Goal: Information Seeking & Learning: Learn about a topic

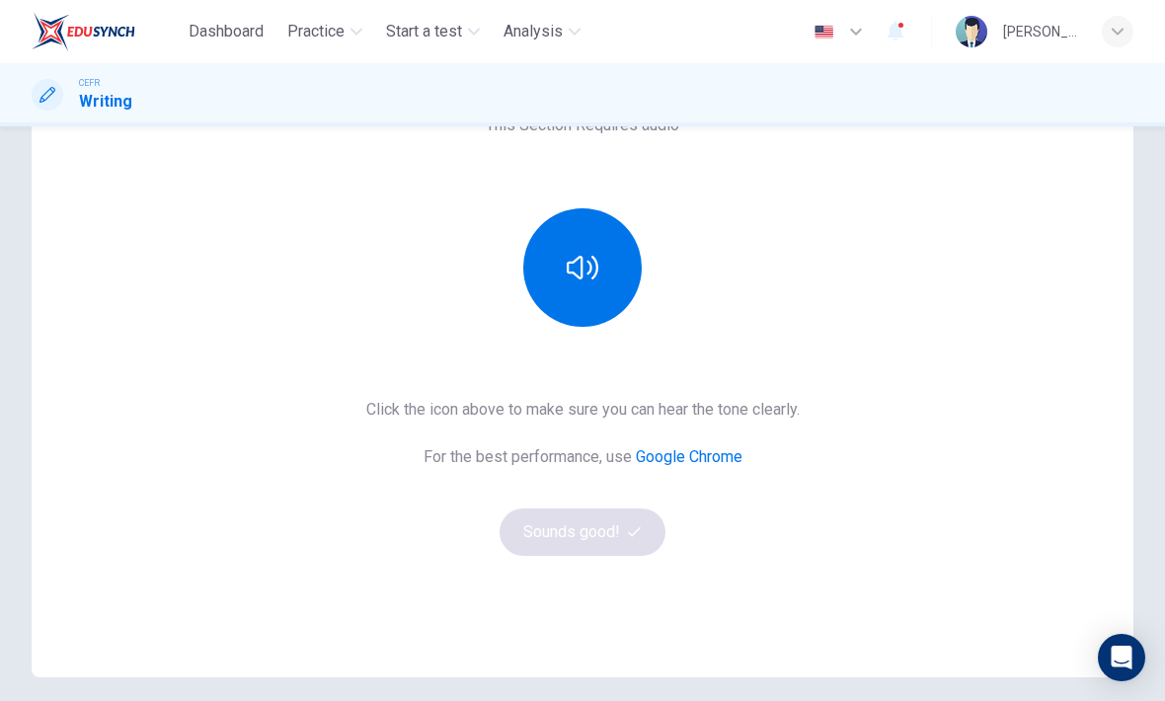
scroll to position [174, 0]
click at [594, 279] on icon "button" at bounding box center [583, 269] width 32 height 24
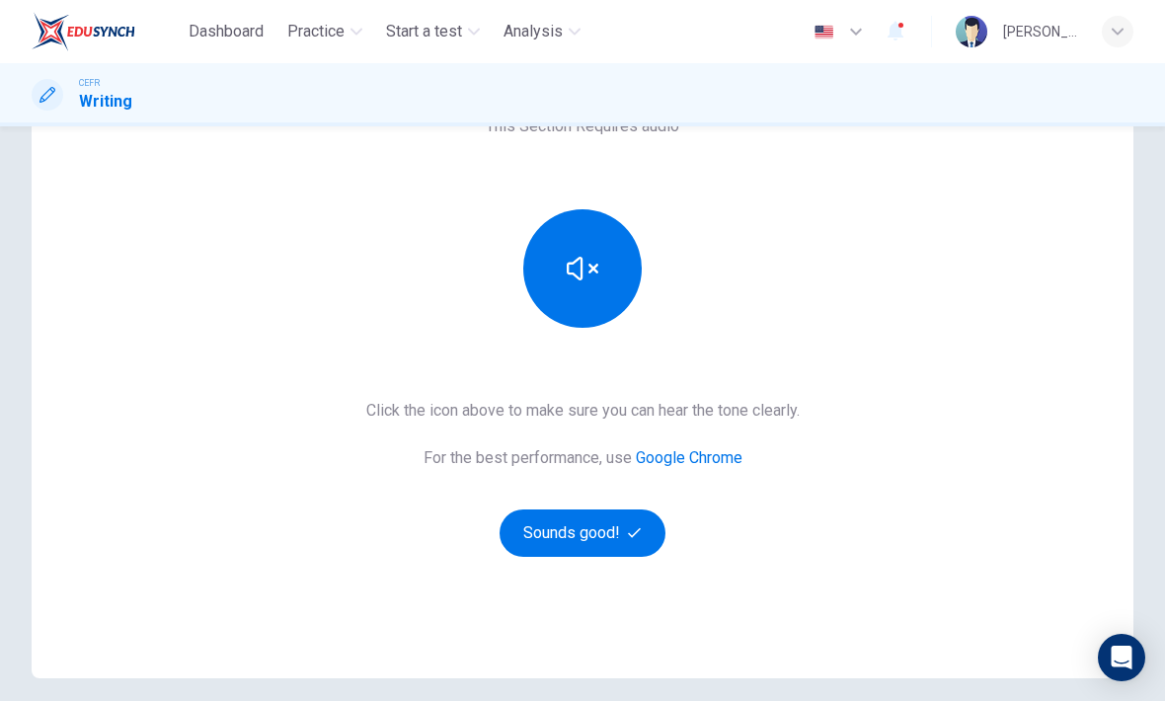
click at [580, 537] on button "Sounds good!" at bounding box center [583, 533] width 166 height 47
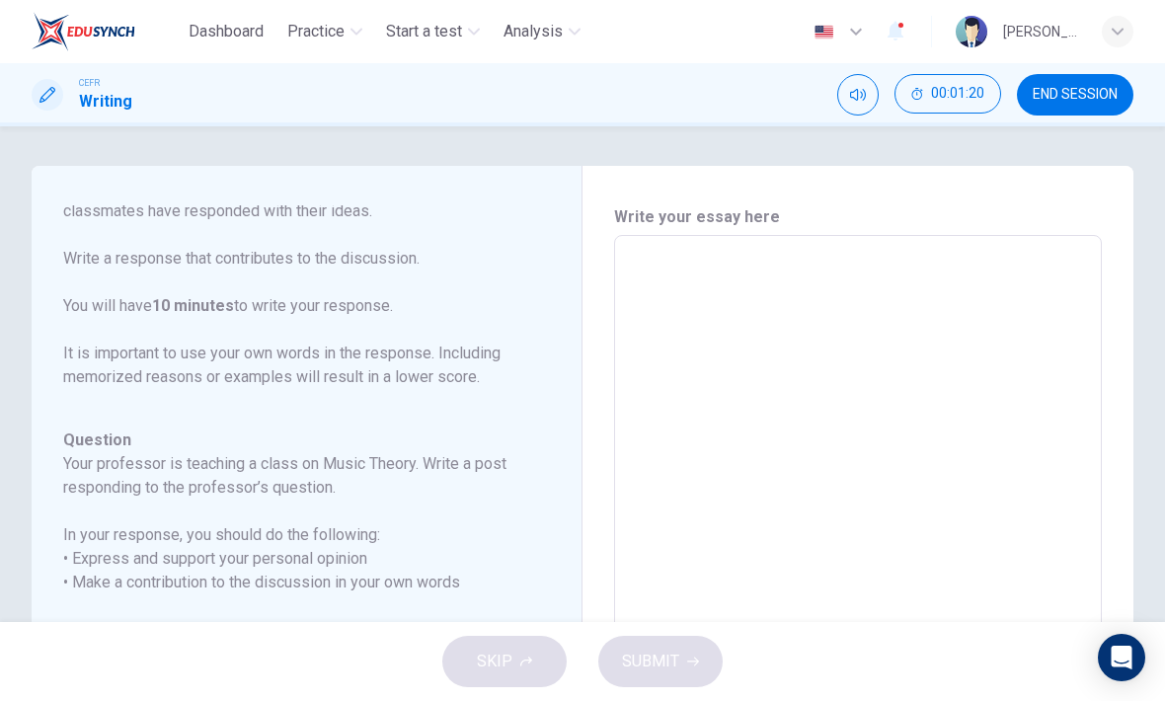
scroll to position [0, 0]
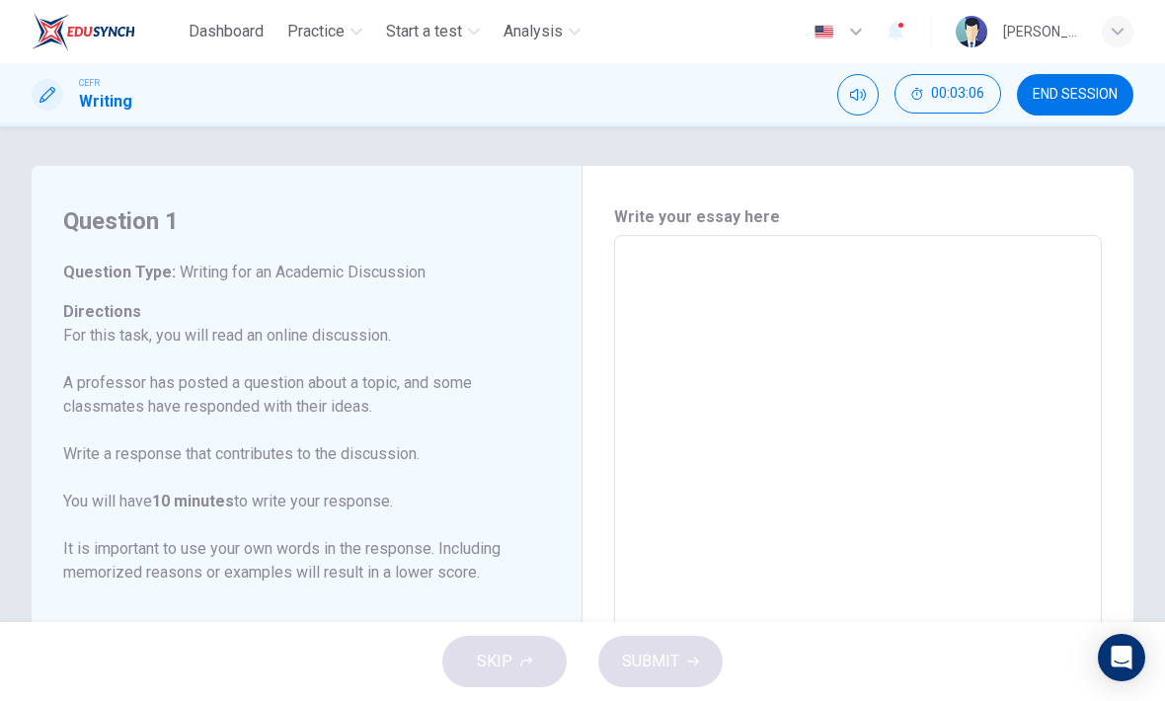
click at [323, 40] on span "Practice" at bounding box center [315, 32] width 57 height 24
click at [376, 176] on div "Question 1 Question Type : Writing for an Academic Discussion Directions For th…" at bounding box center [307, 566] width 551 height 800
click at [343, 28] on span "Practice" at bounding box center [315, 32] width 57 height 24
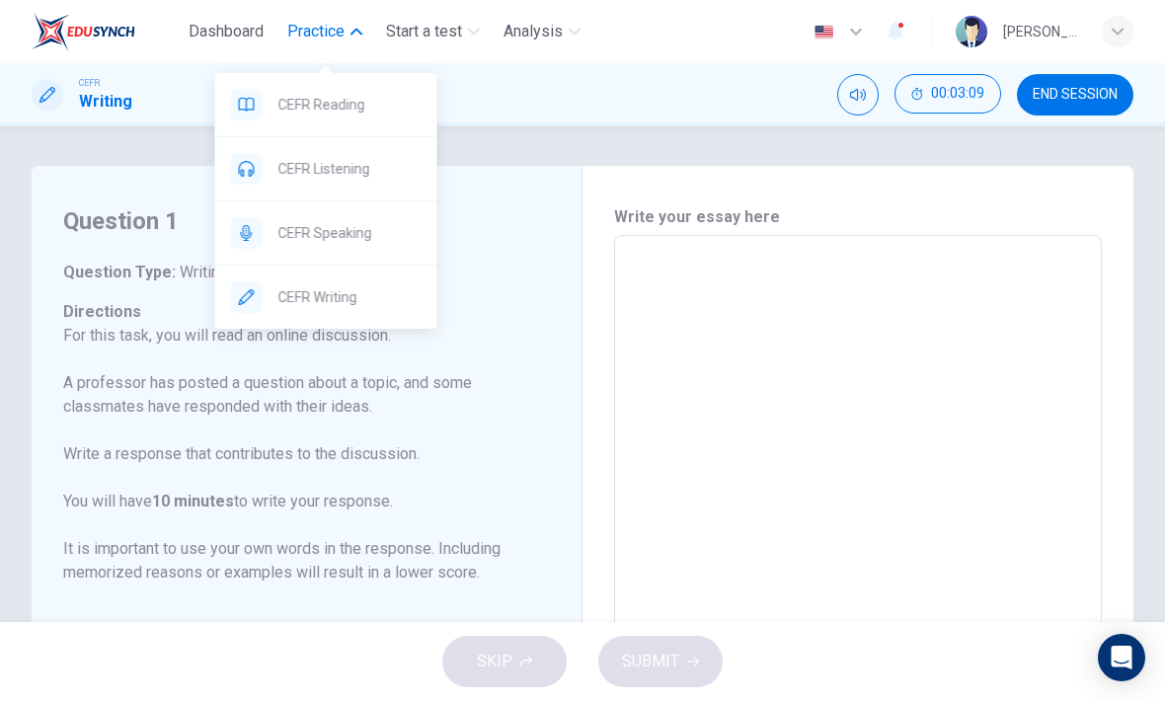
click at [360, 159] on span "CEFR Listening" at bounding box center [350, 169] width 143 height 24
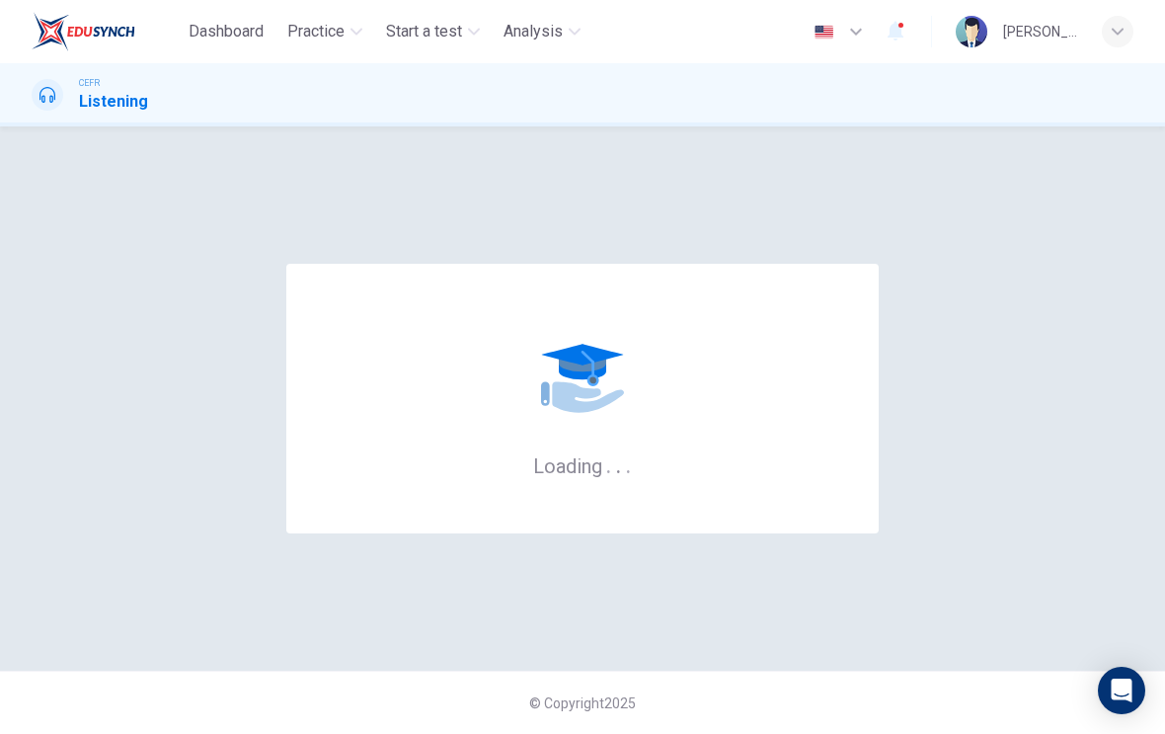
click at [1001, 223] on div "Loading . . ." at bounding box center [583, 398] width 1102 height 465
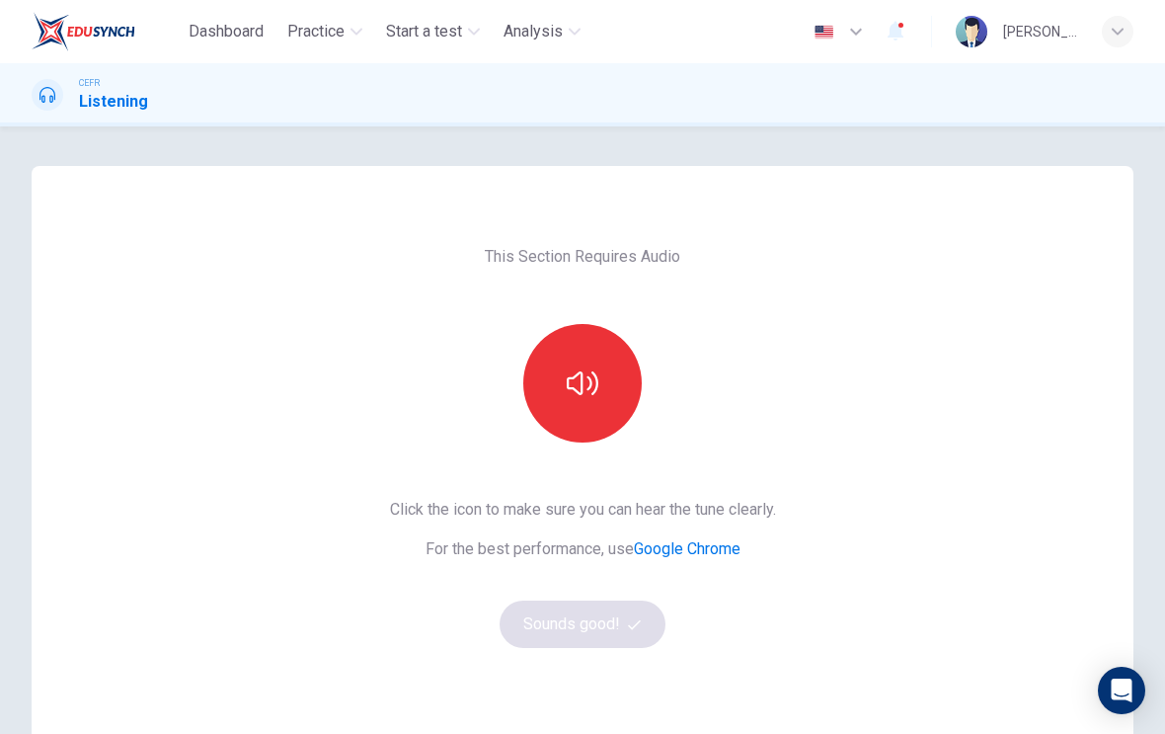
click at [629, 386] on button "button" at bounding box center [582, 383] width 119 height 119
click at [600, 402] on button "button" at bounding box center [582, 383] width 119 height 119
click at [576, 381] on icon "button" at bounding box center [583, 383] width 32 height 32
click at [576, 628] on button "Sounds good!" at bounding box center [583, 623] width 166 height 47
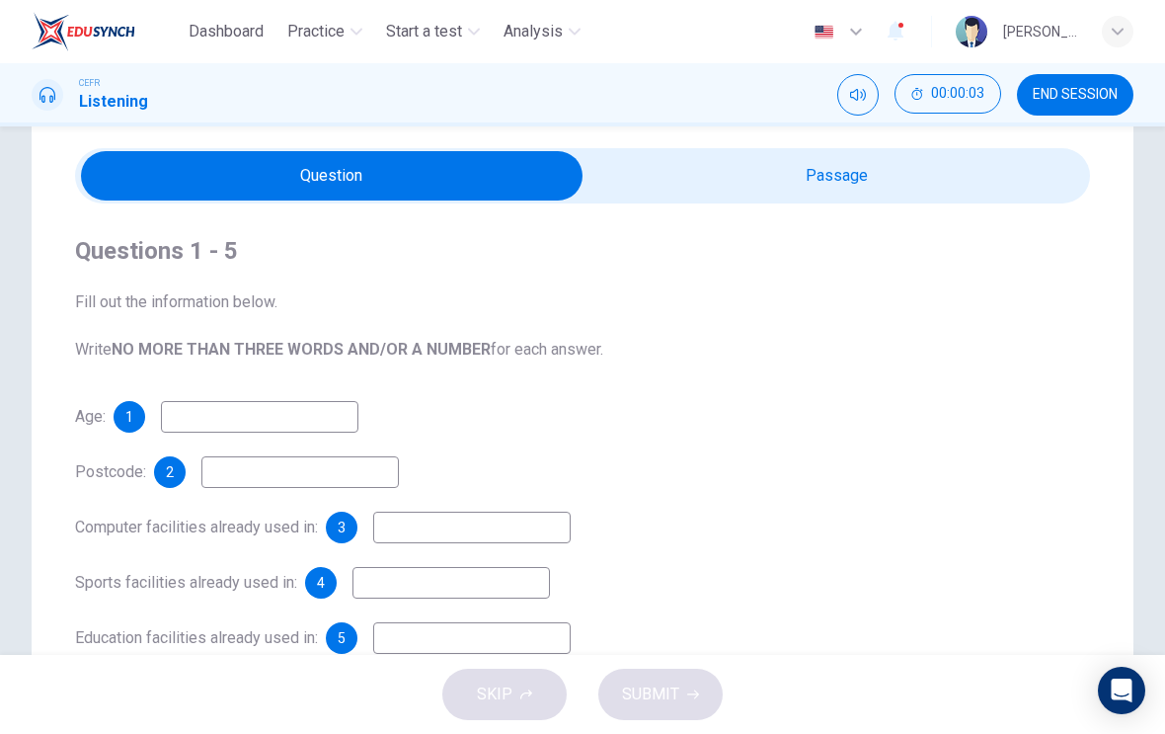
scroll to position [53, 0]
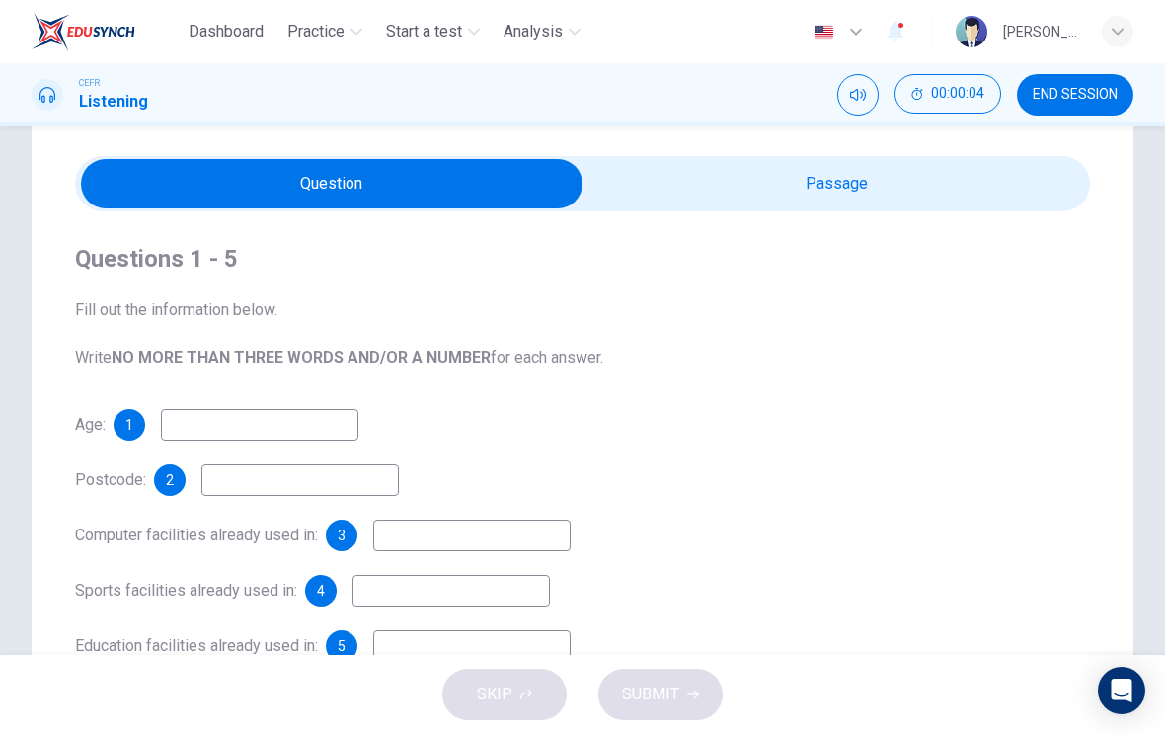
click at [949, 136] on div "Questions 1 - 5 Fill out the information below. Write NO MORE THAN THREE WORDS …" at bounding box center [583, 510] width 1102 height 794
click at [939, 204] on input "checkbox" at bounding box center [331, 183] width 1523 height 49
checkbox input "true"
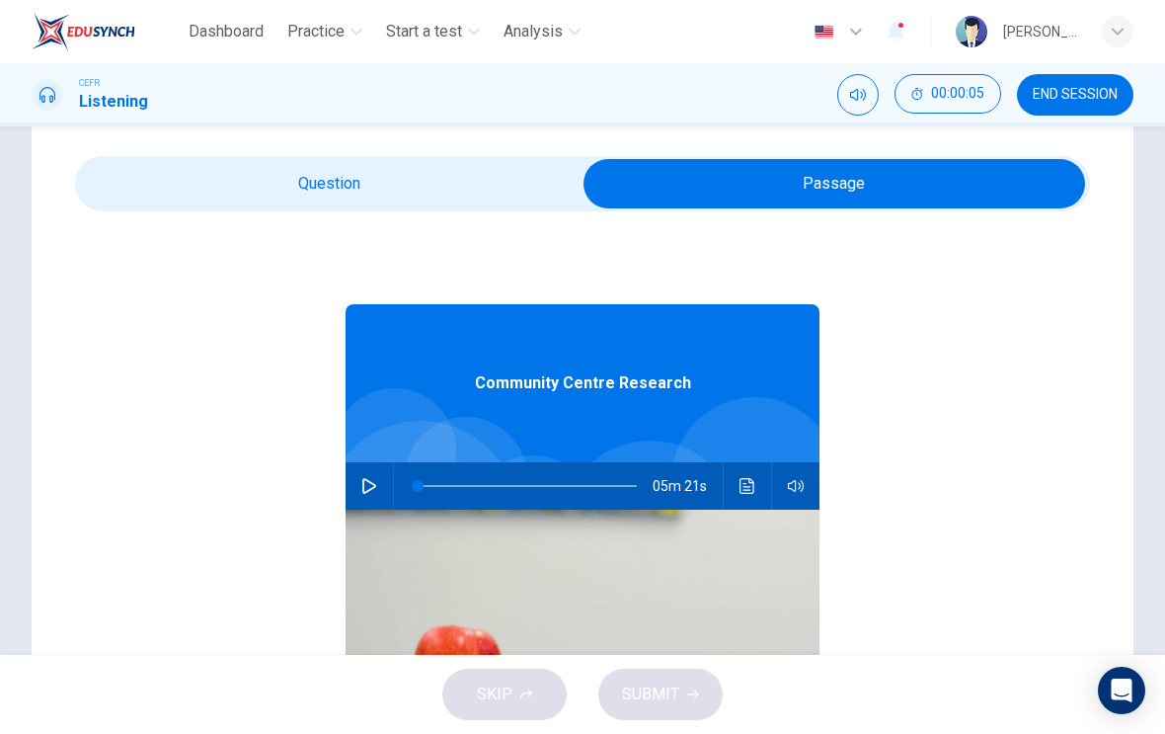
click at [372, 466] on button "button" at bounding box center [370, 485] width 32 height 47
type input "1"
click at [289, 169] on input "checkbox" at bounding box center [834, 183] width 1523 height 49
checkbox input "false"
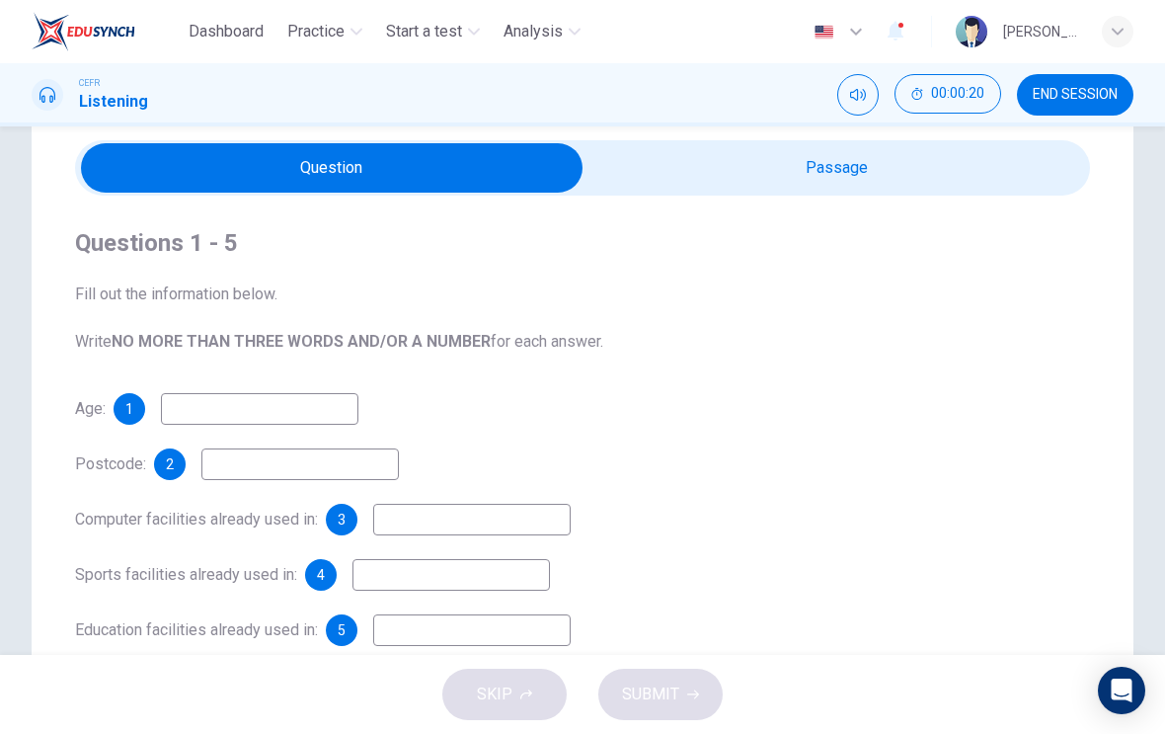
scroll to position [67, 0]
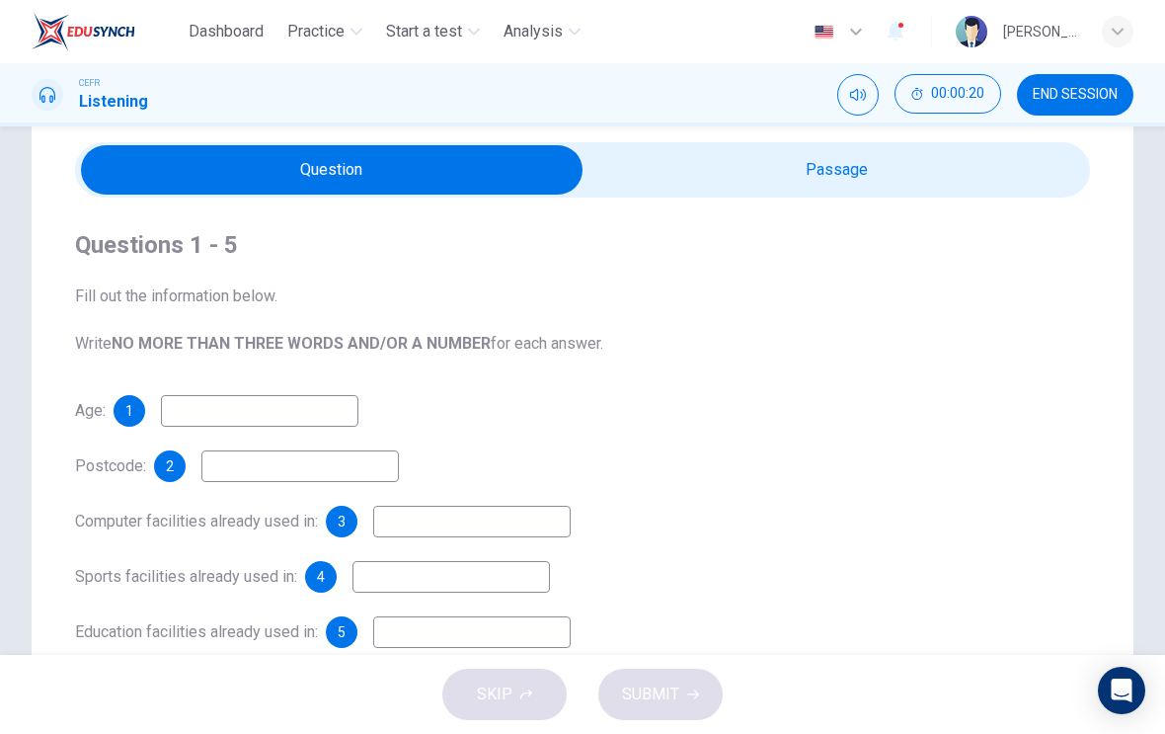
type input "5"
click at [952, 178] on input "checkbox" at bounding box center [331, 169] width 1523 height 49
checkbox input "true"
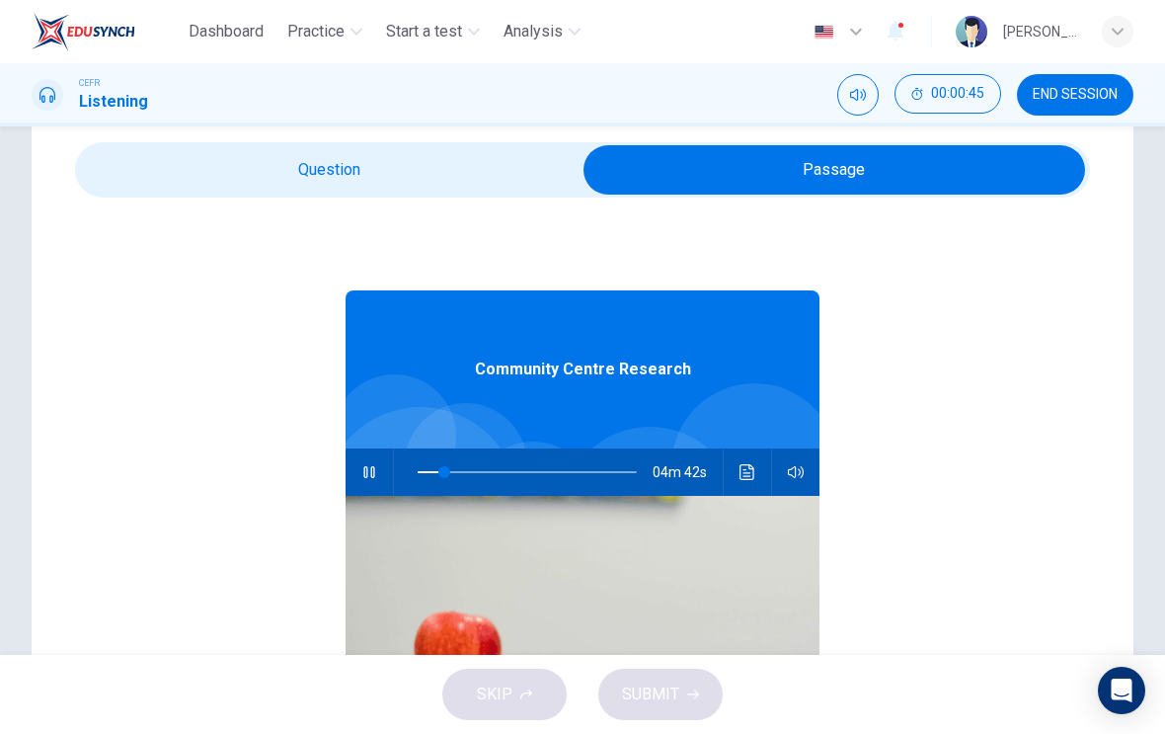
type input "12"
click at [483, 145] on input "checkbox" at bounding box center [834, 169] width 1523 height 49
checkbox input "false"
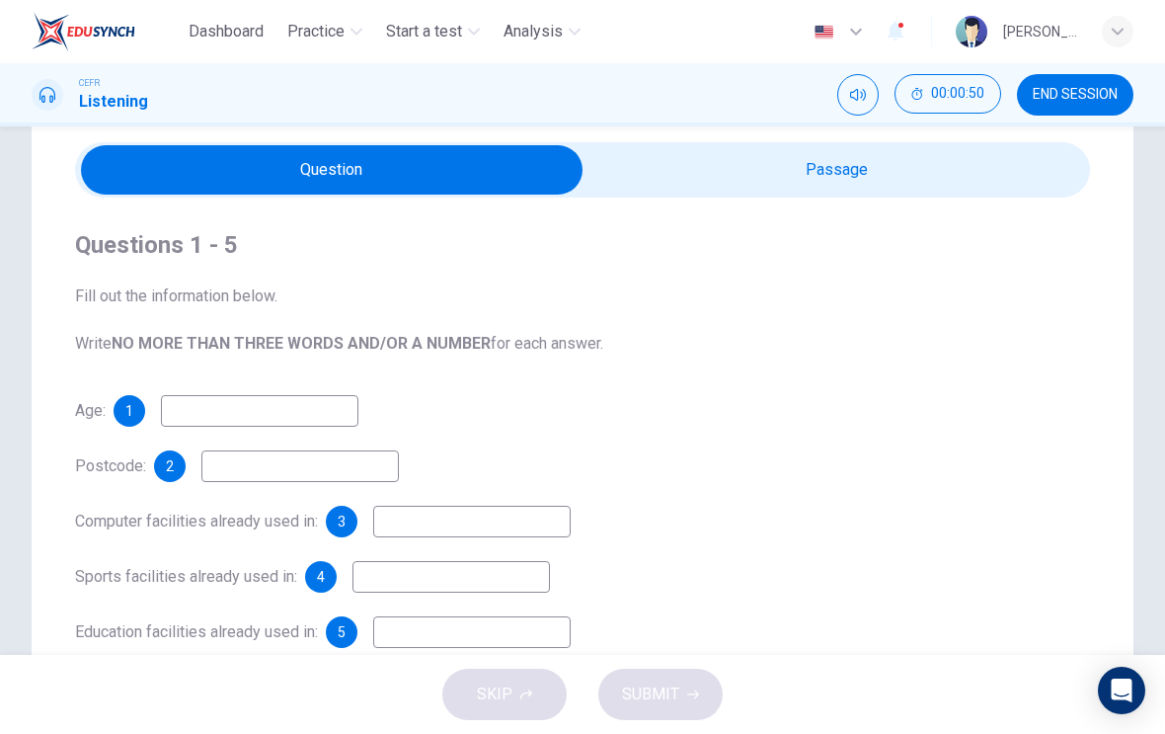
click at [399, 263] on div "Questions 1 - 5 Fill out the information below. Write NO MORE THAN THREE WORDS …" at bounding box center [582, 292] width 1015 height 126
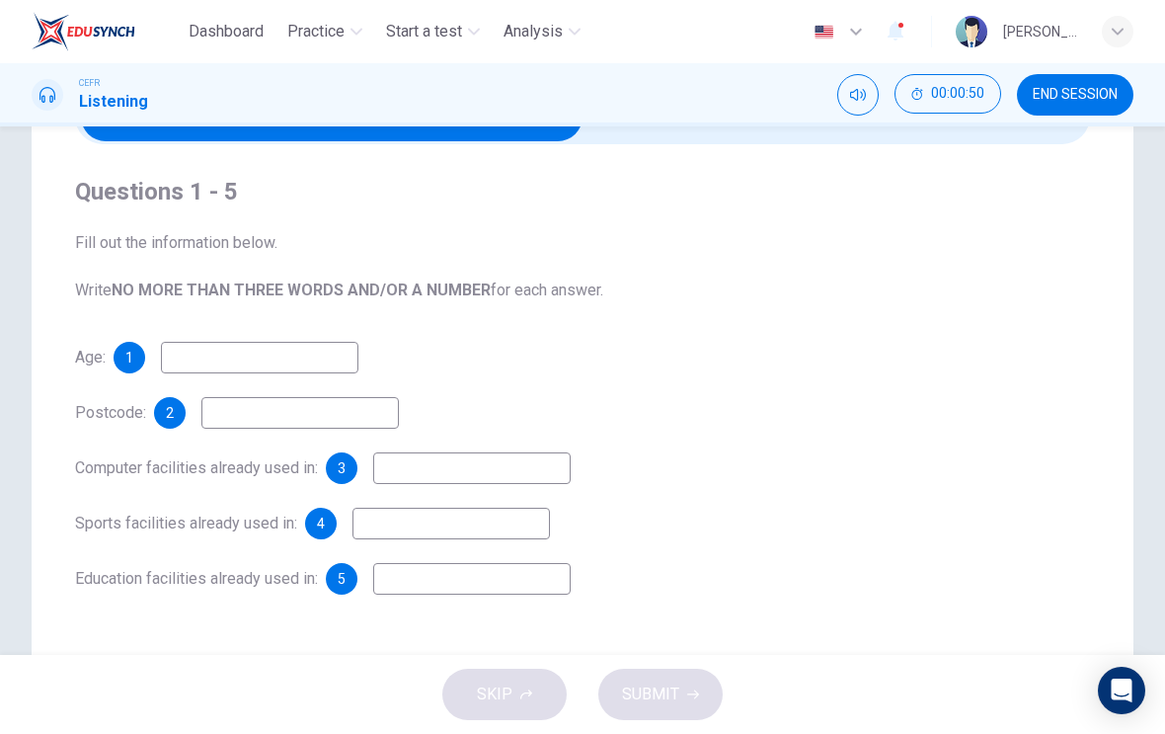
scroll to position [128, 0]
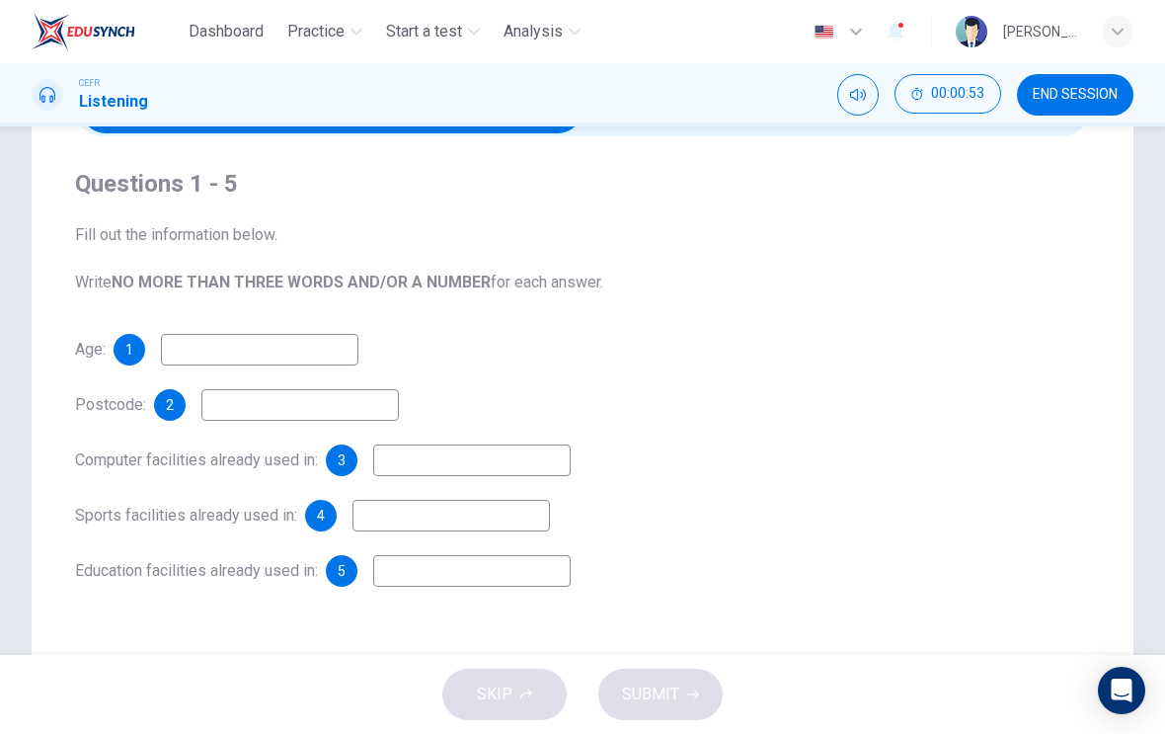
click at [272, 340] on input at bounding box center [260, 350] width 198 height 32
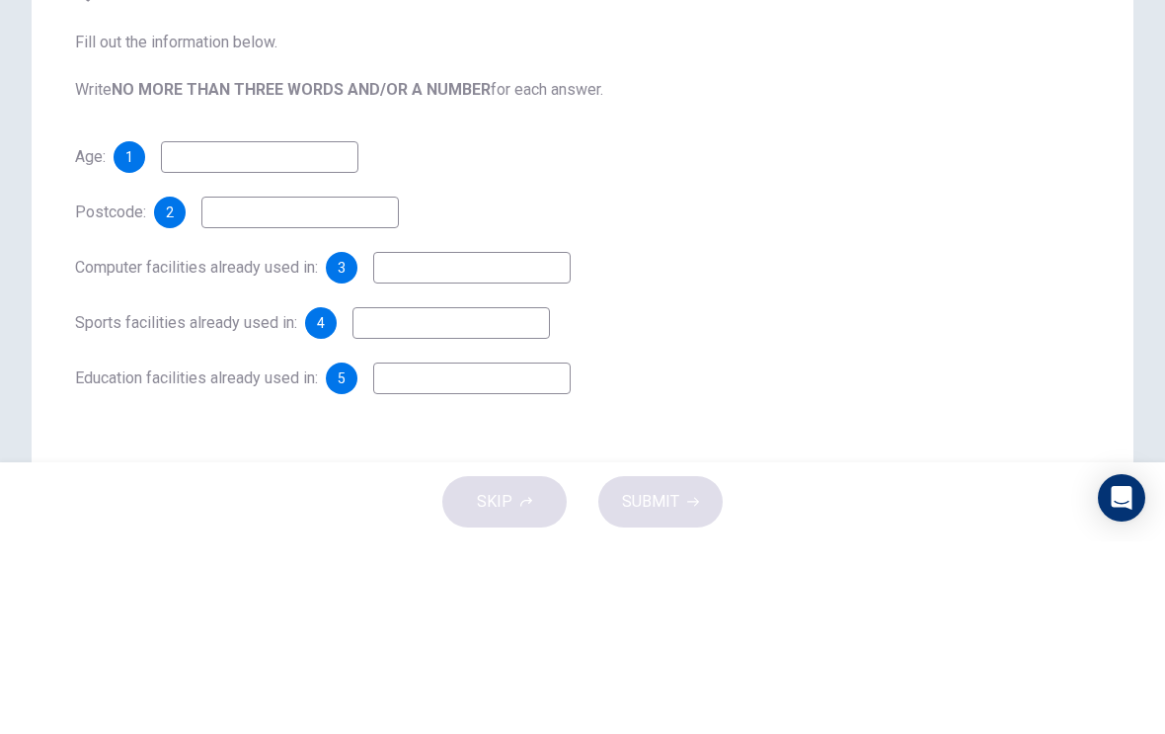
type input "5"
type input "59"
click at [224, 389] on input at bounding box center [300, 405] width 198 height 32
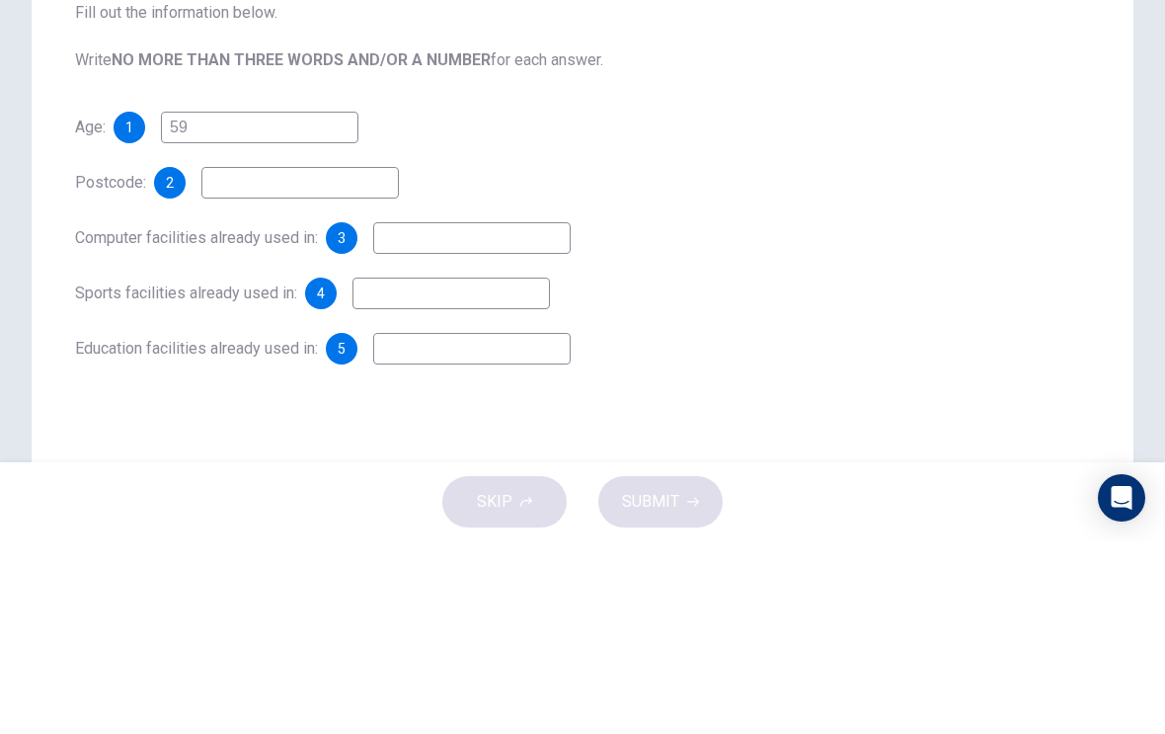
scroll to position [172, 0]
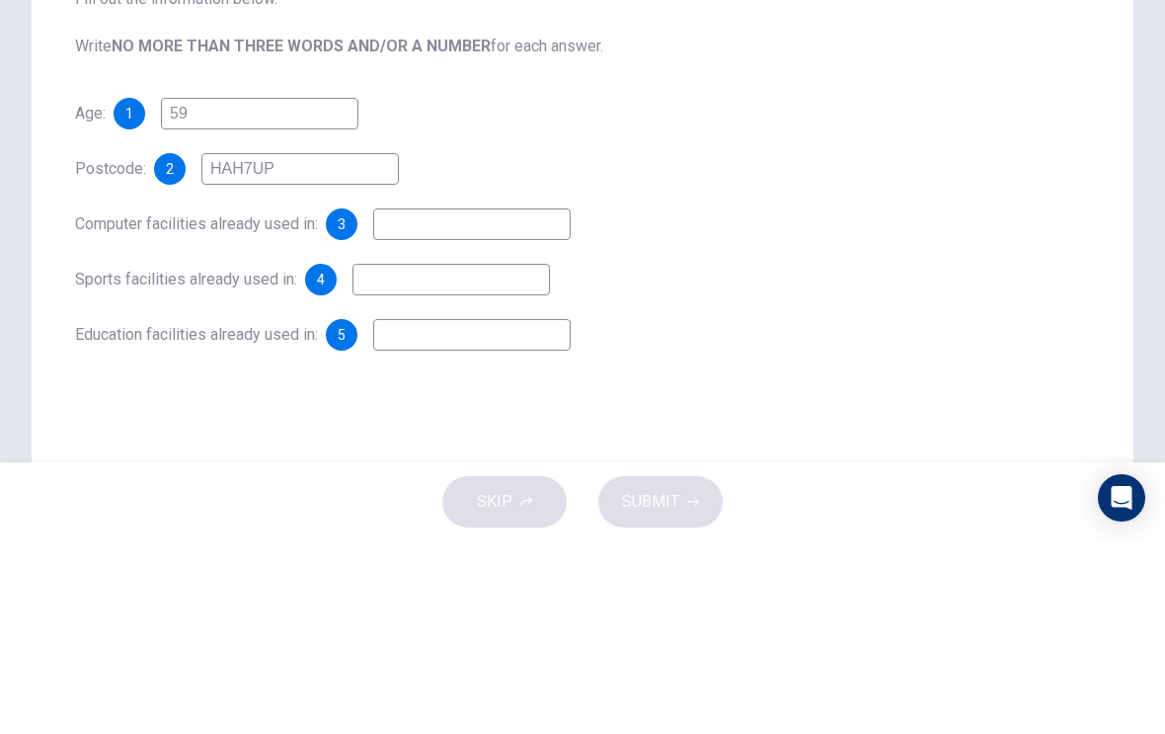
type input "HAH7UP"
click at [516, 401] on input at bounding box center [472, 417] width 198 height 32
type input "Local library"
click at [516, 456] on input at bounding box center [452, 472] width 198 height 32
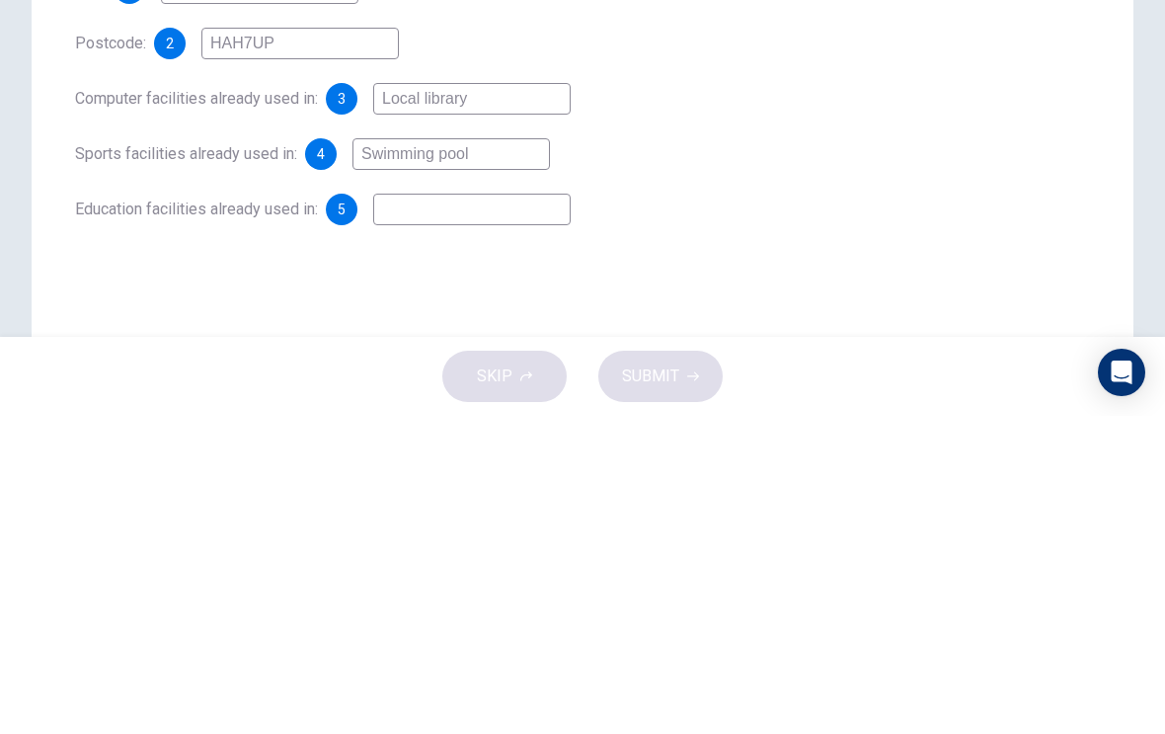
type input "Swimming pool"
click at [553, 512] on input at bounding box center [472, 528] width 198 height 32
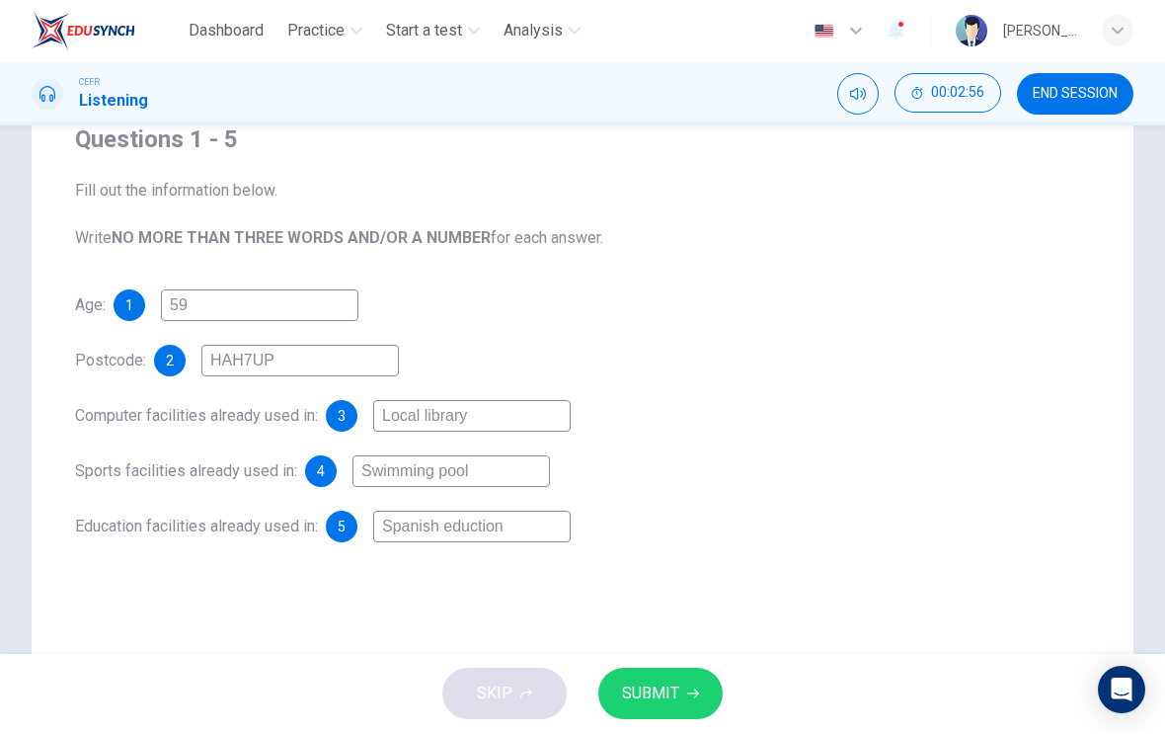
type input "Spanish eduction"
click at [689, 688] on icon "button" at bounding box center [693, 694] width 12 height 12
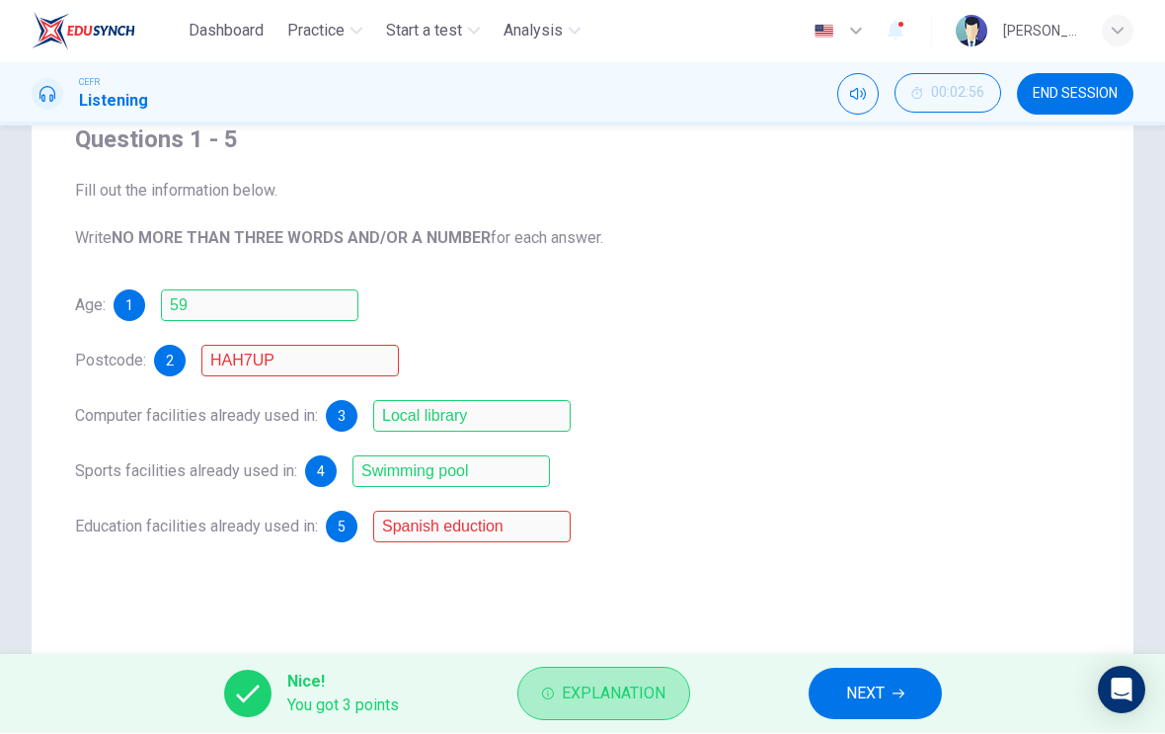
click at [658, 685] on span "Explanation" at bounding box center [614, 694] width 104 height 28
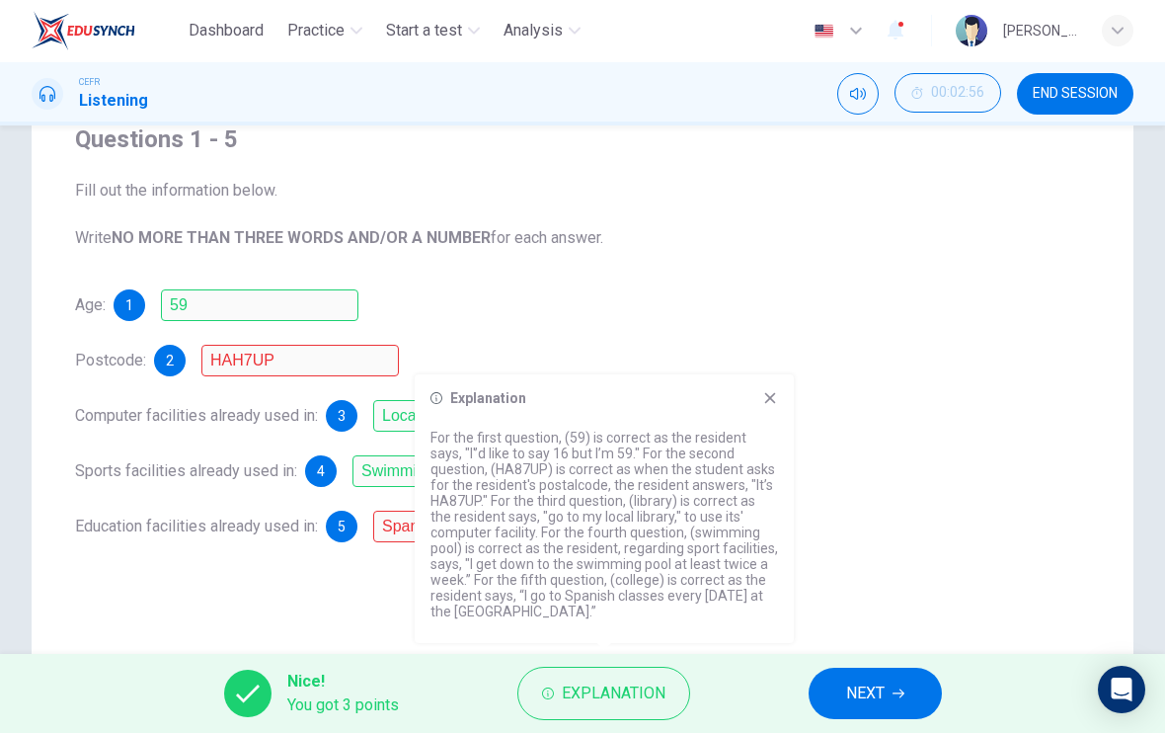
click at [862, 685] on span "NEXT" at bounding box center [865, 694] width 39 height 28
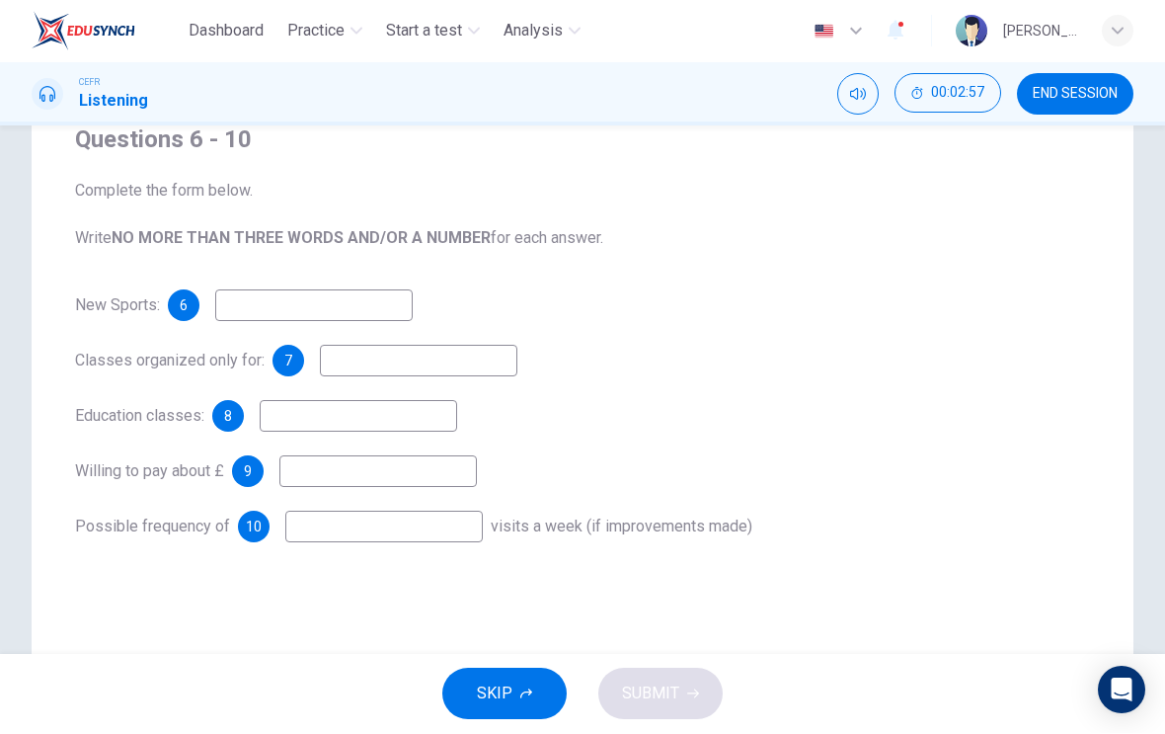
click at [397, 294] on input at bounding box center [314, 306] width 198 height 32
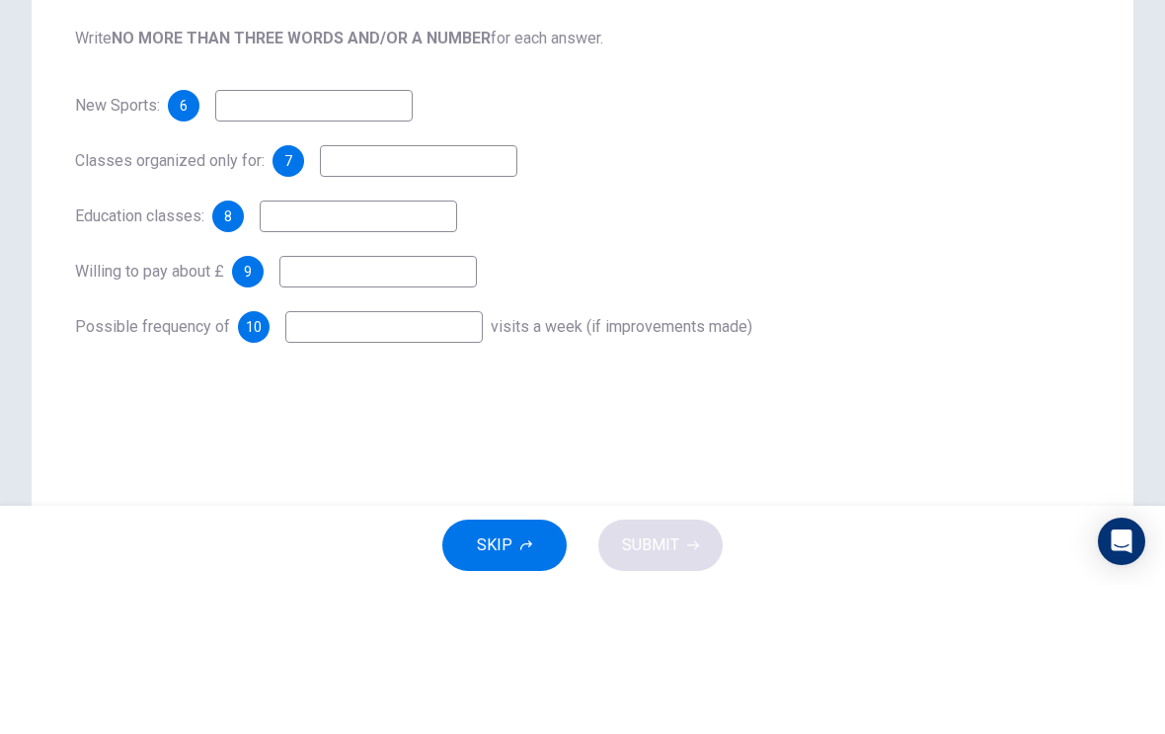
scroll to position [275, 0]
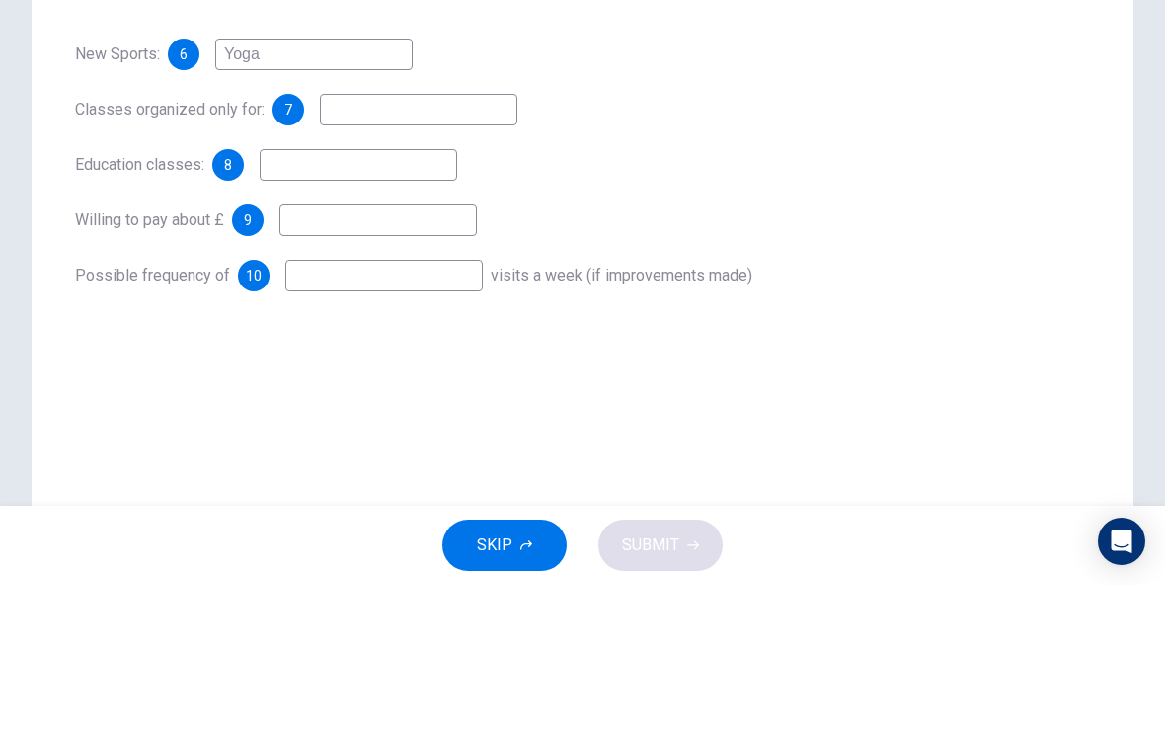
click at [448, 243] on input at bounding box center [419, 259] width 198 height 32
click at [327, 188] on input "Yoga" at bounding box center [314, 204] width 198 height 32
type input "Yoga and badminton"
click at [460, 243] on input at bounding box center [419, 259] width 198 height 32
click at [421, 298] on input at bounding box center [359, 314] width 198 height 32
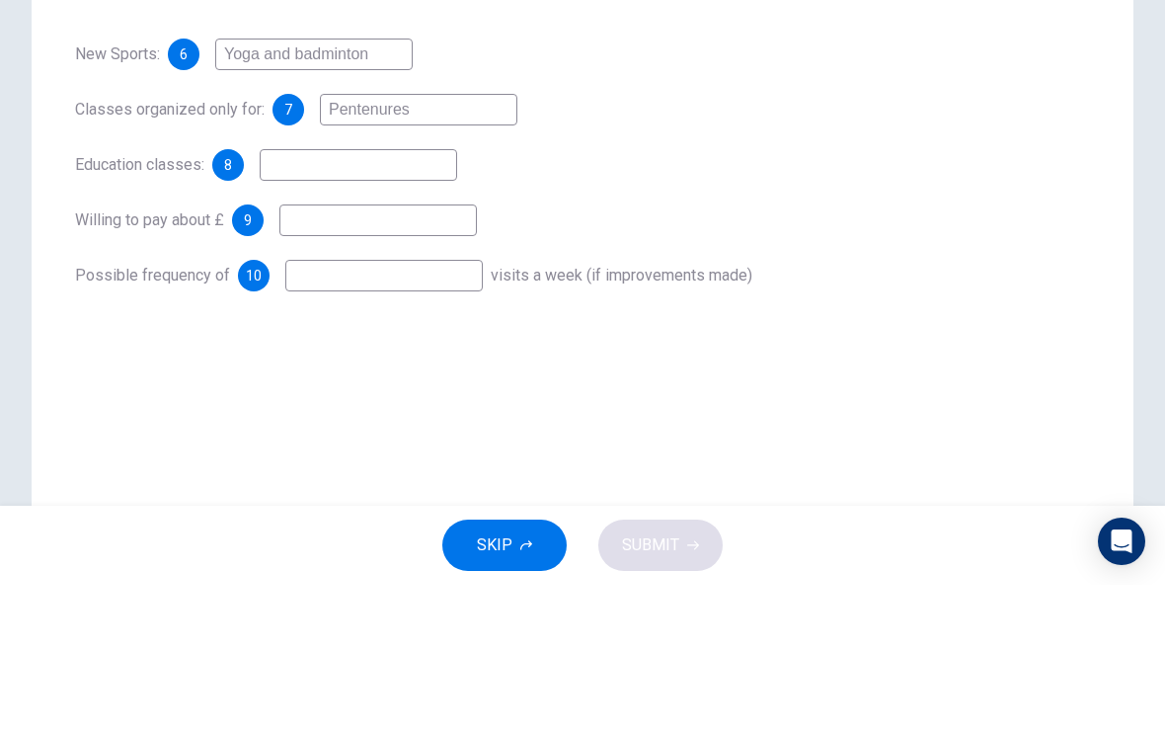
click at [385, 243] on input "Pentenures" at bounding box center [419, 259] width 198 height 32
type input "Pentenures"
click at [403, 298] on input at bounding box center [359, 314] width 198 height 32
type input "Arts and crafts"
click at [438, 354] on input at bounding box center [379, 370] width 198 height 32
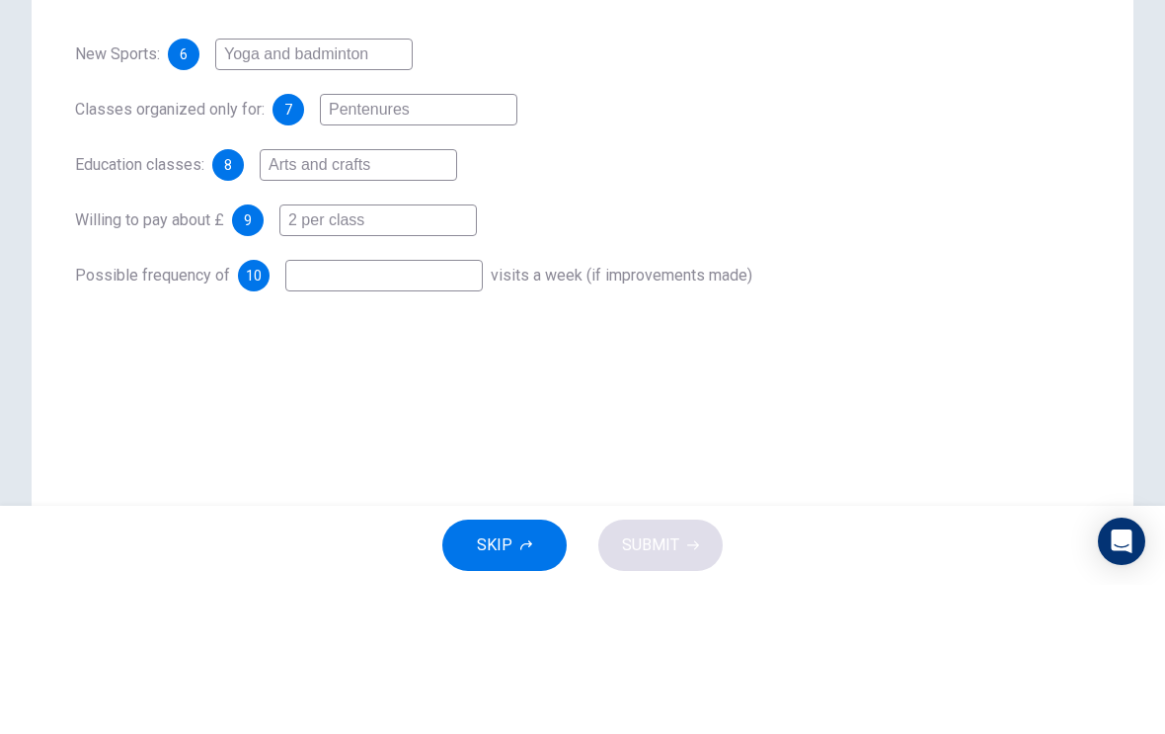
type input "2 per class"
click at [415, 409] on input at bounding box center [384, 425] width 198 height 32
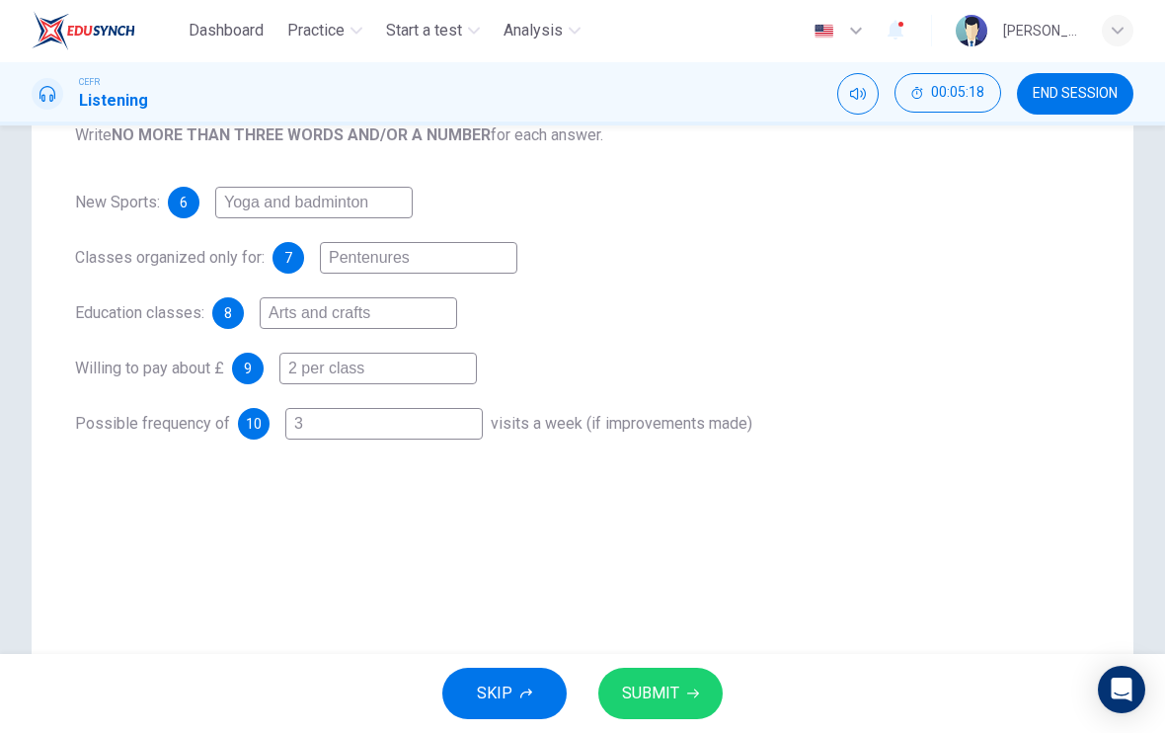
type input "3"
click at [696, 698] on icon "button" at bounding box center [693, 694] width 12 height 12
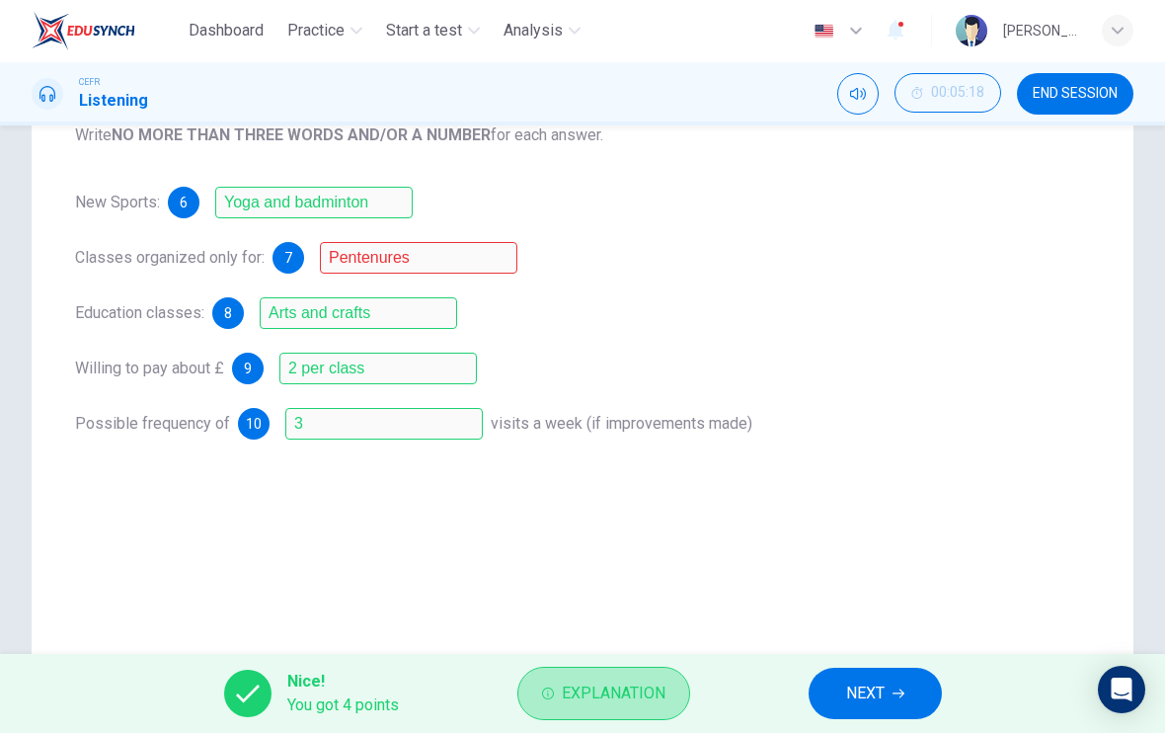
click at [640, 696] on span "Explanation" at bounding box center [614, 694] width 104 height 28
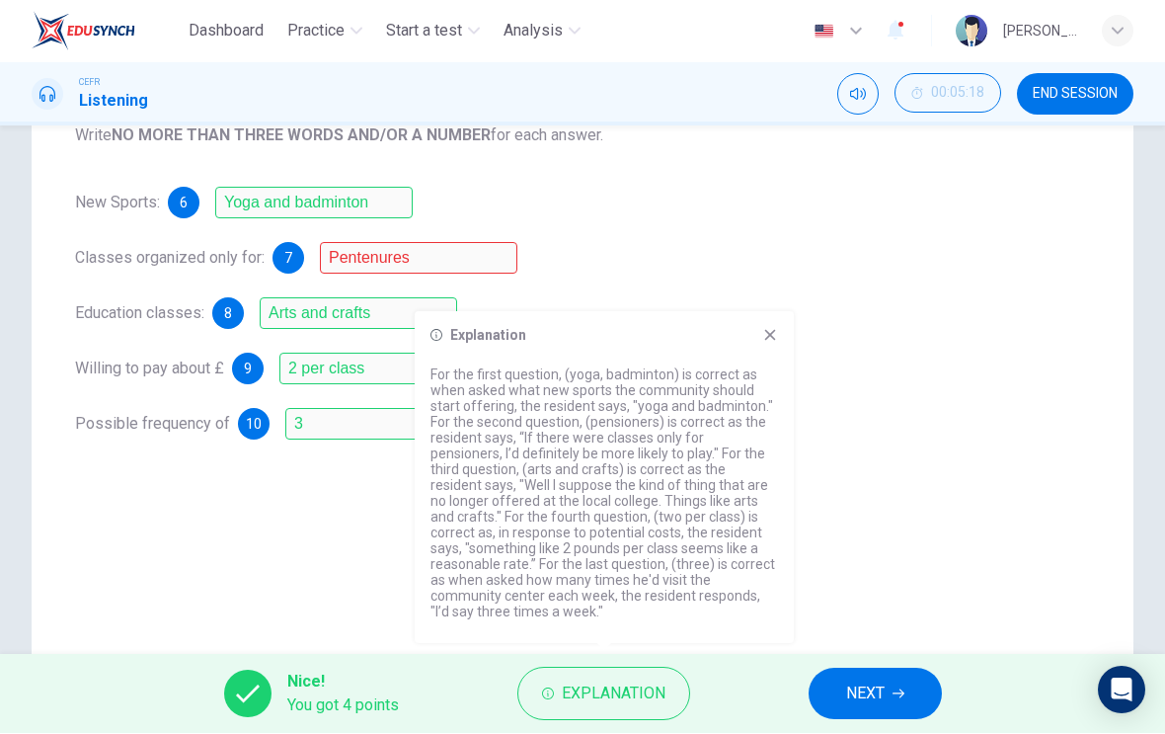
click at [879, 697] on span "NEXT" at bounding box center [865, 694] width 39 height 28
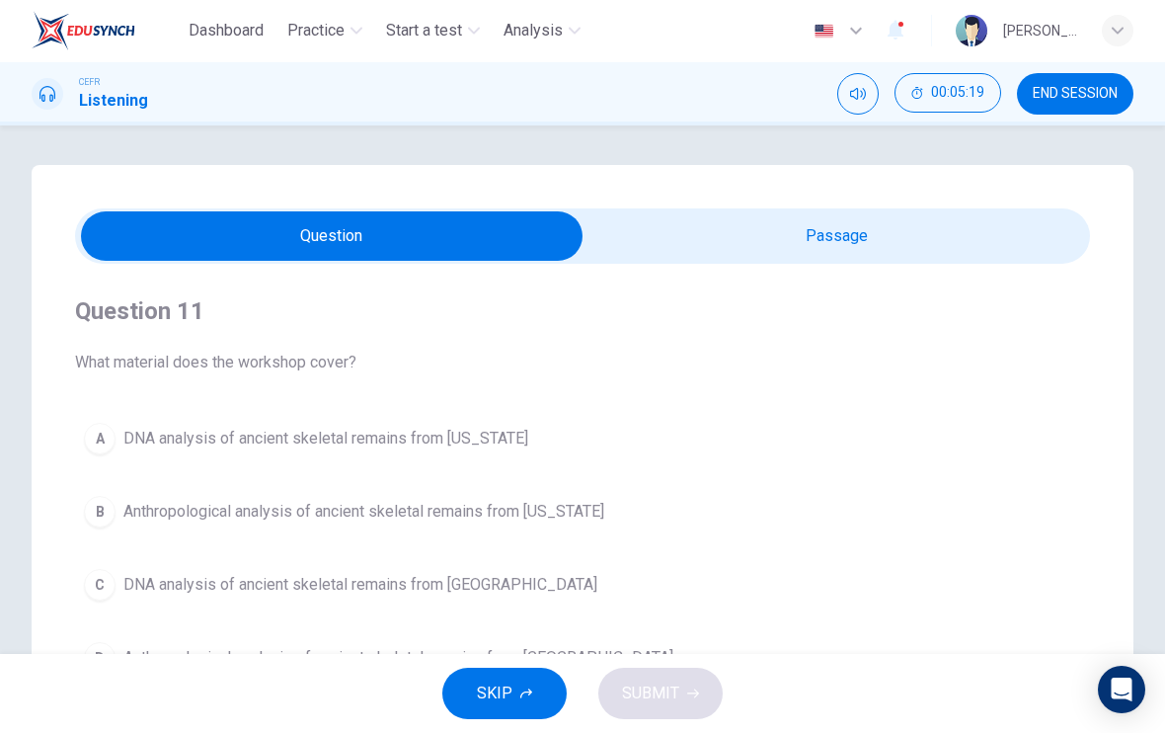
click at [949, 251] on input "checkbox" at bounding box center [331, 236] width 1523 height 49
checkbox input "true"
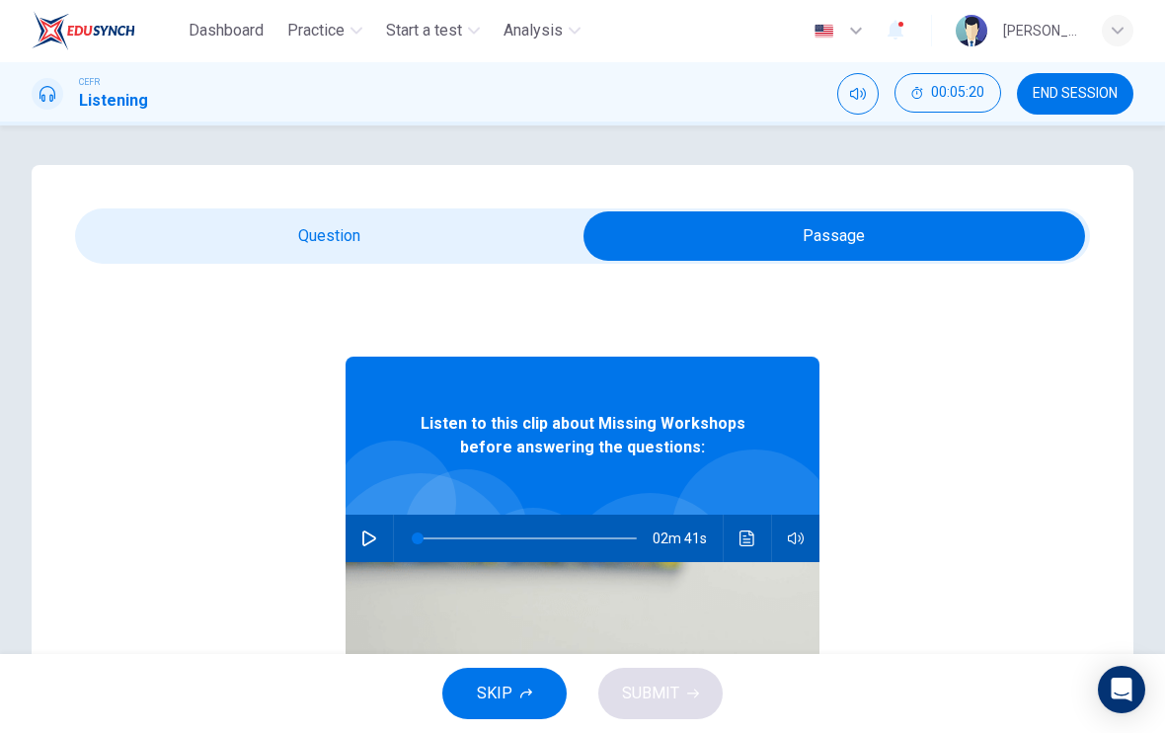
click at [370, 539] on icon "button" at bounding box center [369, 539] width 16 height 16
type input "2"
click at [500, 222] on input "checkbox" at bounding box center [834, 236] width 1523 height 49
checkbox input "false"
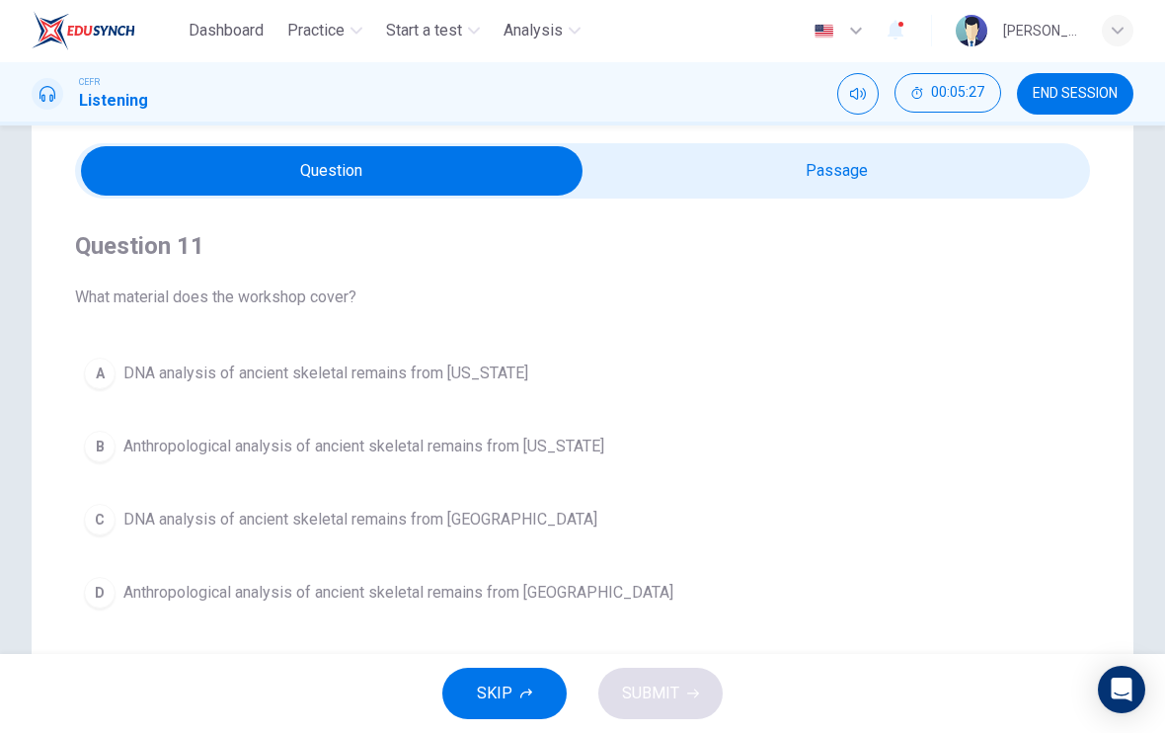
scroll to position [71, 0]
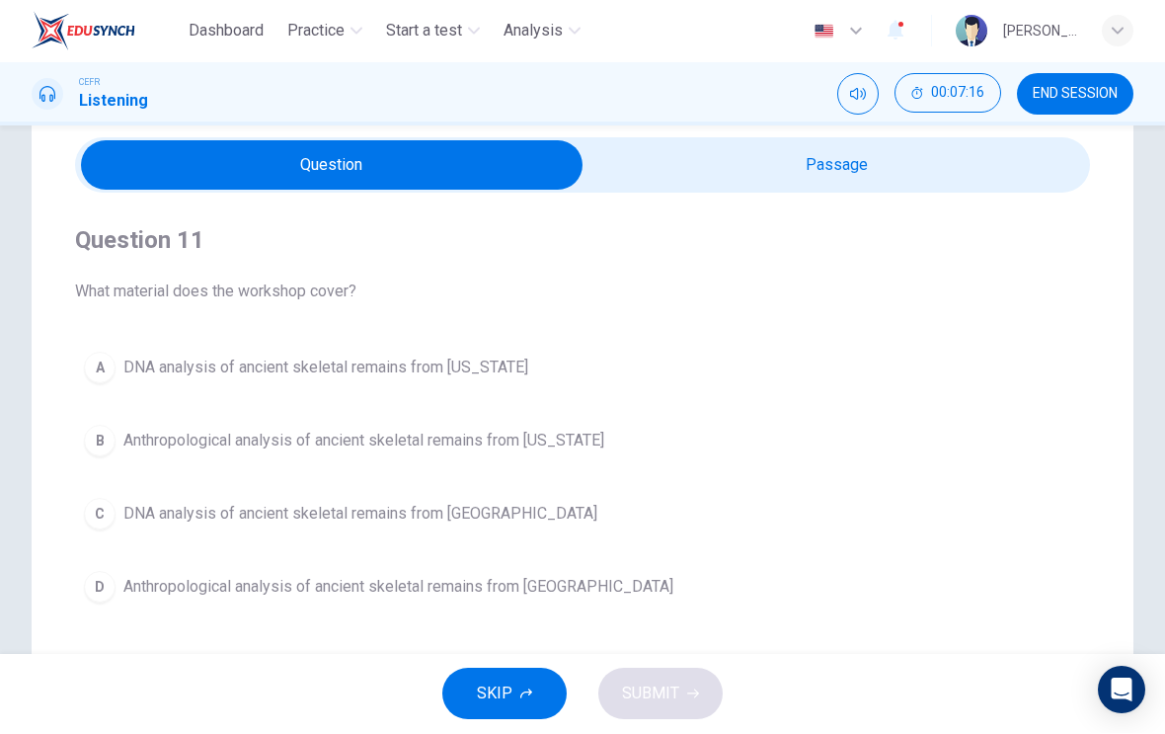
click at [440, 364] on span "DNA analysis of ancient skeletal remains from Alaska" at bounding box center [325, 369] width 405 height 24
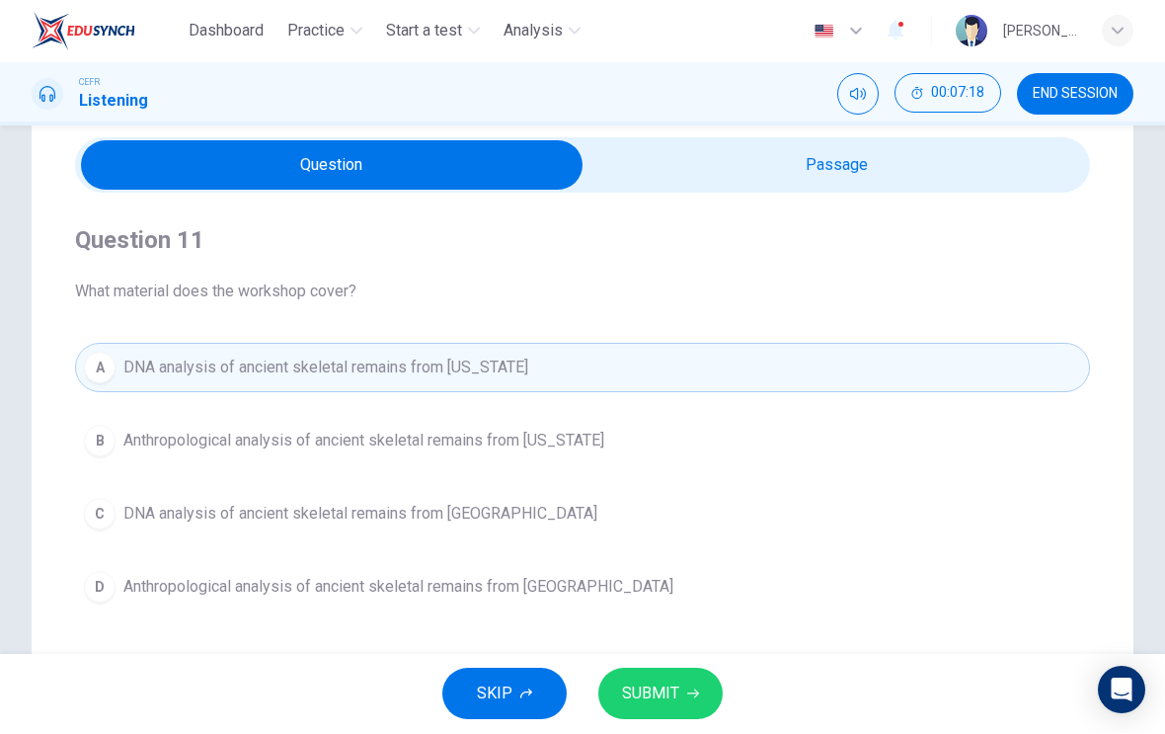
click at [710, 678] on button "SUBMIT" at bounding box center [661, 694] width 124 height 51
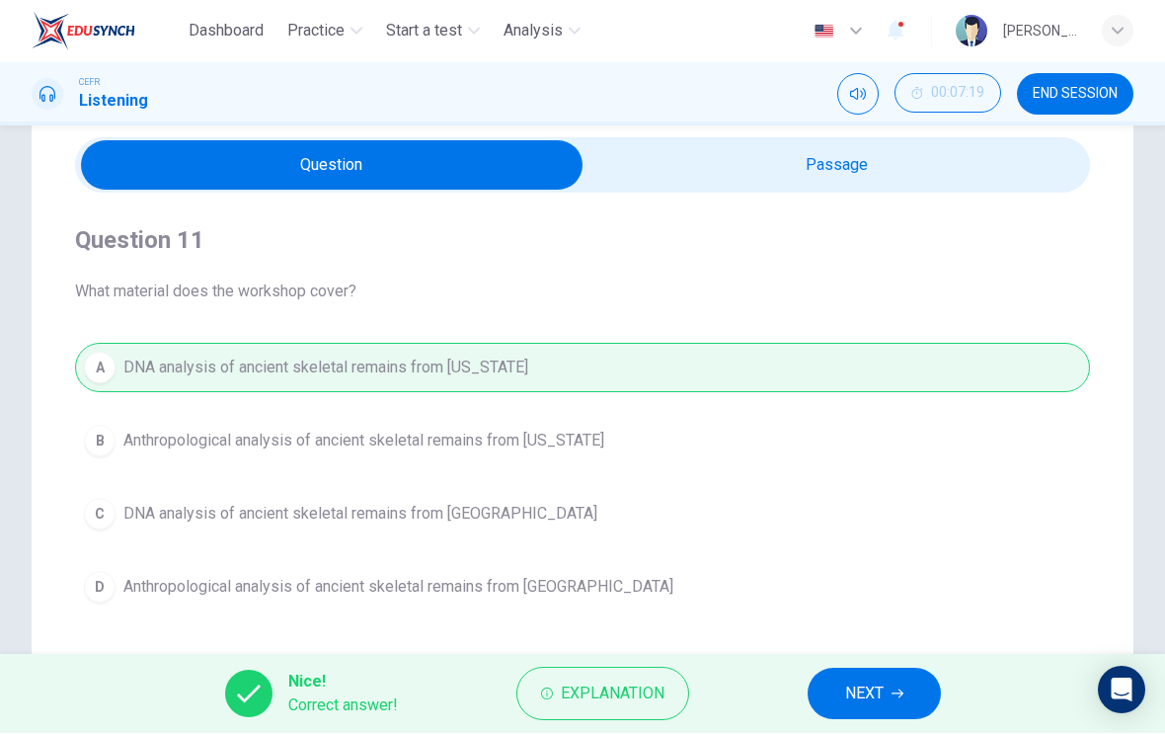
click at [889, 693] on button "NEXT" at bounding box center [874, 694] width 133 height 51
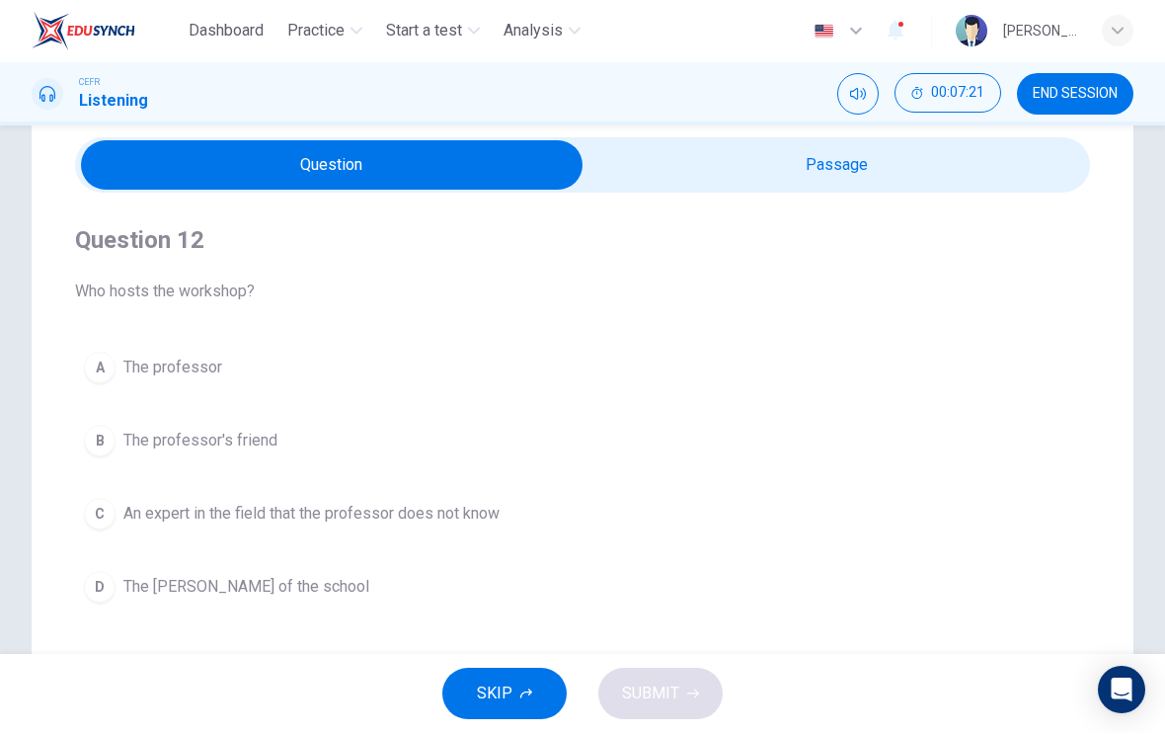
click at [361, 455] on button "B The professor's friend" at bounding box center [582, 441] width 1015 height 49
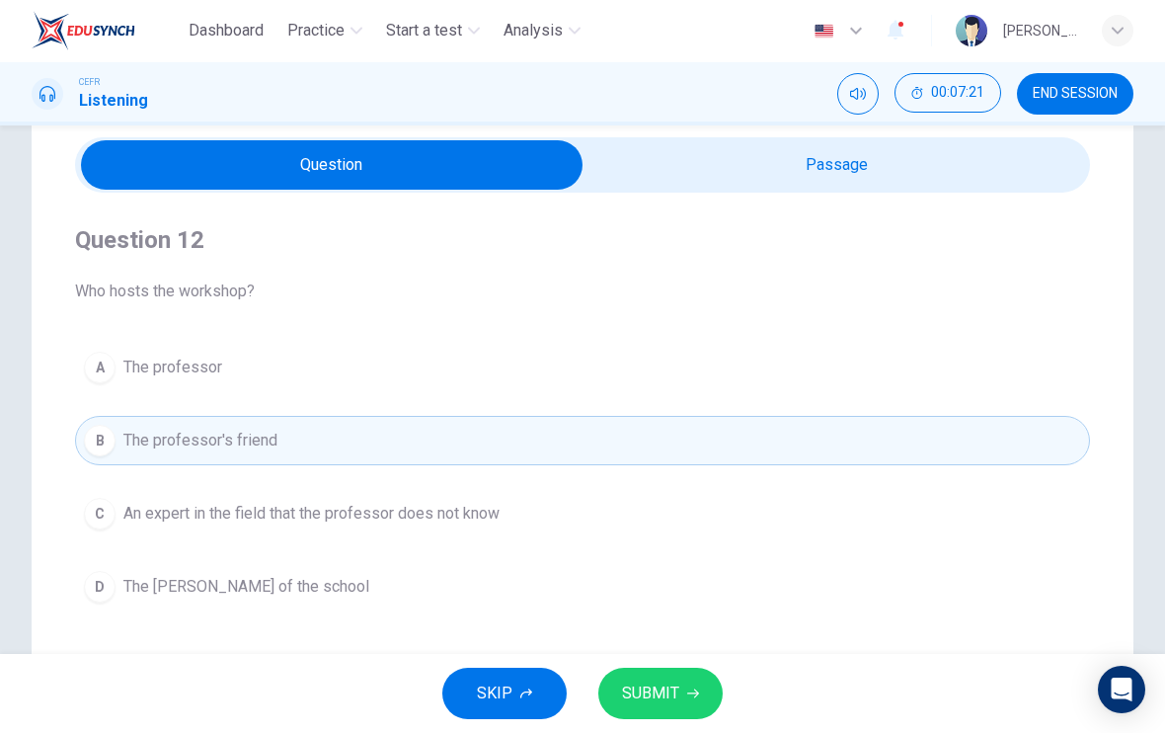
click at [700, 692] on button "SUBMIT" at bounding box center [661, 694] width 124 height 51
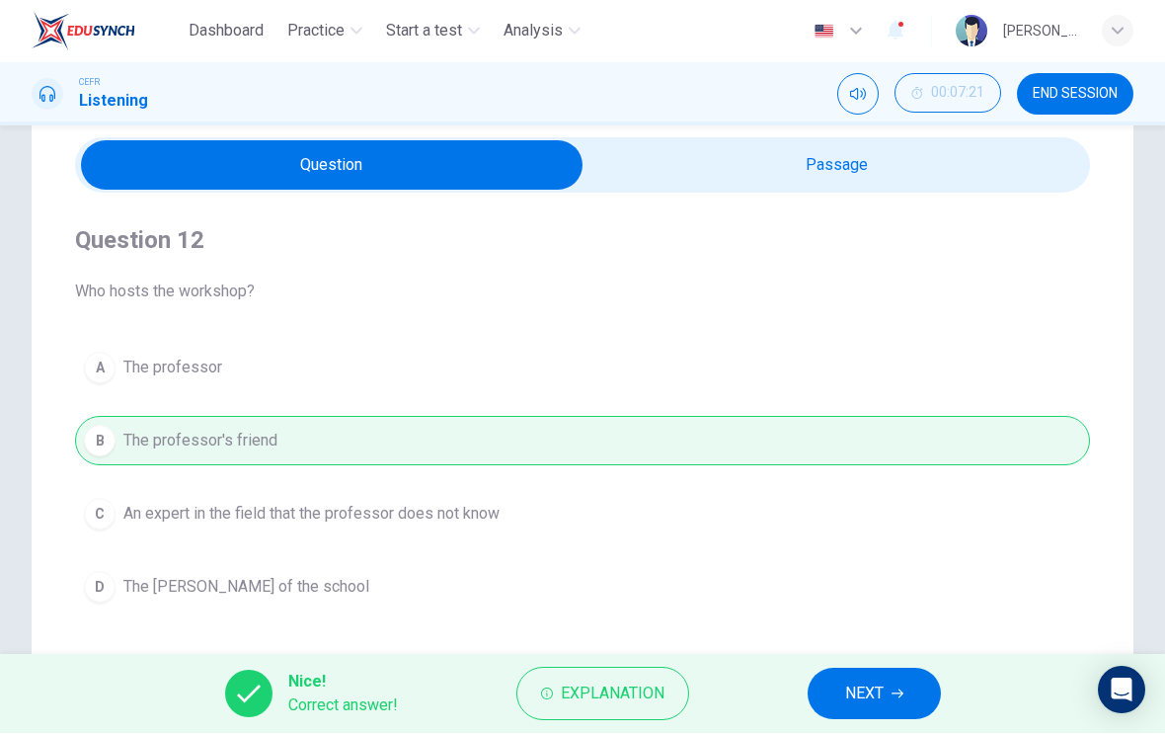
click at [863, 691] on span "NEXT" at bounding box center [864, 694] width 39 height 28
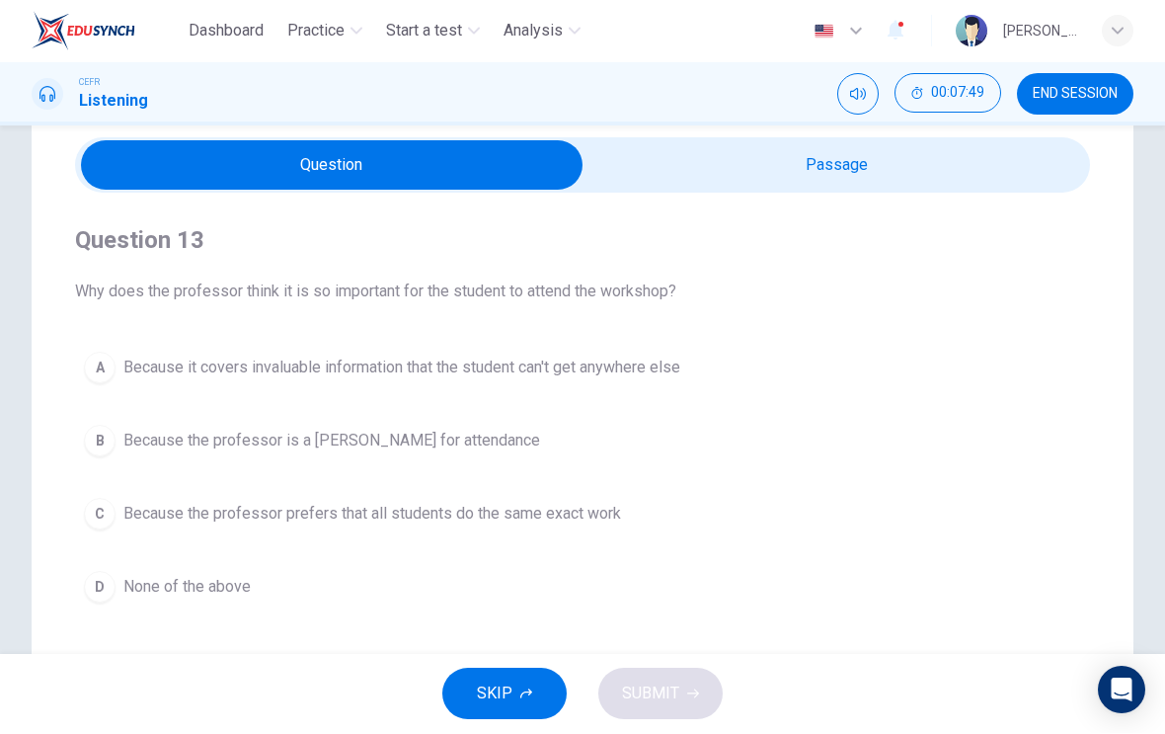
click at [288, 532] on button "C Because the professor prefers that all students do the same exact work" at bounding box center [582, 514] width 1015 height 49
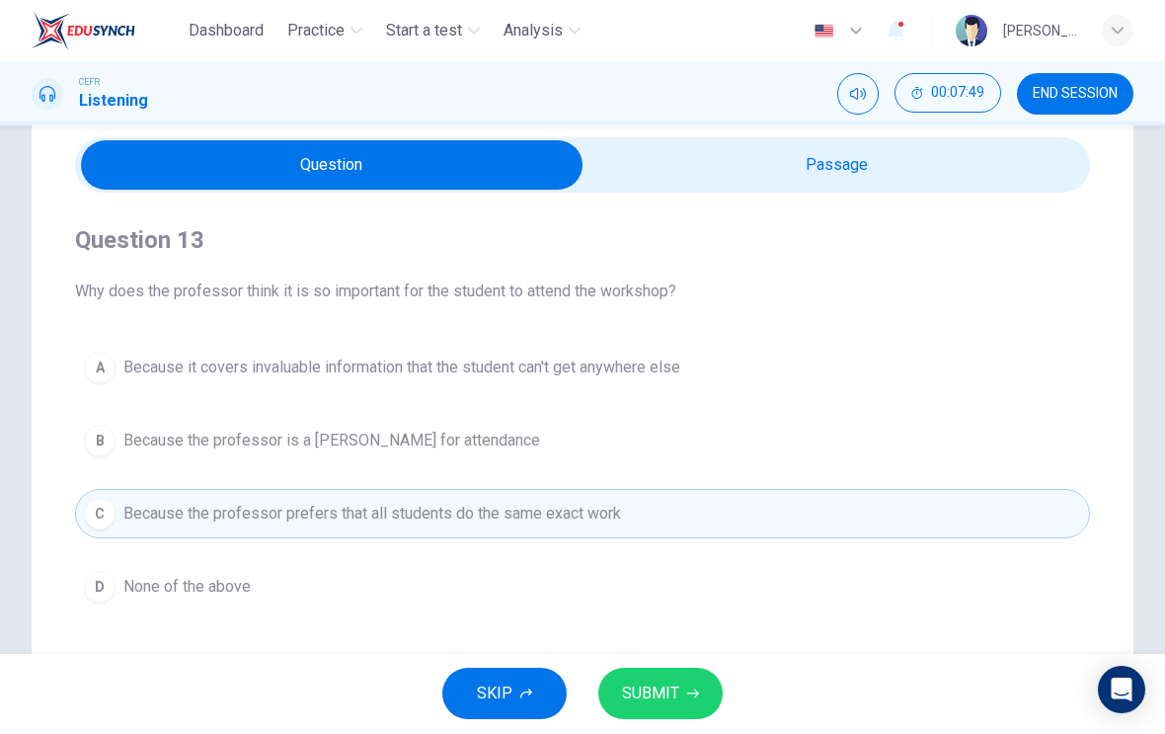
click at [683, 679] on button "SUBMIT" at bounding box center [661, 694] width 124 height 51
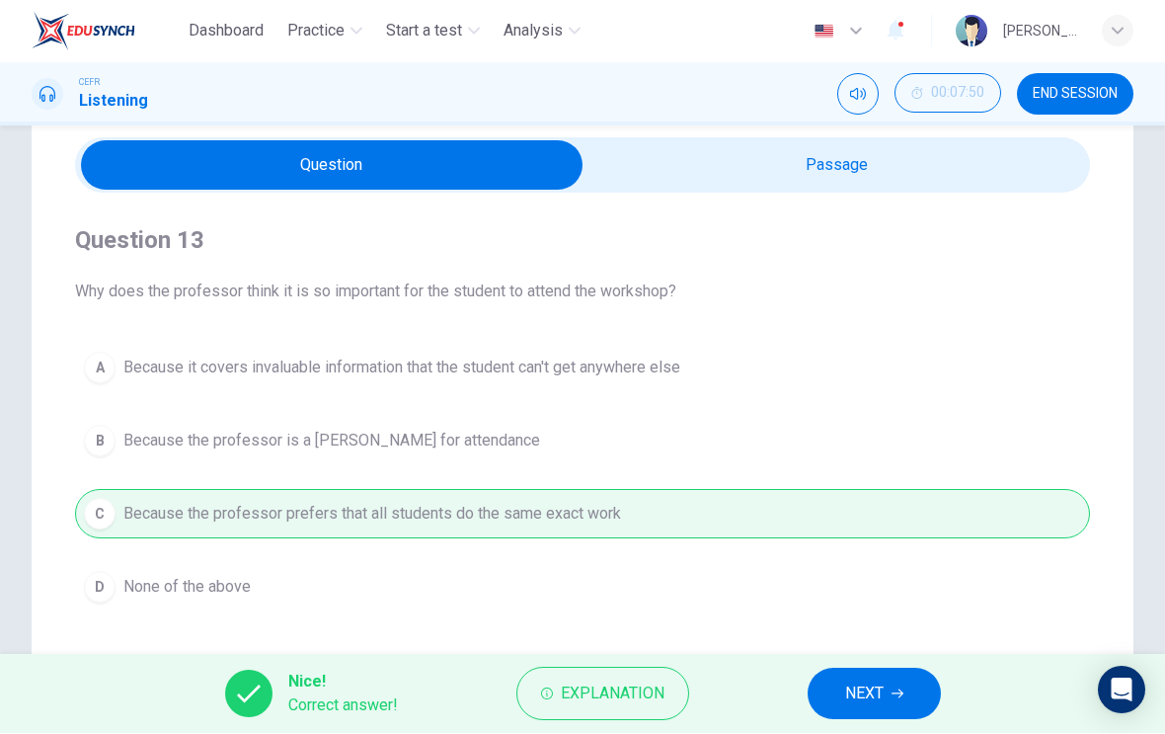
click at [897, 678] on button "NEXT" at bounding box center [874, 694] width 133 height 51
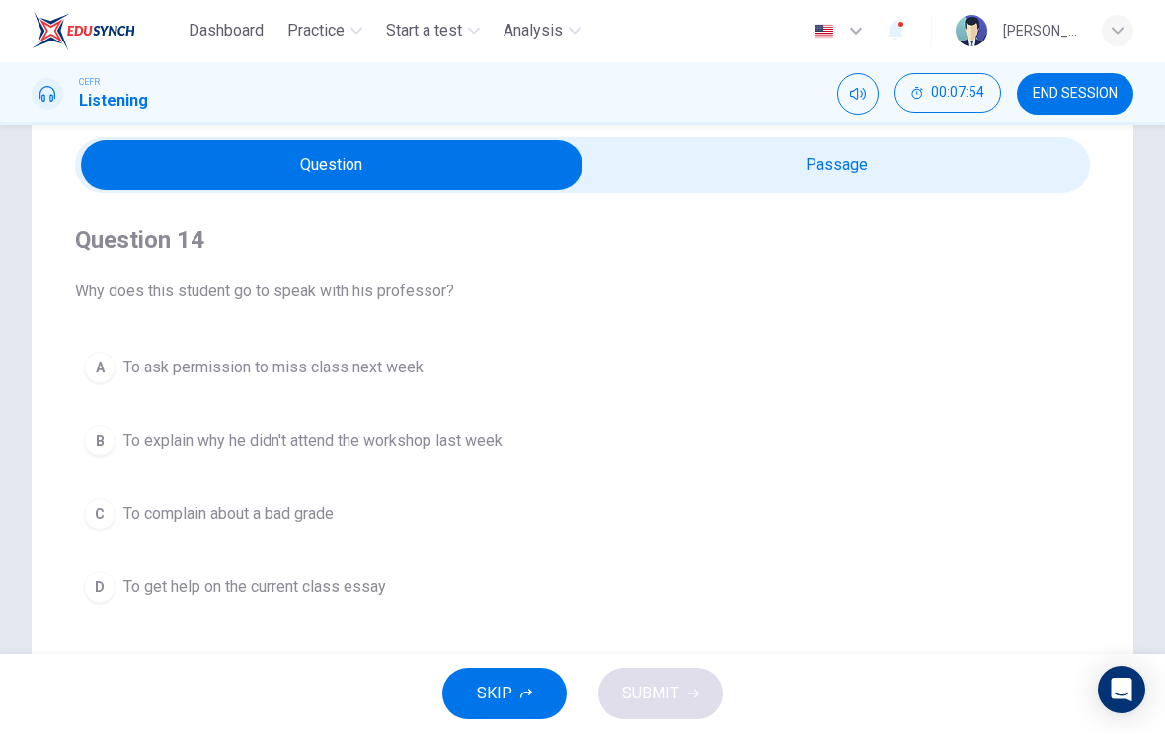
click at [482, 443] on span "To explain why he didn't attend the workshop last week" at bounding box center [312, 442] width 379 height 24
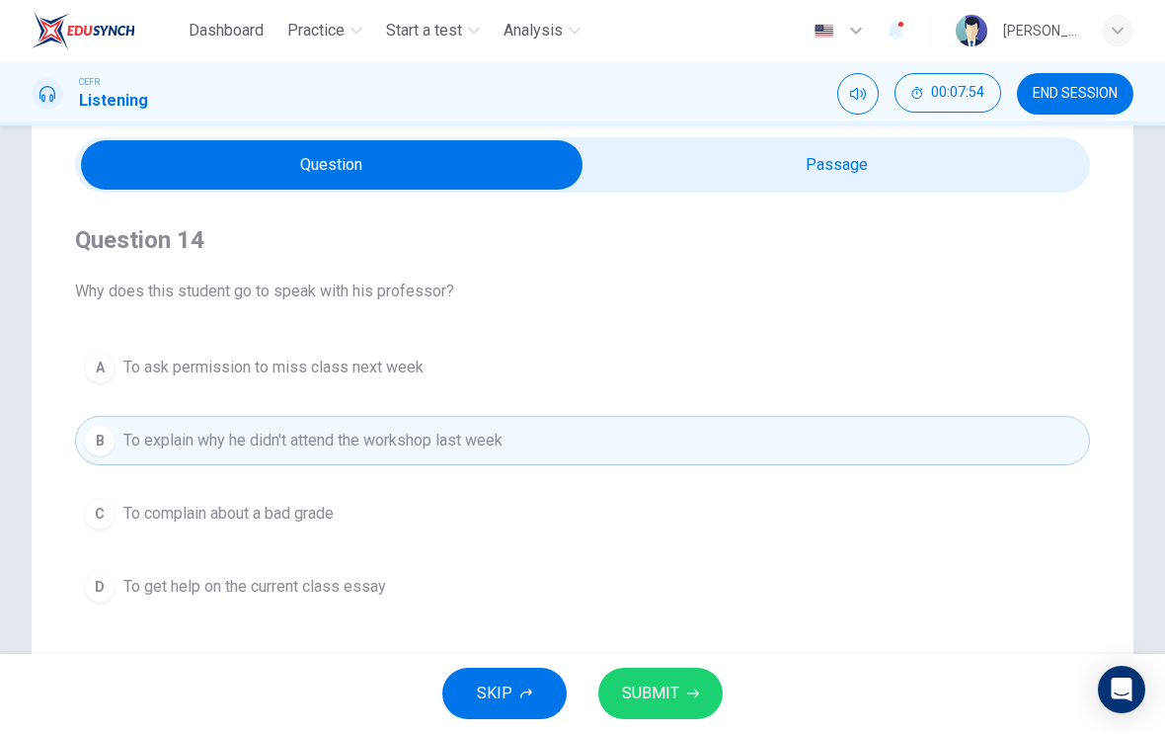
click at [684, 704] on button "SUBMIT" at bounding box center [661, 694] width 124 height 51
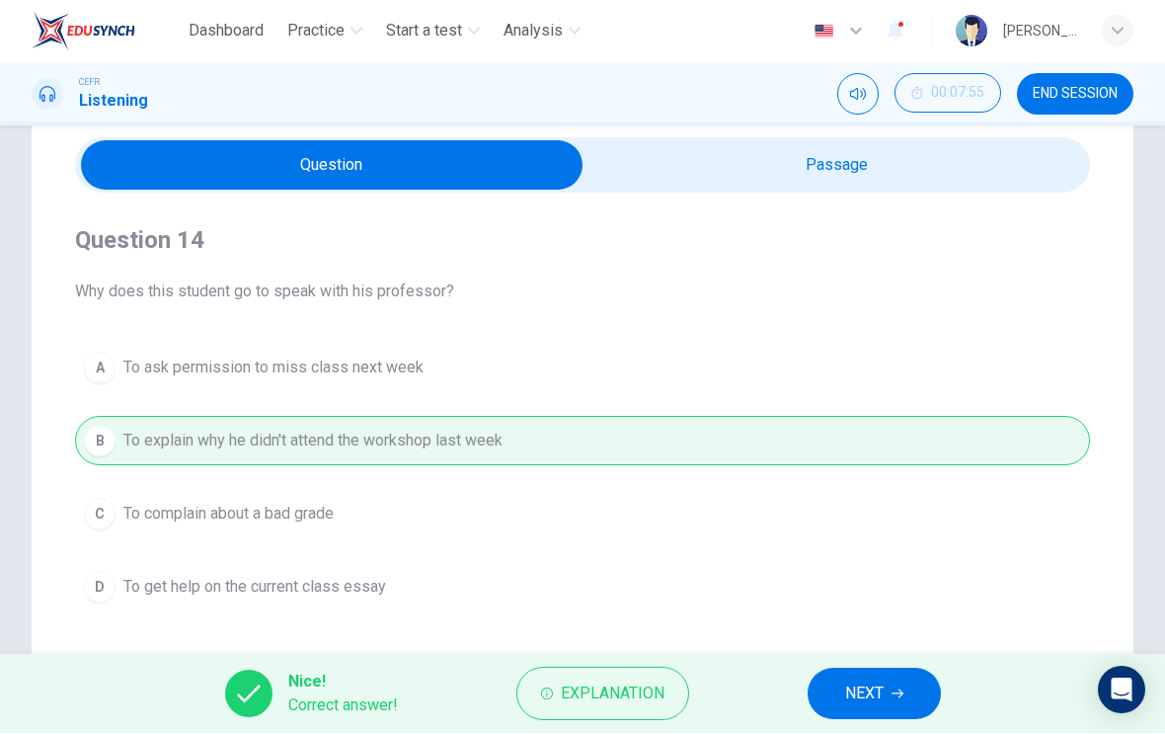
click at [868, 684] on span "NEXT" at bounding box center [864, 694] width 39 height 28
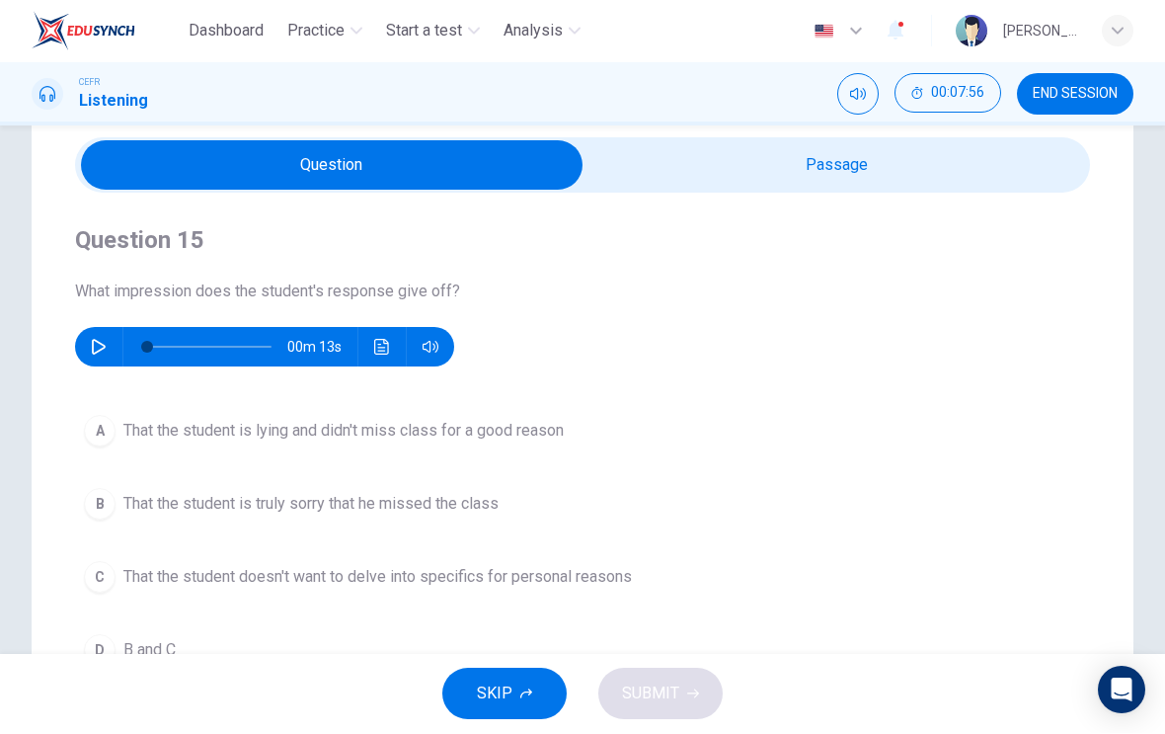
click at [104, 363] on button "button" at bounding box center [99, 348] width 32 height 40
click at [509, 511] on button "B That the student is truly sorry that he missed the class" at bounding box center [582, 504] width 1015 height 49
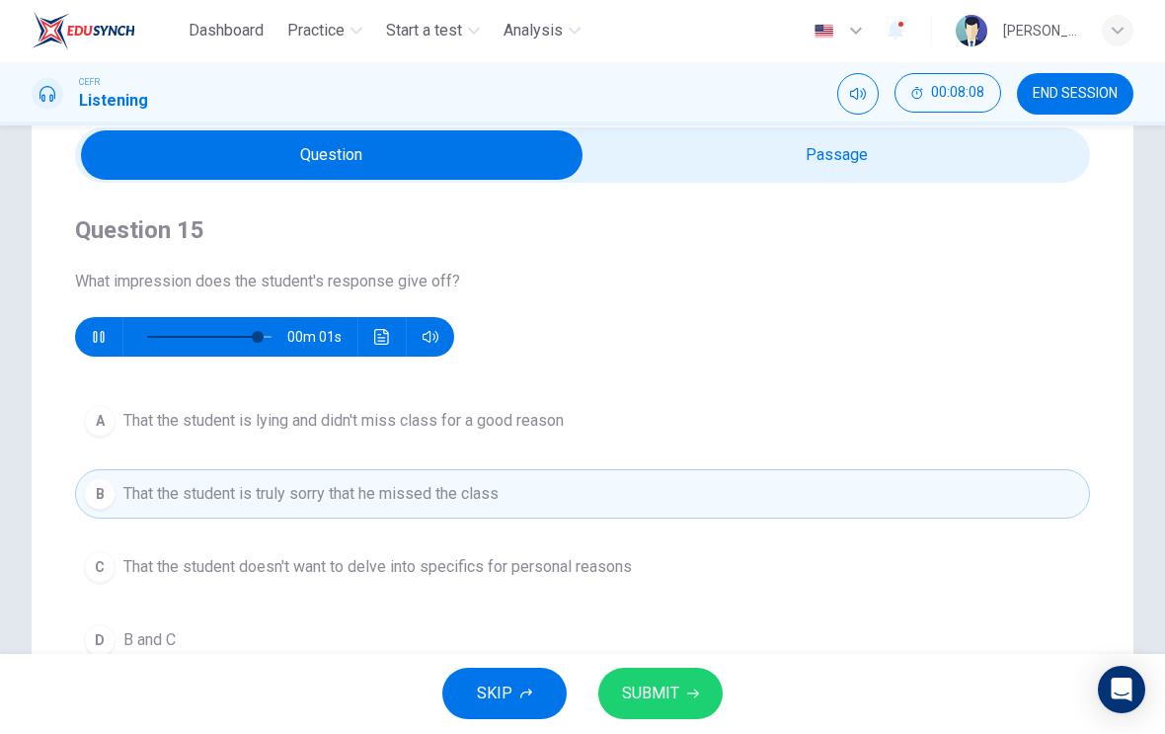
scroll to position [103, 0]
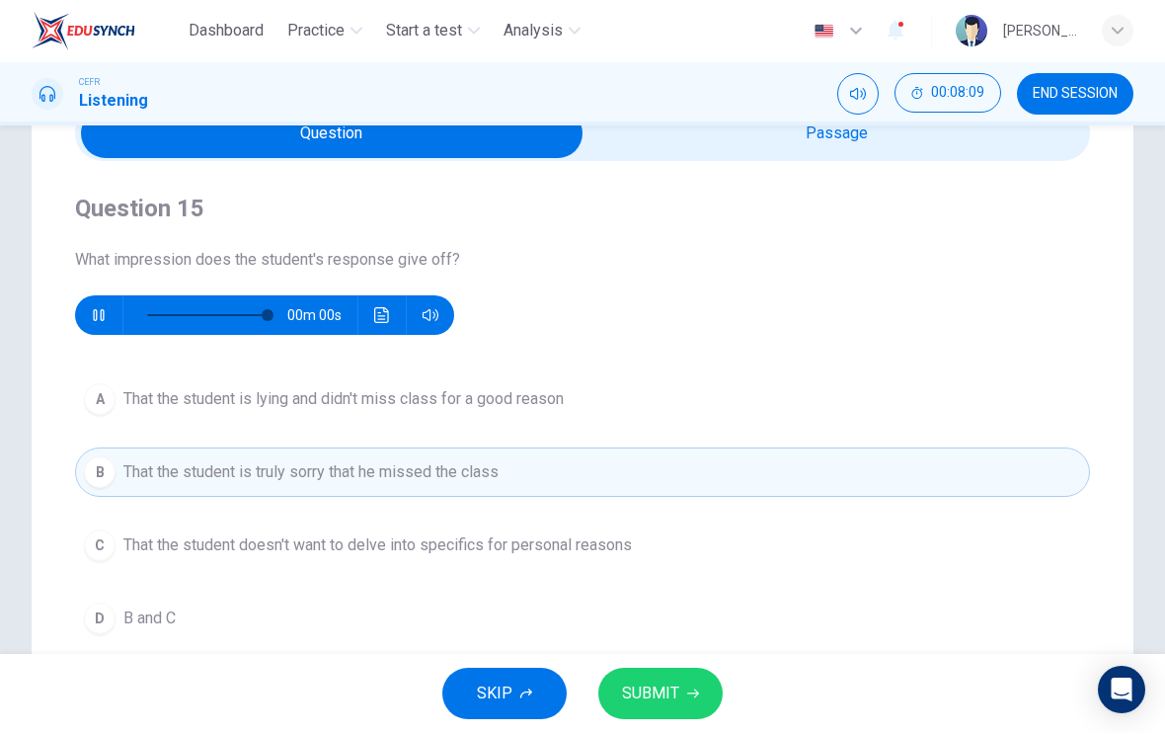
type input "0"
click at [684, 690] on button "SUBMIT" at bounding box center [661, 694] width 124 height 51
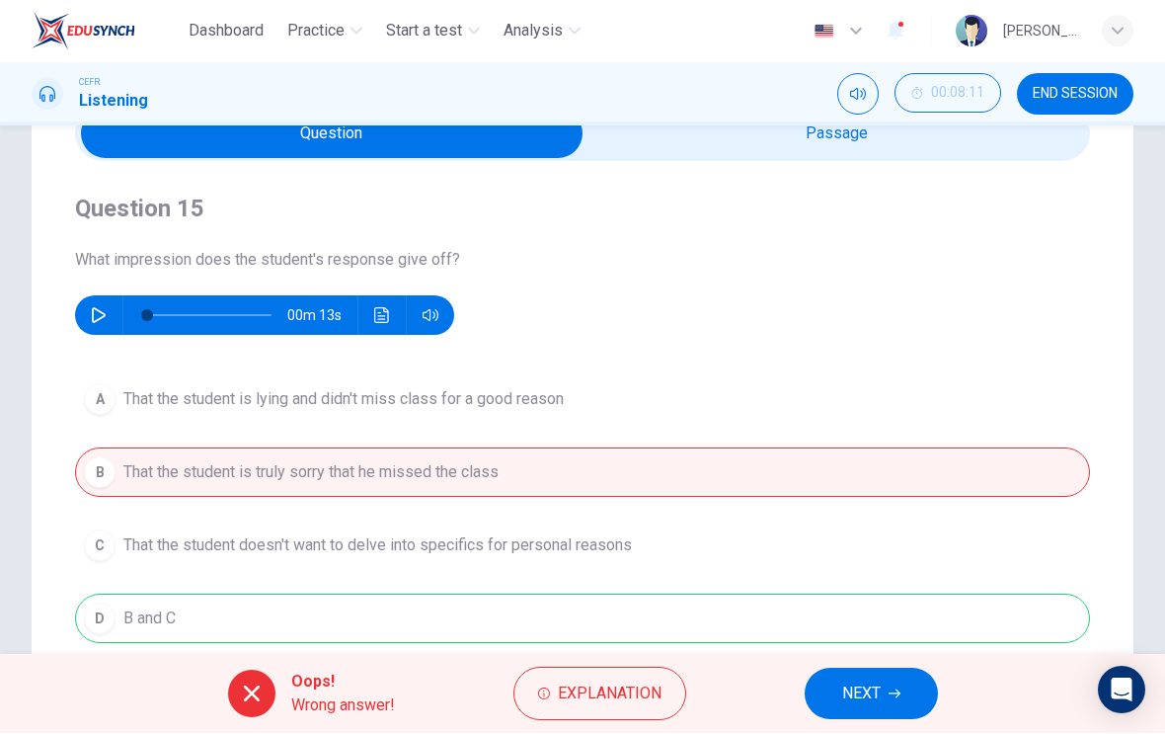
click at [877, 698] on span "NEXT" at bounding box center [861, 694] width 39 height 28
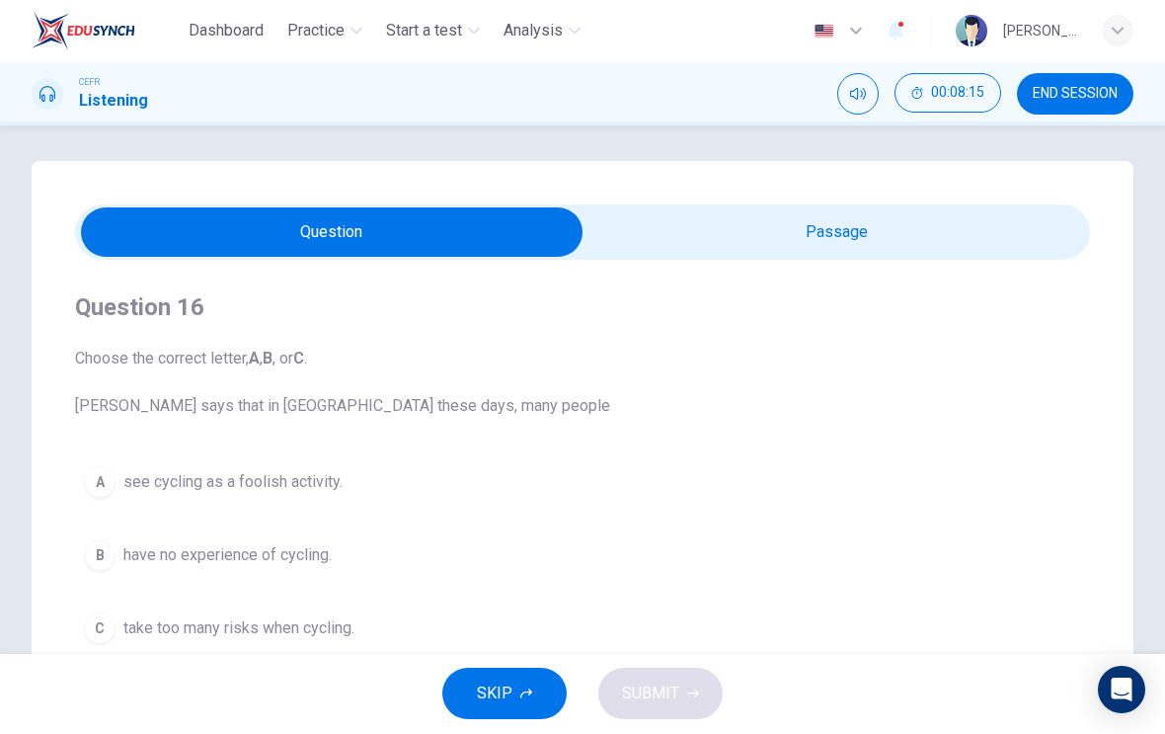
scroll to position [1, 0]
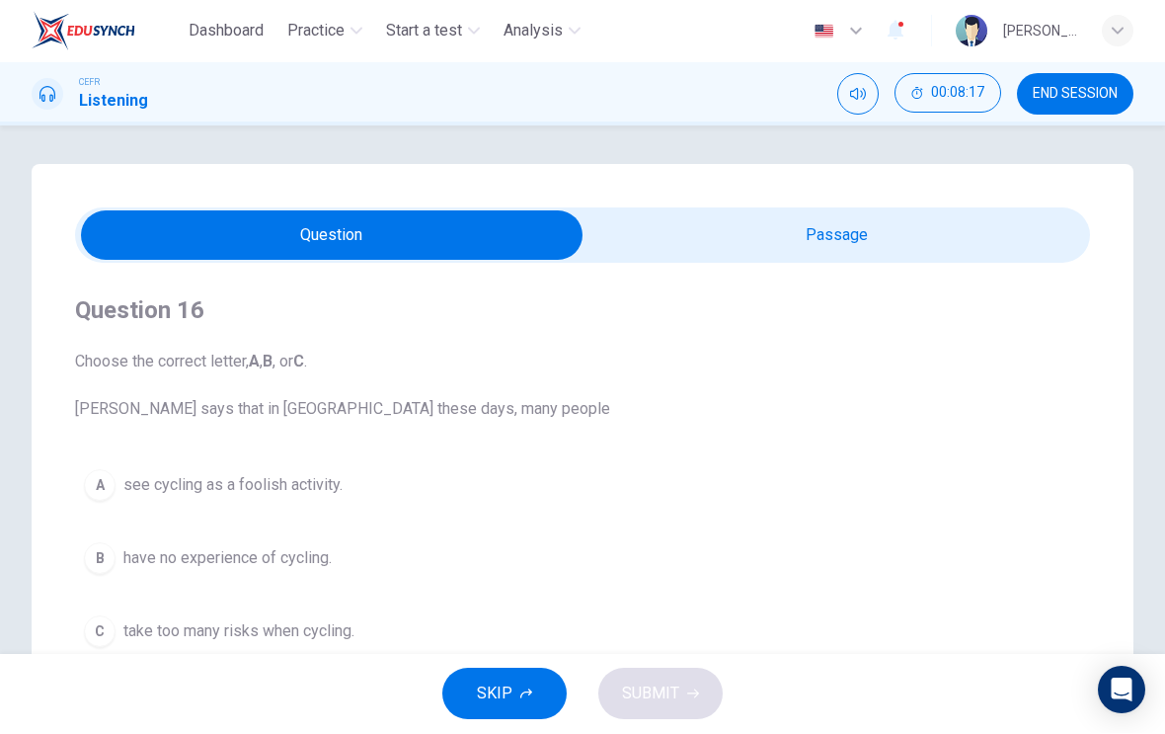
click at [820, 232] on input "checkbox" at bounding box center [331, 235] width 1523 height 49
checkbox input "true"
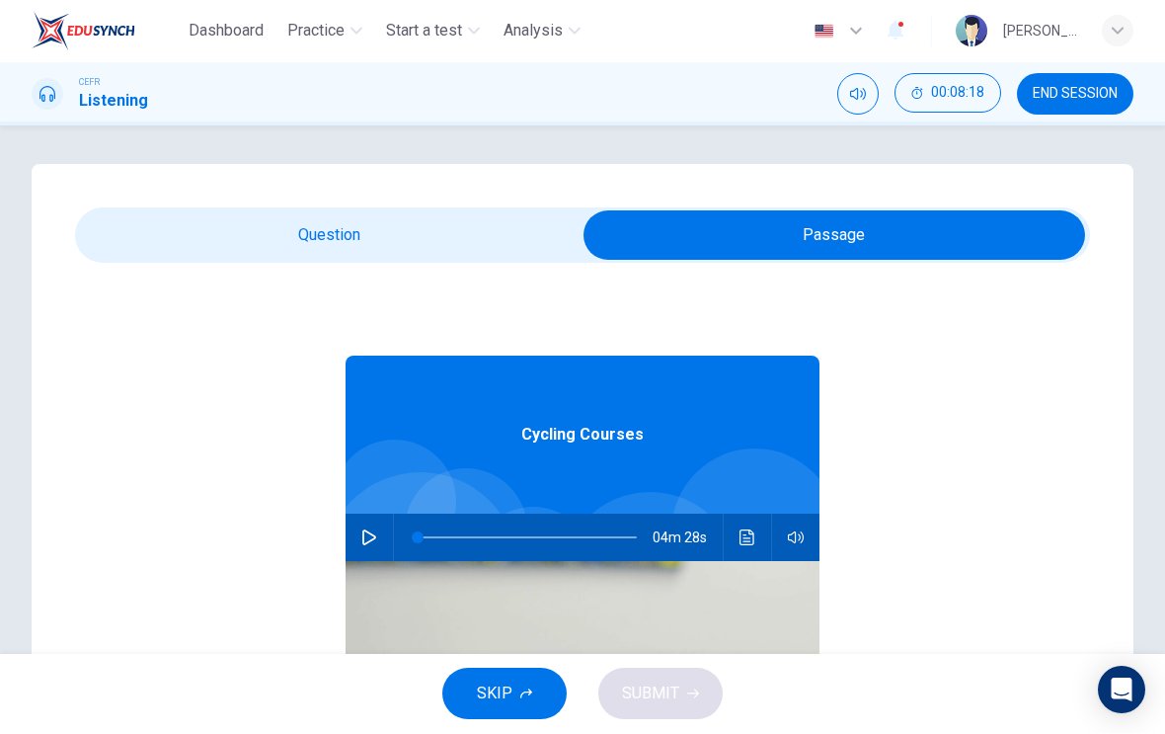
click at [360, 557] on div "04m 28s" at bounding box center [583, 538] width 474 height 47
click at [375, 535] on icon "button" at bounding box center [369, 538] width 16 height 16
type input "0"
click at [497, 251] on input "checkbox" at bounding box center [834, 235] width 1523 height 49
checkbox input "false"
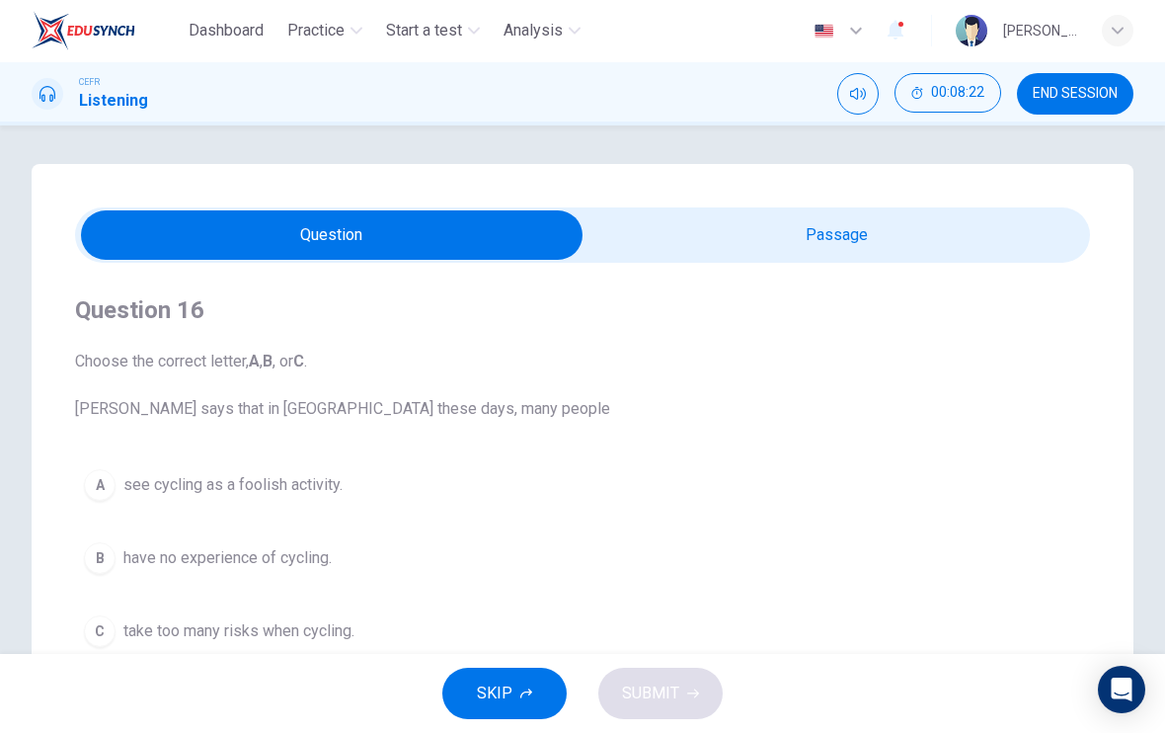
click at [332, 568] on span "have no experience of cycling." at bounding box center [227, 559] width 208 height 24
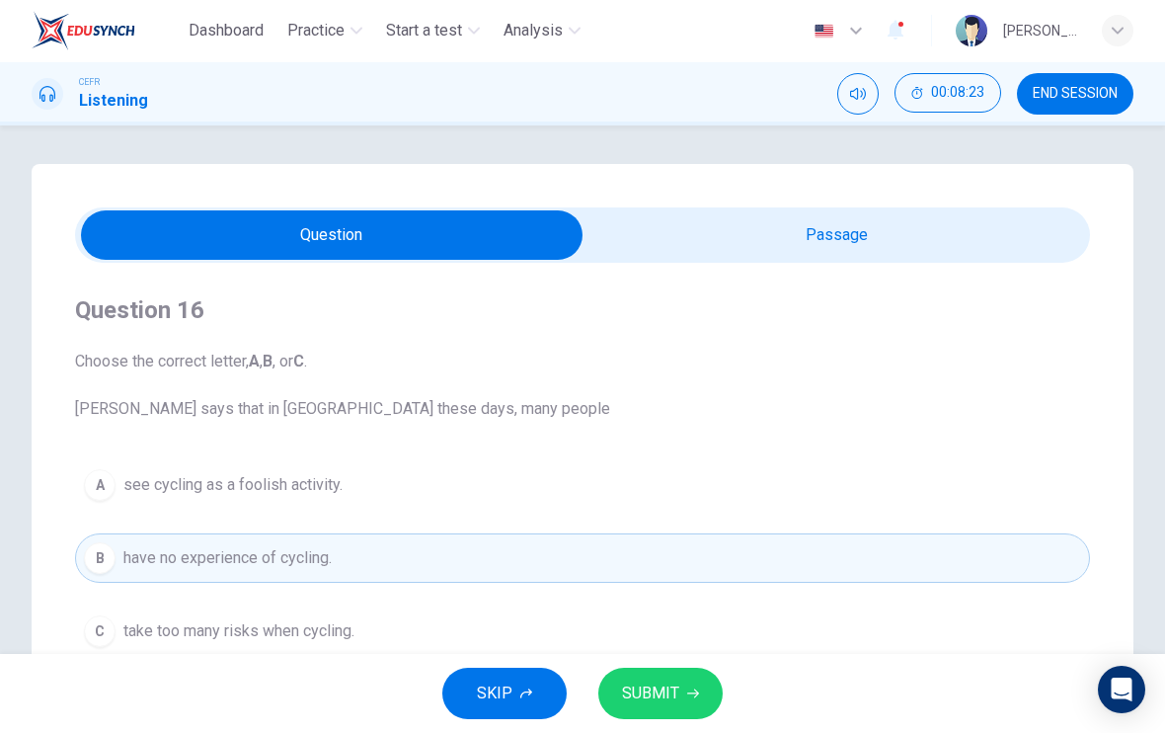
click at [669, 682] on span "SUBMIT" at bounding box center [650, 694] width 57 height 28
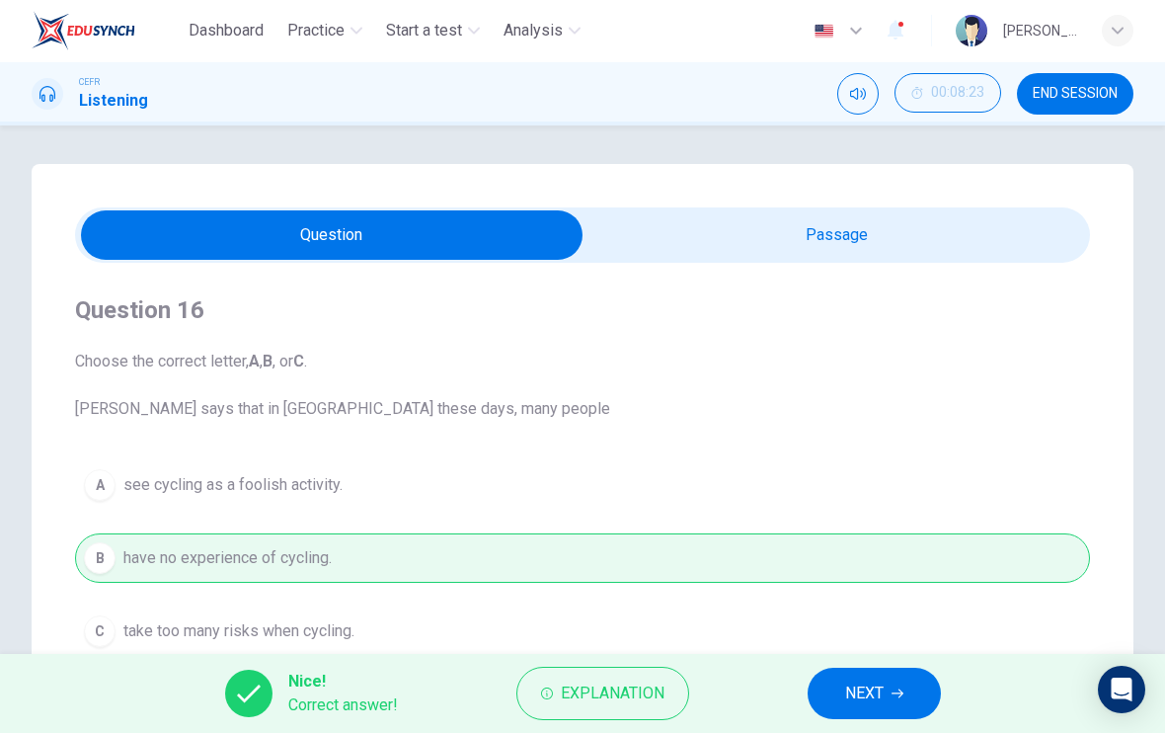
click at [872, 683] on span "NEXT" at bounding box center [864, 694] width 39 height 28
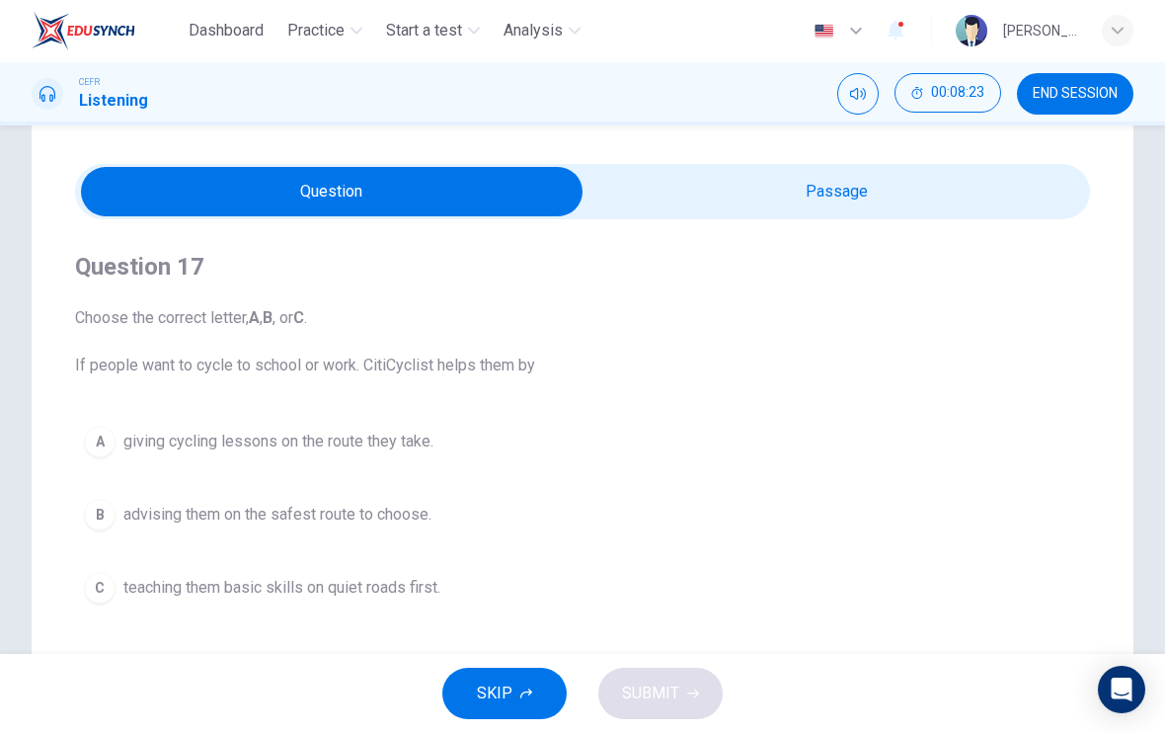
scroll to position [63, 0]
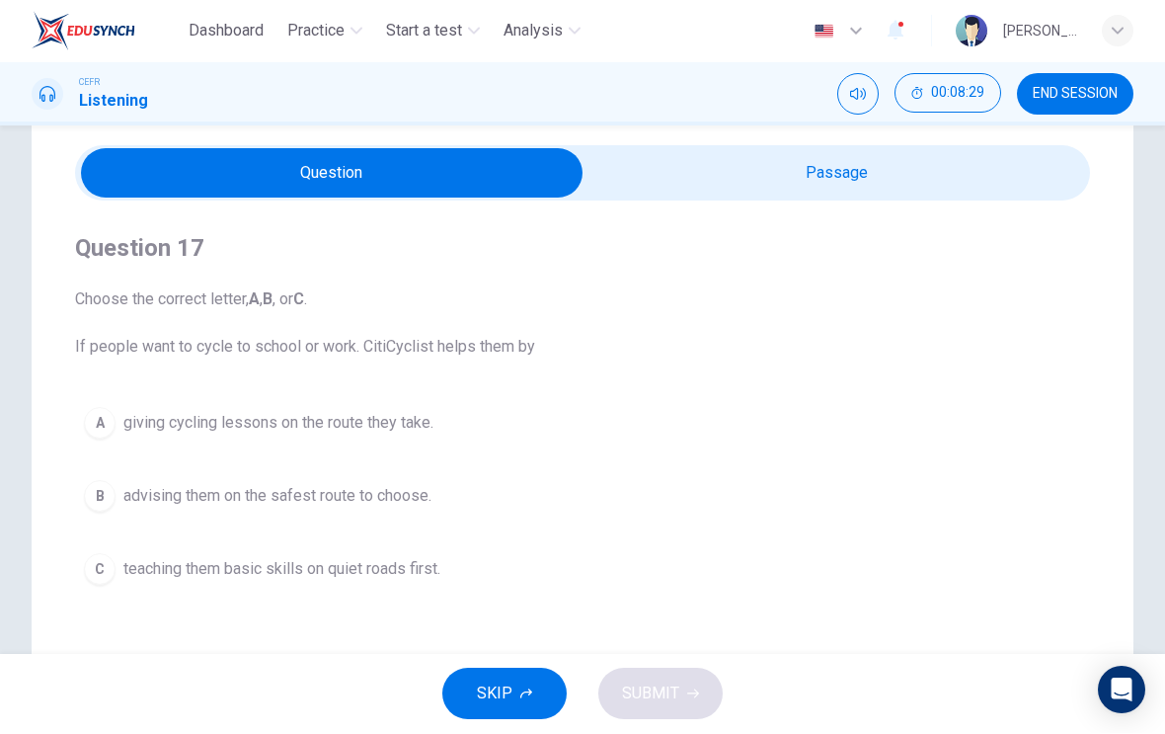
click at [332, 446] on button "A giving cycling lessons on the route they take." at bounding box center [582, 423] width 1015 height 49
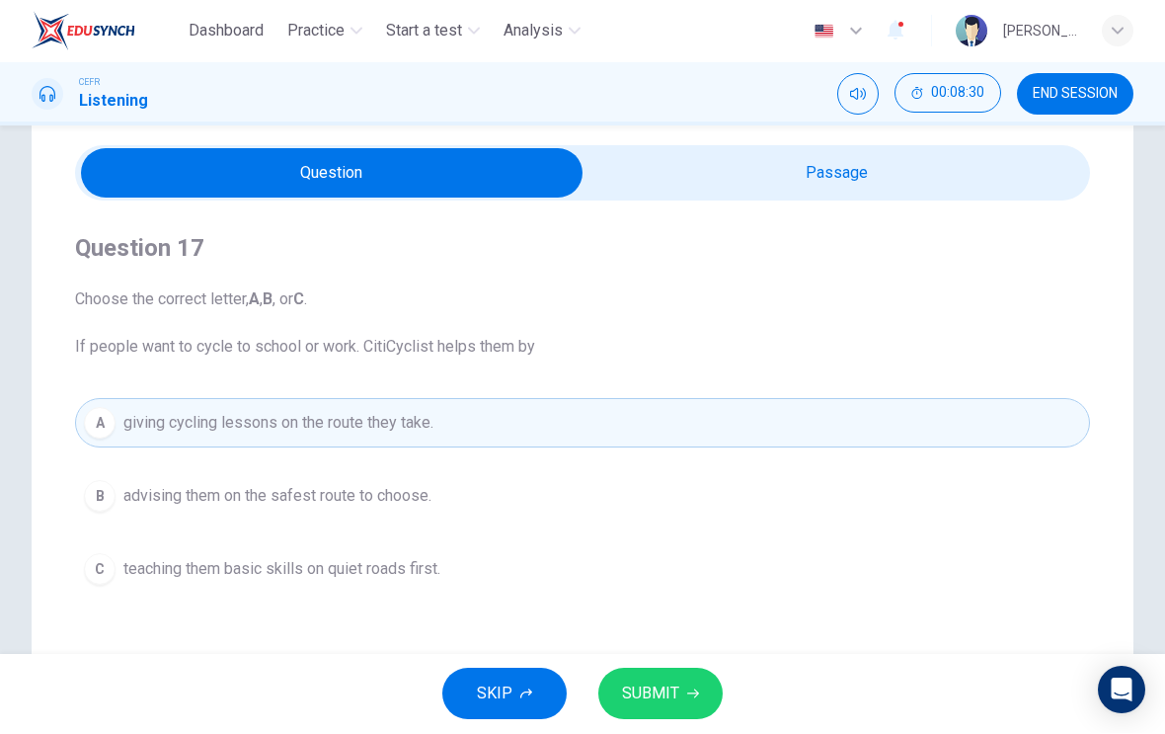
click at [669, 714] on button "SUBMIT" at bounding box center [661, 694] width 124 height 51
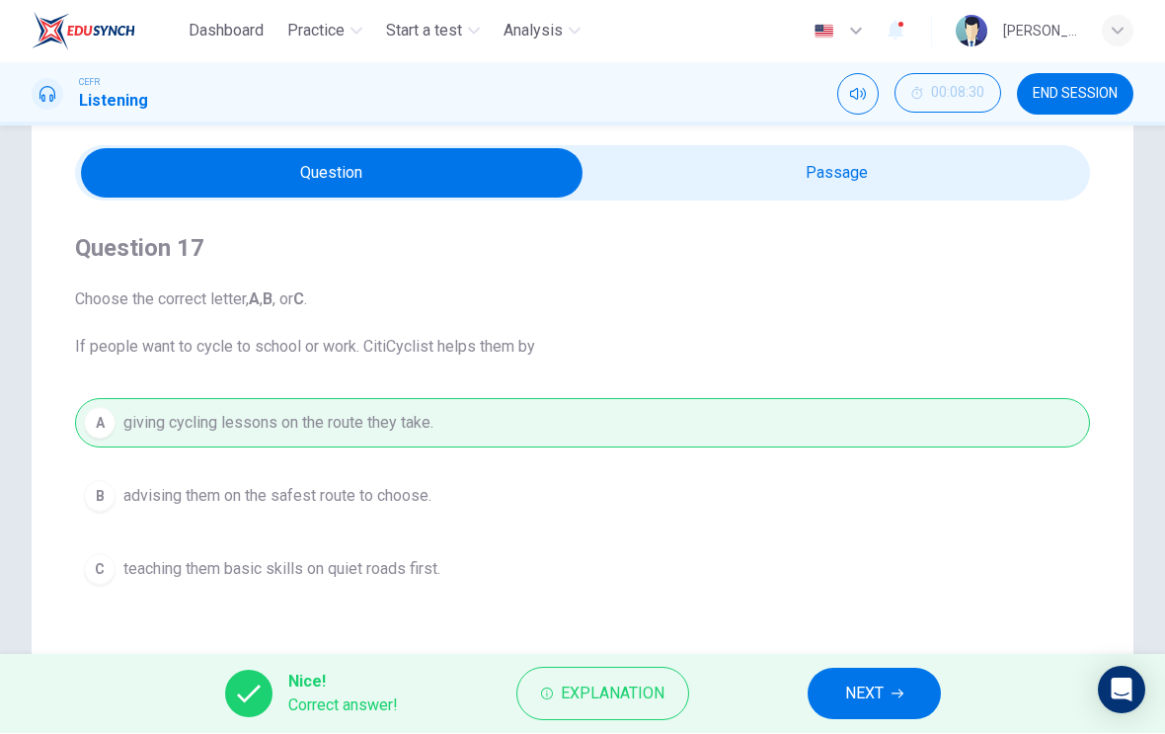
click at [843, 693] on button "NEXT" at bounding box center [874, 694] width 133 height 51
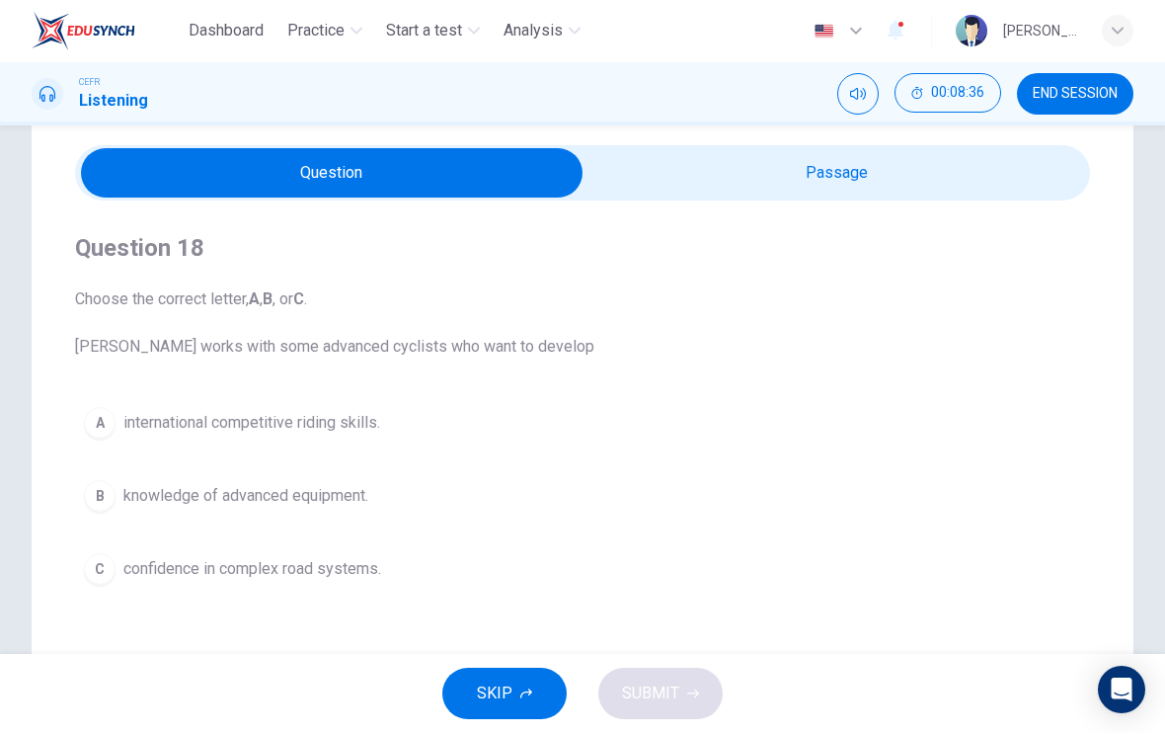
click at [271, 566] on span "confidence in complex road systems." at bounding box center [252, 570] width 258 height 24
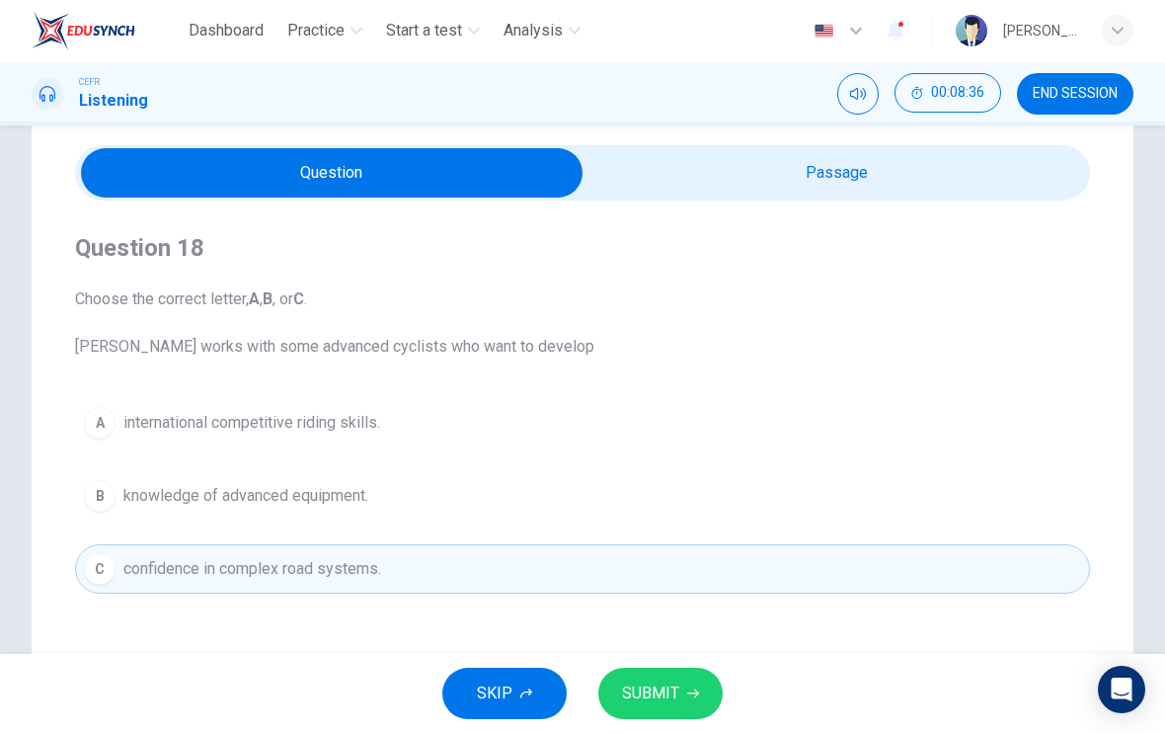
click at [661, 698] on span "SUBMIT" at bounding box center [650, 694] width 57 height 28
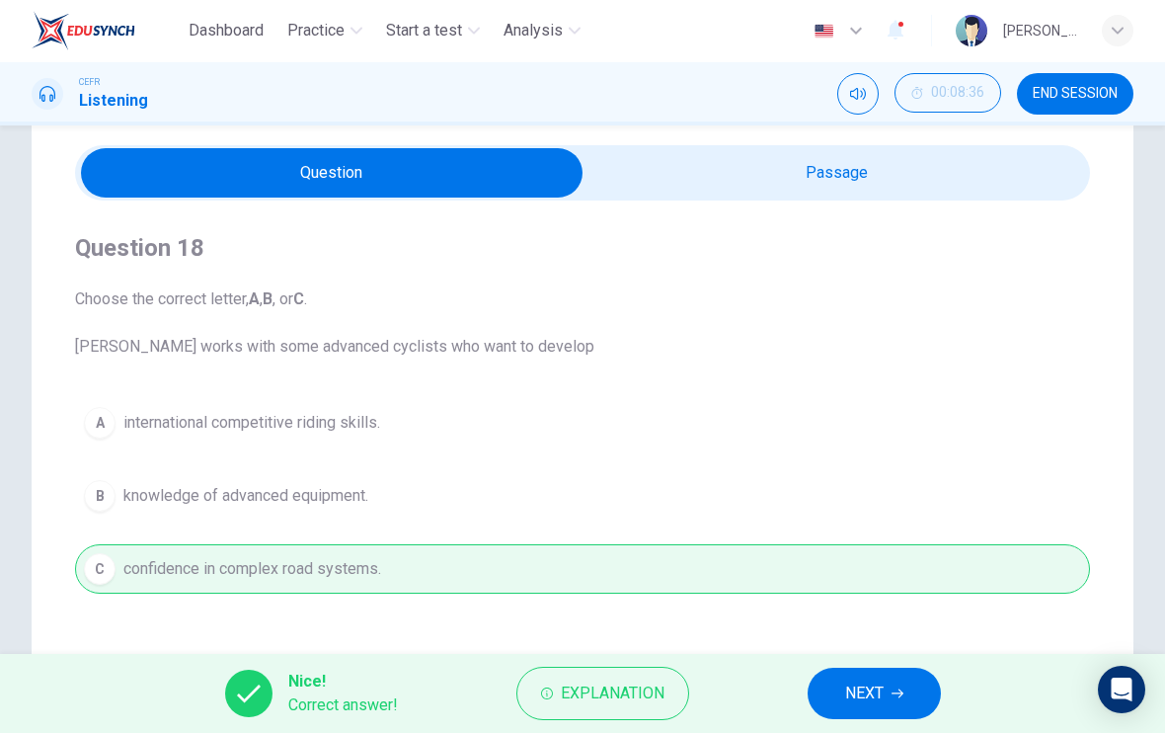
click at [840, 718] on button "NEXT" at bounding box center [874, 694] width 133 height 51
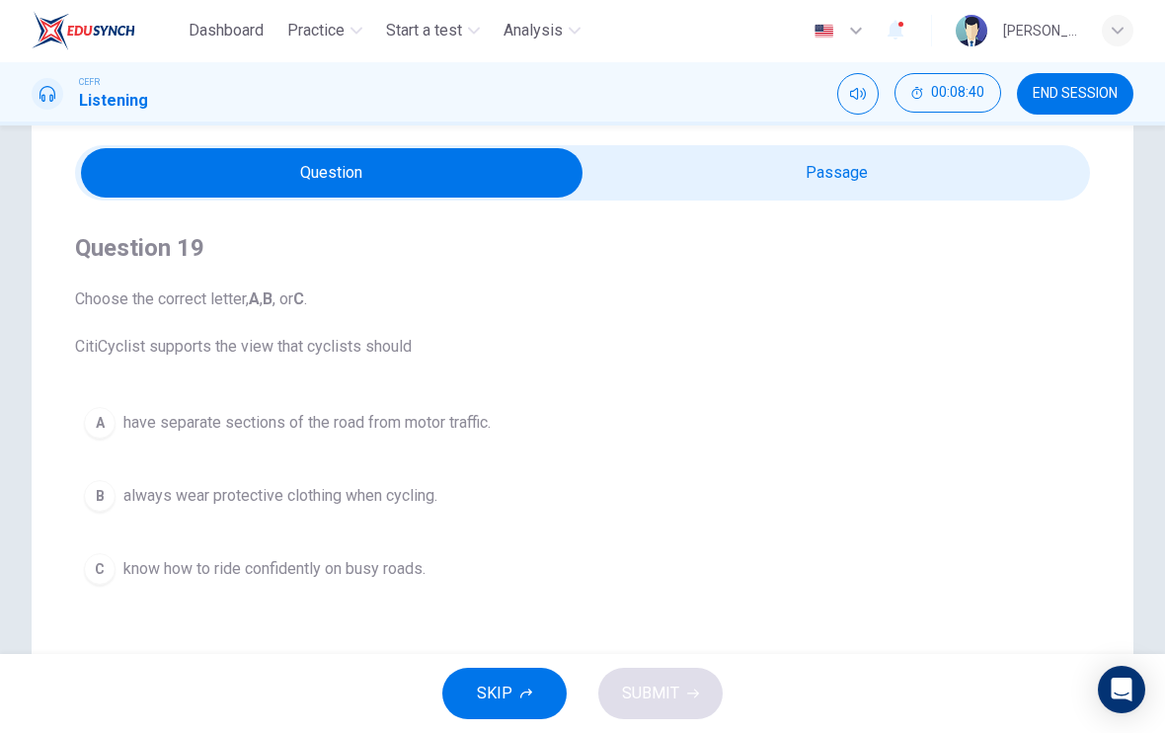
click at [224, 576] on span "know how to ride confidently on busy roads." at bounding box center [274, 570] width 302 height 24
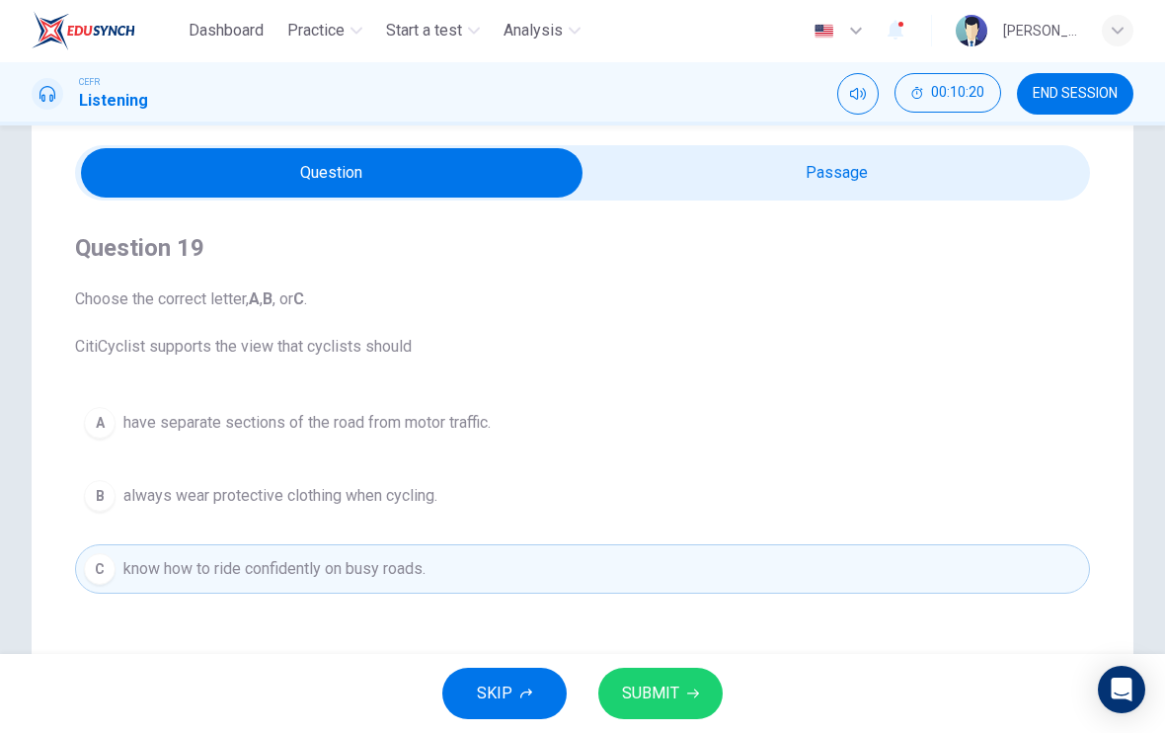
click at [685, 684] on button "SUBMIT" at bounding box center [661, 694] width 124 height 51
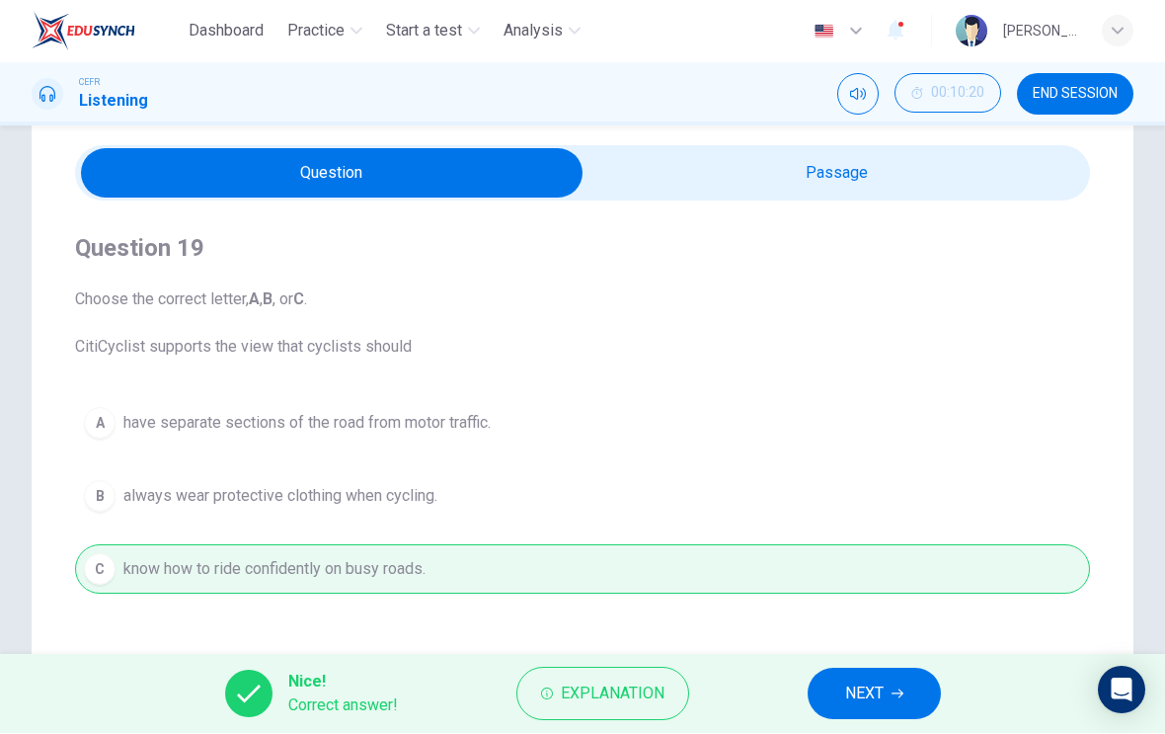
click at [862, 688] on span "NEXT" at bounding box center [864, 694] width 39 height 28
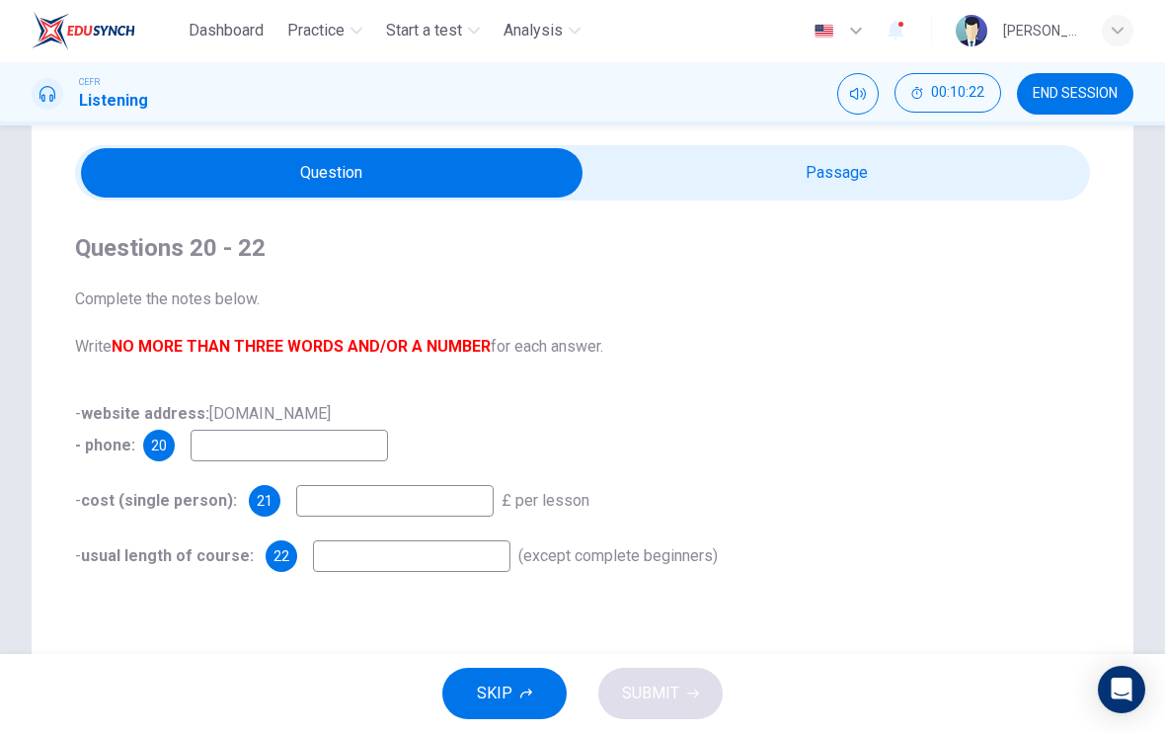
click at [298, 450] on input at bounding box center [290, 447] width 198 height 32
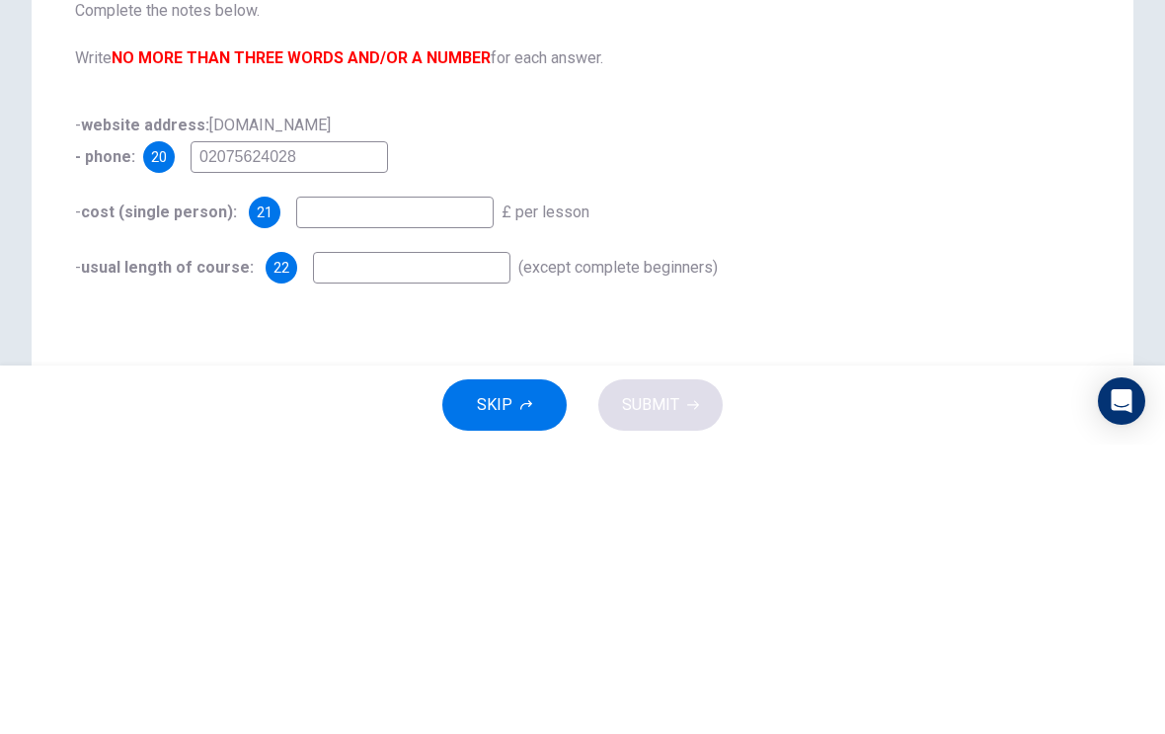
type input "02075624028"
click at [309, 486] on input at bounding box center [395, 502] width 198 height 32
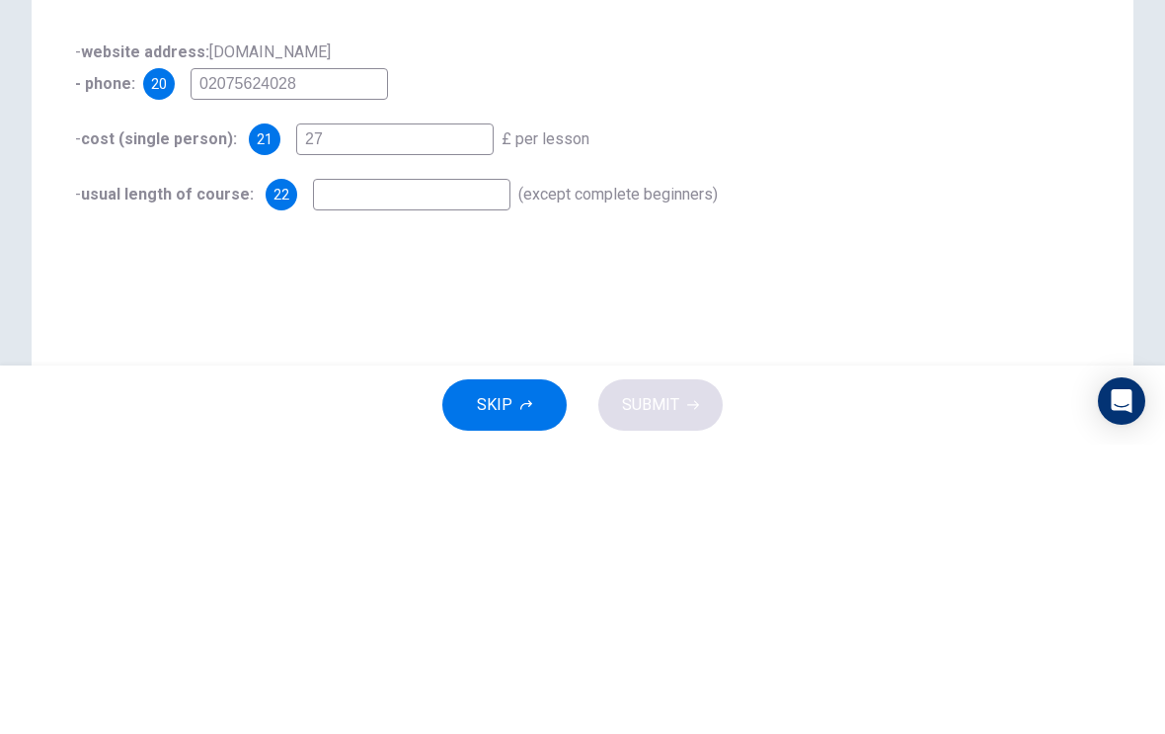
scroll to position [141, 0]
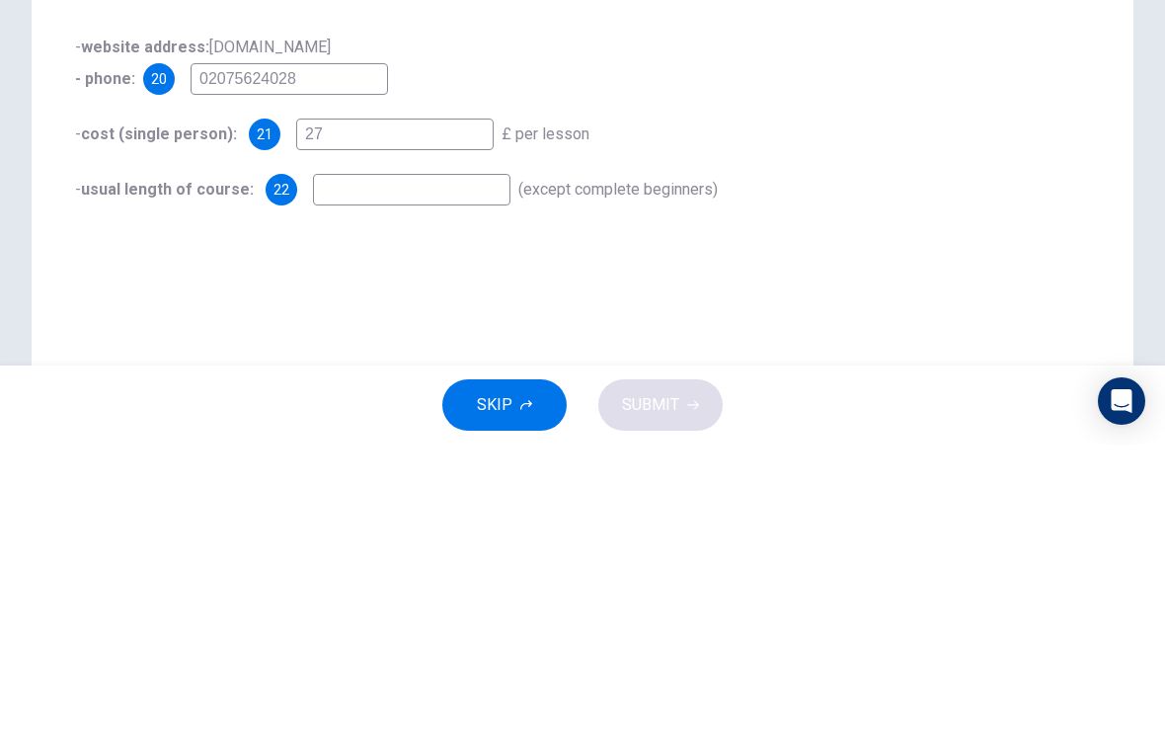
type input "27"
click at [496, 463] on input at bounding box center [412, 479] width 198 height 32
type input "1"
type input "3 hours"
click at [645, 275] on div "Questions 20 - 22 Complete the notes below. Write NO MORE THAN THREE WORDS AND/…" at bounding box center [583, 422] width 1102 height 794
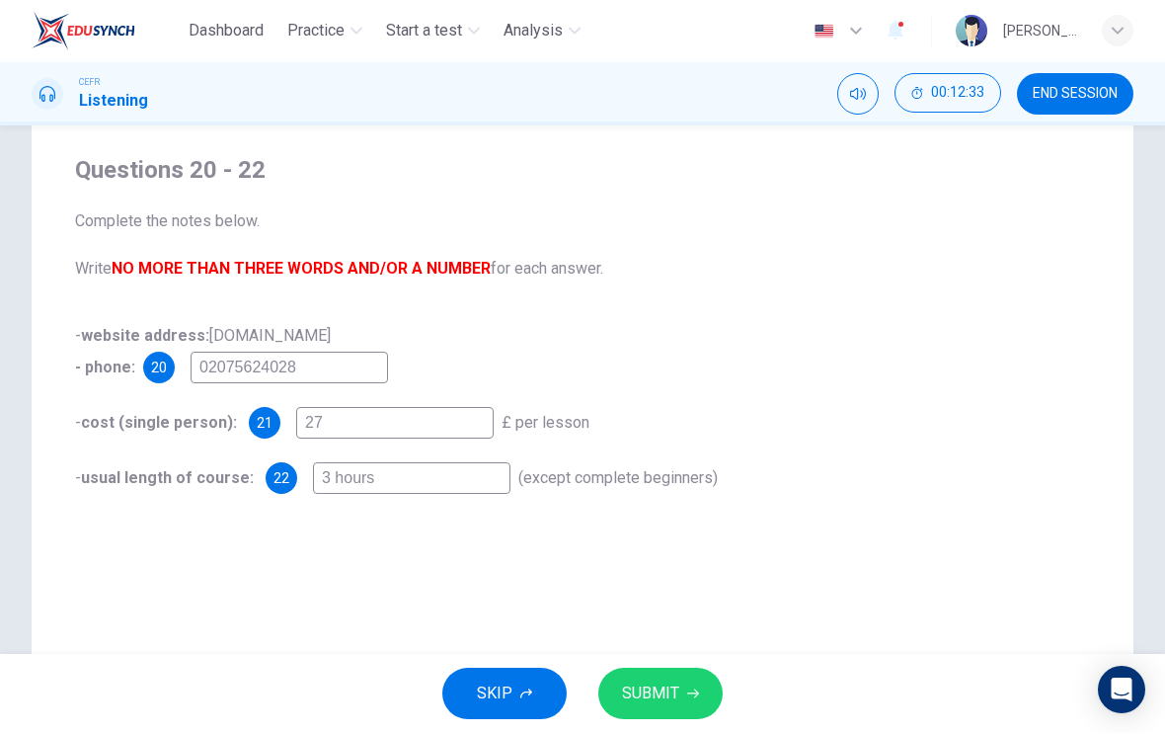
click at [585, 711] on div "SKIP SUBMIT" at bounding box center [582, 694] width 1165 height 79
click at [641, 707] on button "SUBMIT" at bounding box center [661, 694] width 124 height 51
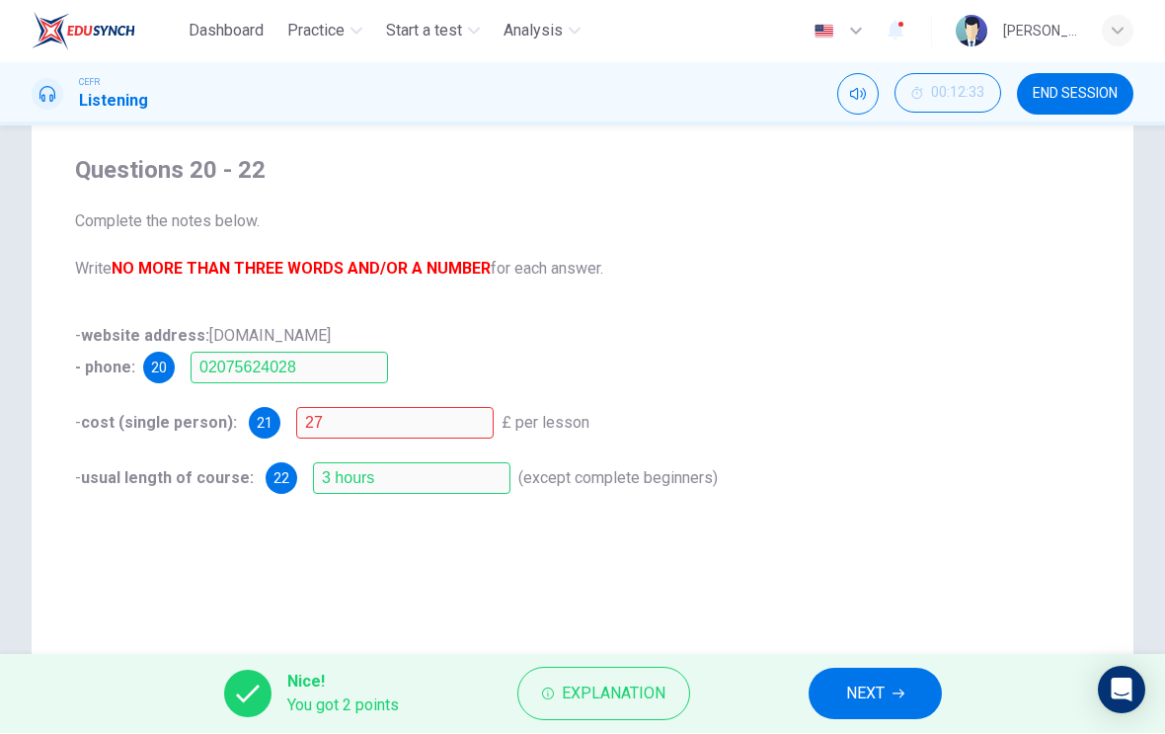
click at [647, 689] on span "Explanation" at bounding box center [614, 694] width 104 height 28
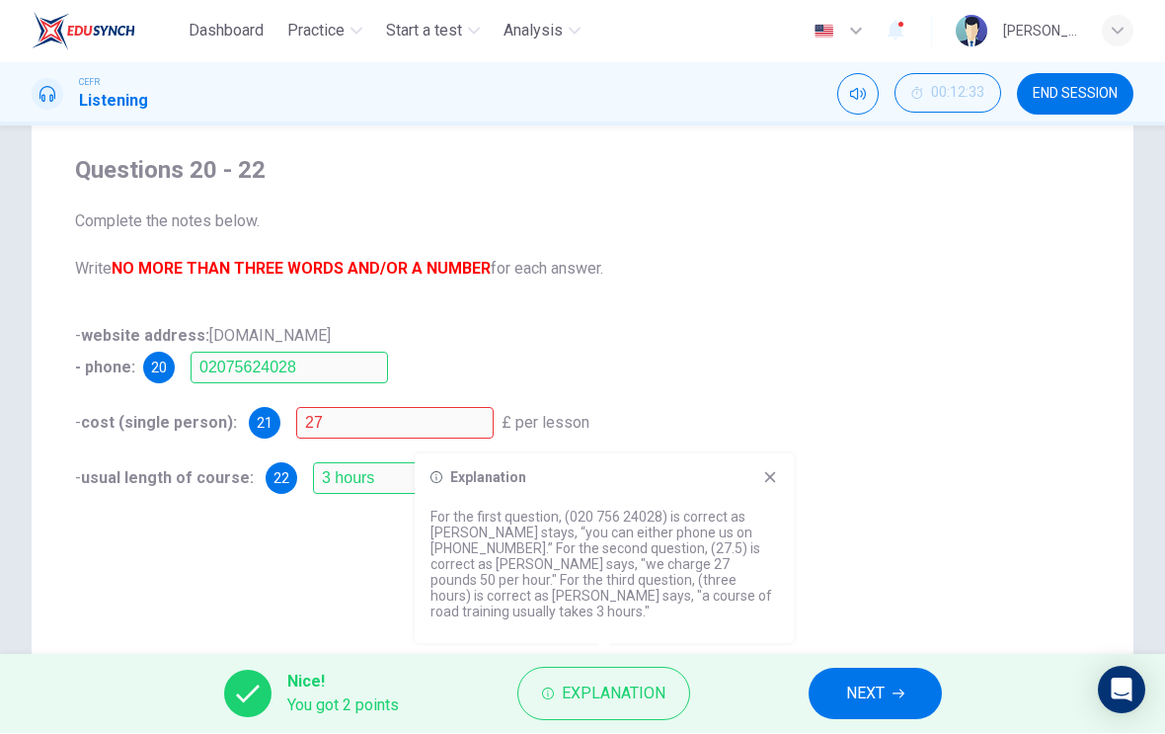
click at [901, 700] on button "NEXT" at bounding box center [875, 694] width 133 height 51
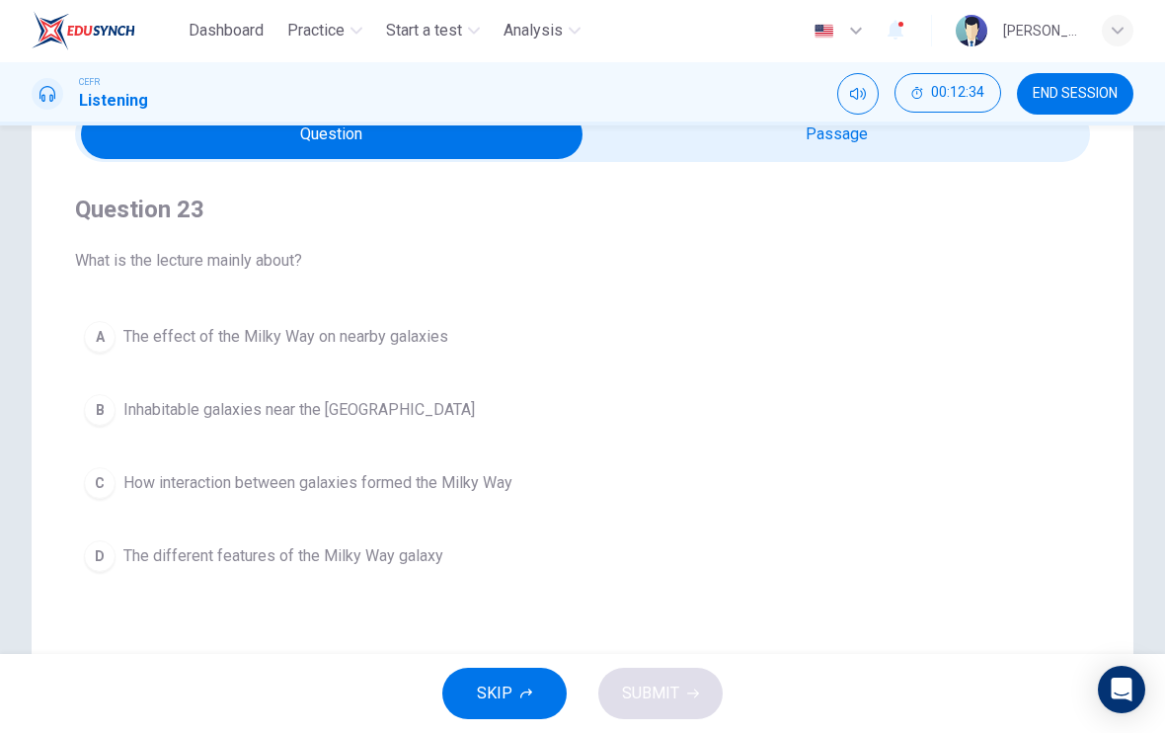
scroll to position [77, 0]
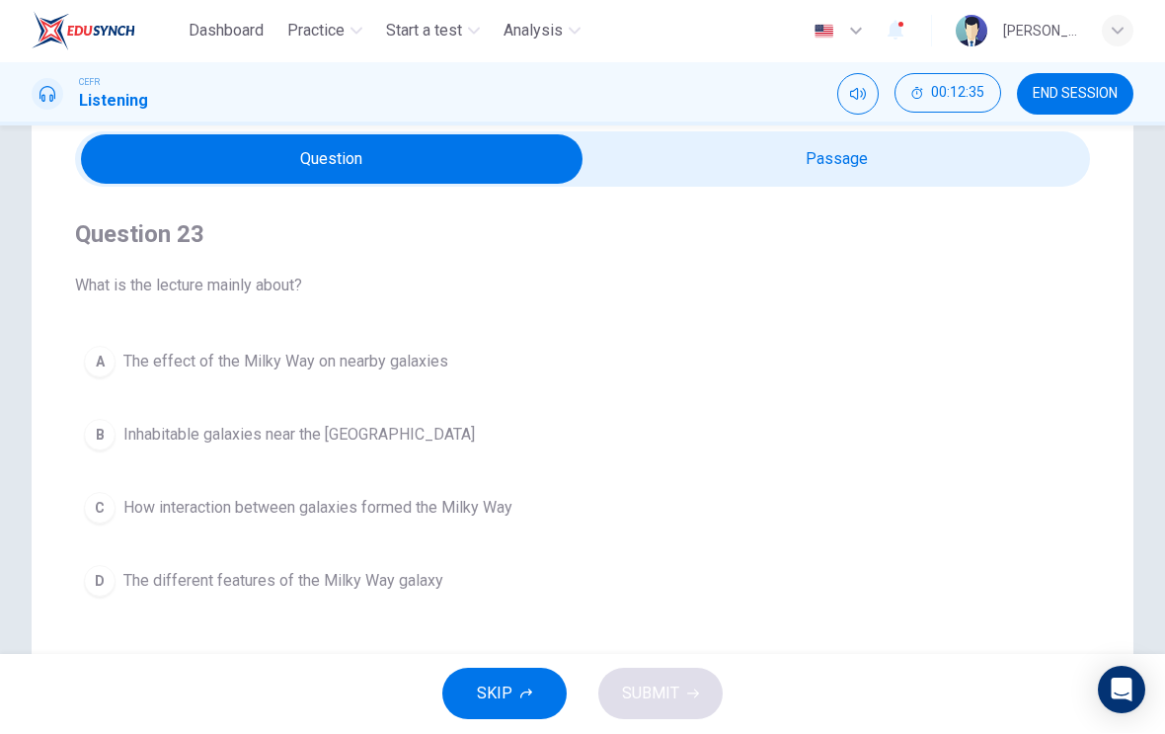
click at [970, 180] on input "checkbox" at bounding box center [331, 159] width 1523 height 49
checkbox input "true"
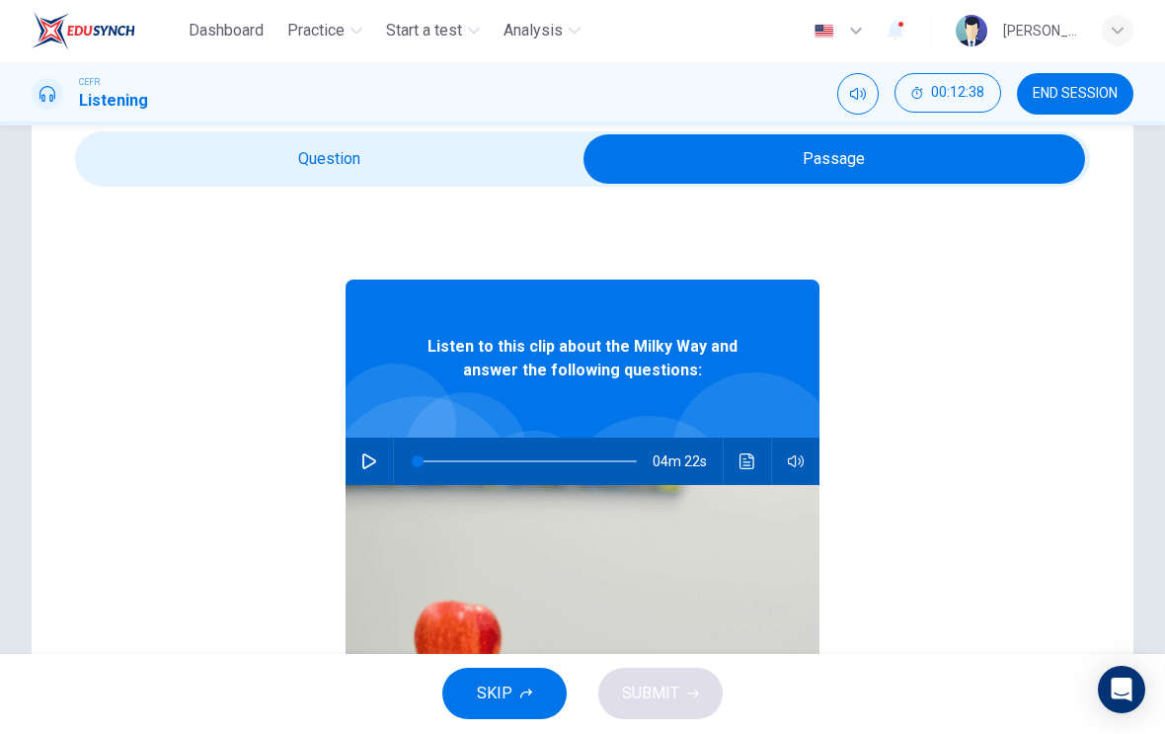
click at [1092, 107] on button "END SESSION" at bounding box center [1075, 94] width 117 height 41
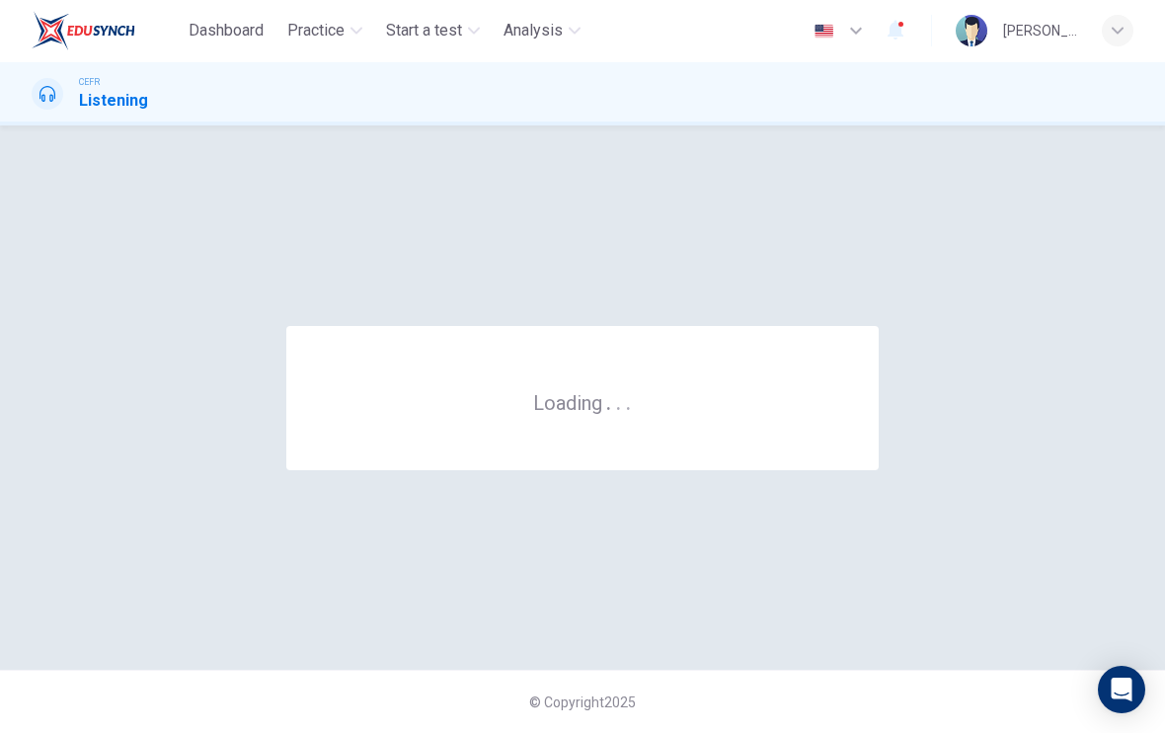
scroll to position [0, 0]
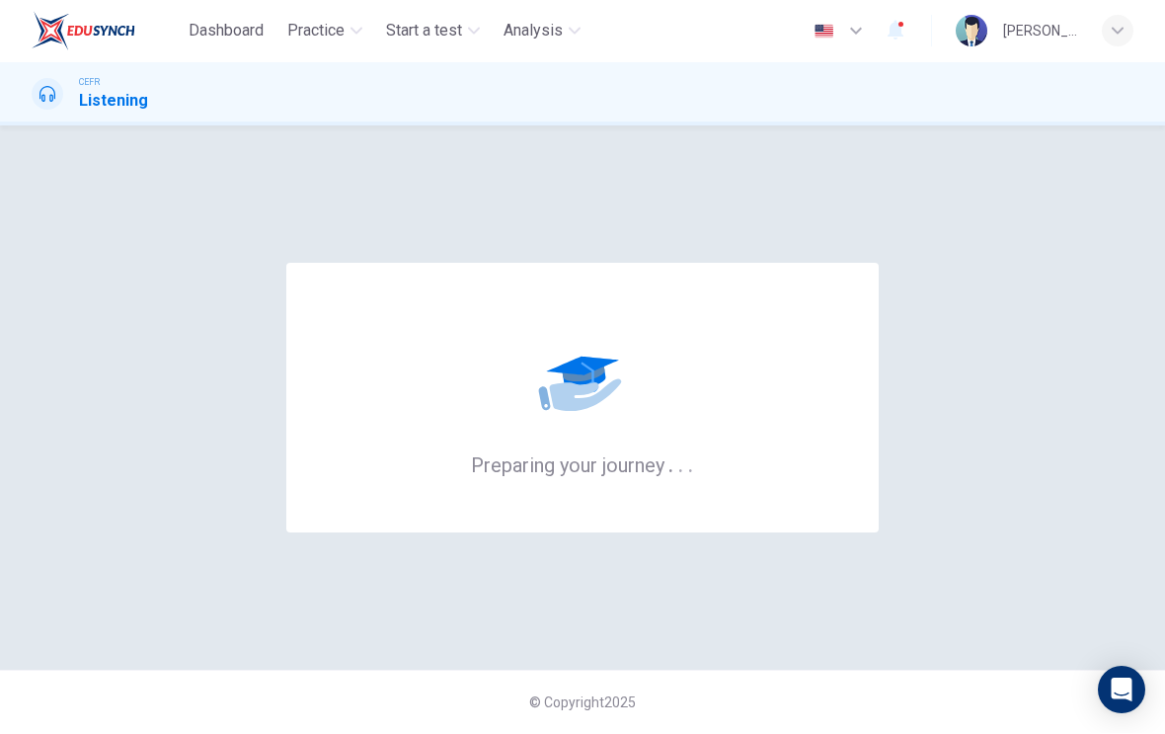
click at [345, 39] on span "Practice" at bounding box center [315, 32] width 57 height 24
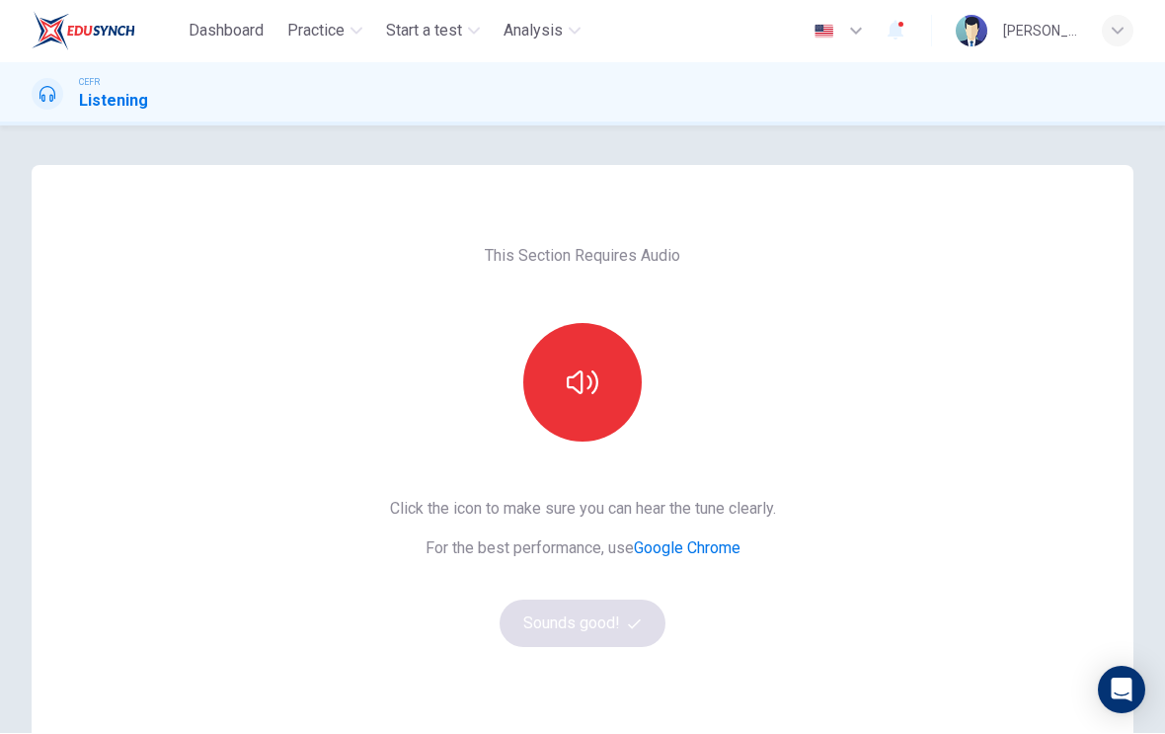
click at [562, 405] on button "button" at bounding box center [582, 383] width 119 height 119
click at [569, 402] on button "button" at bounding box center [582, 383] width 119 height 119
click at [568, 633] on button "Sounds good!" at bounding box center [583, 623] width 166 height 47
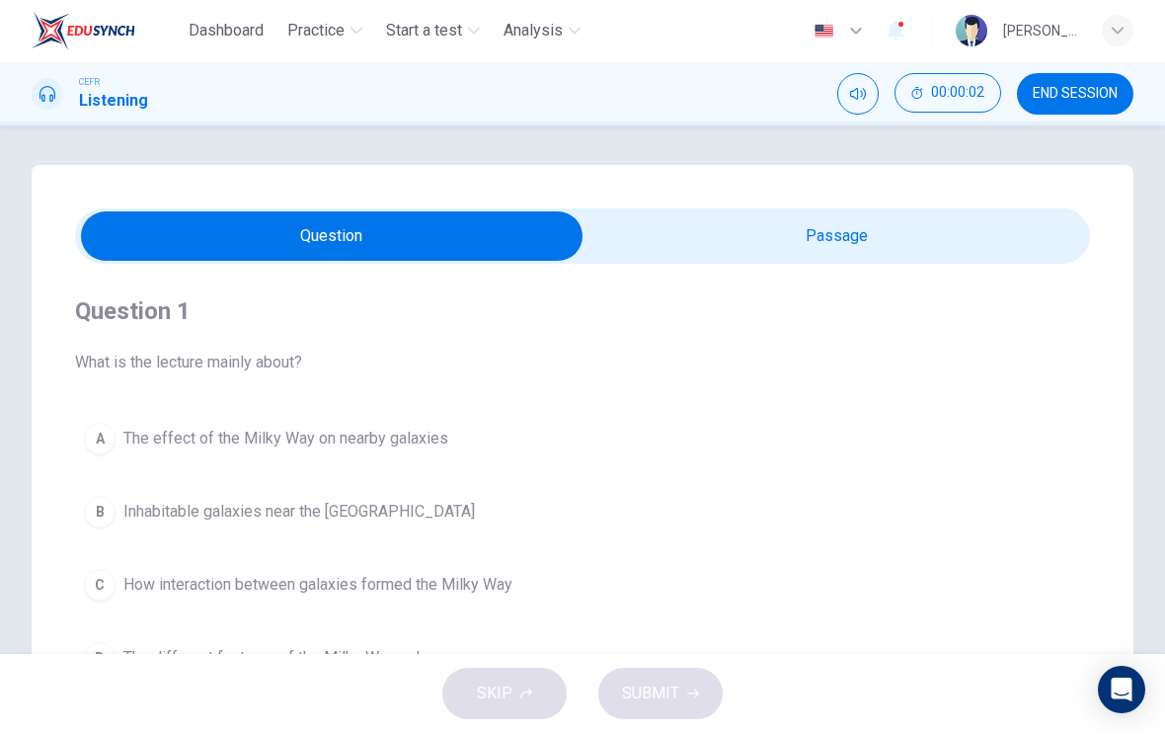
click at [1069, 107] on button "END SESSION" at bounding box center [1075, 94] width 117 height 41
